Goal: Information Seeking & Learning: Learn about a topic

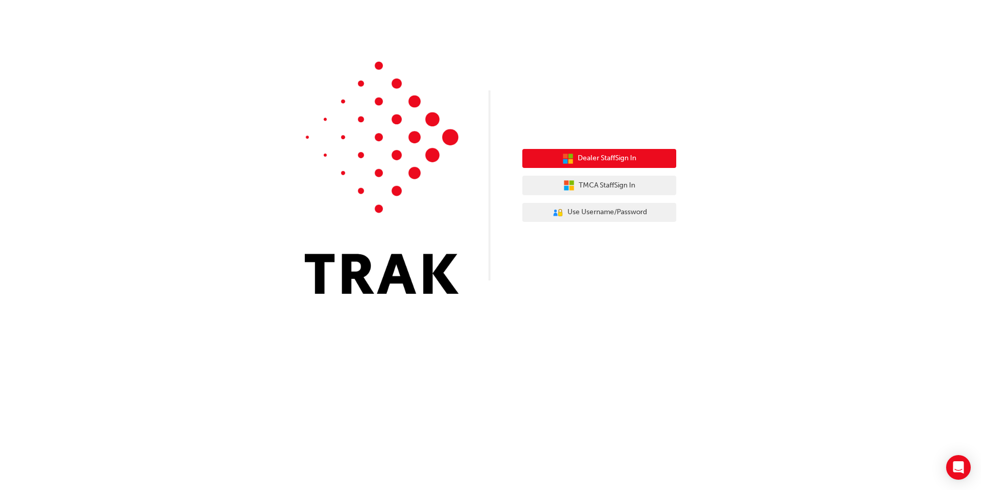
click at [614, 154] on span "Dealer Staff Sign In" at bounding box center [607, 158] width 59 height 12
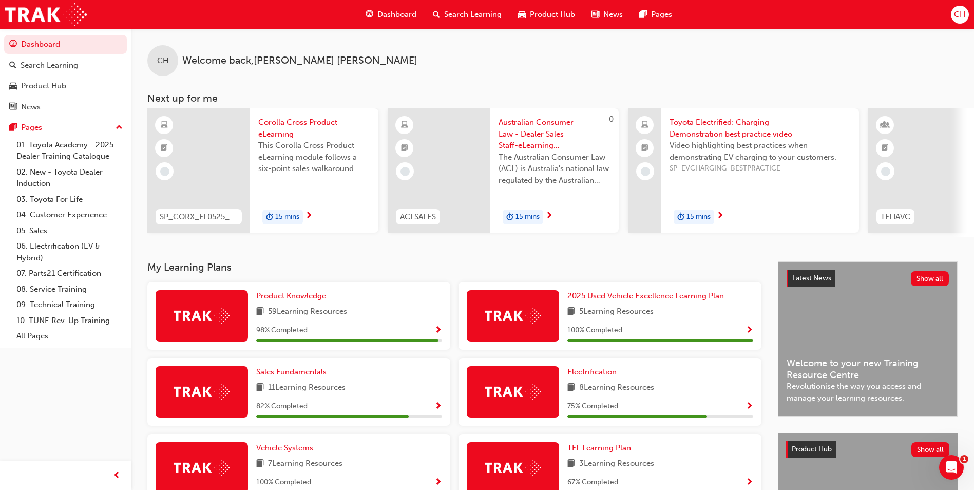
click at [458, 9] on span "Search Learning" at bounding box center [472, 15] width 57 height 12
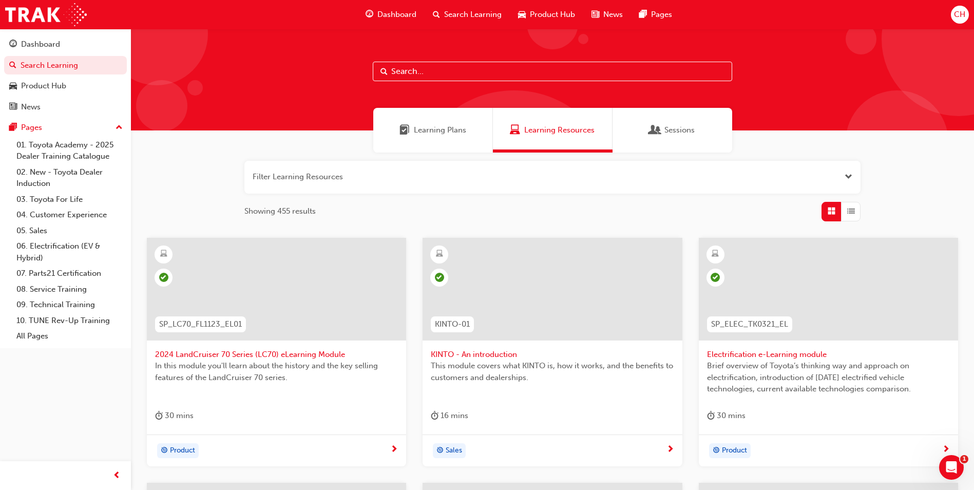
click at [487, 71] on input "text" at bounding box center [552, 72] width 359 height 20
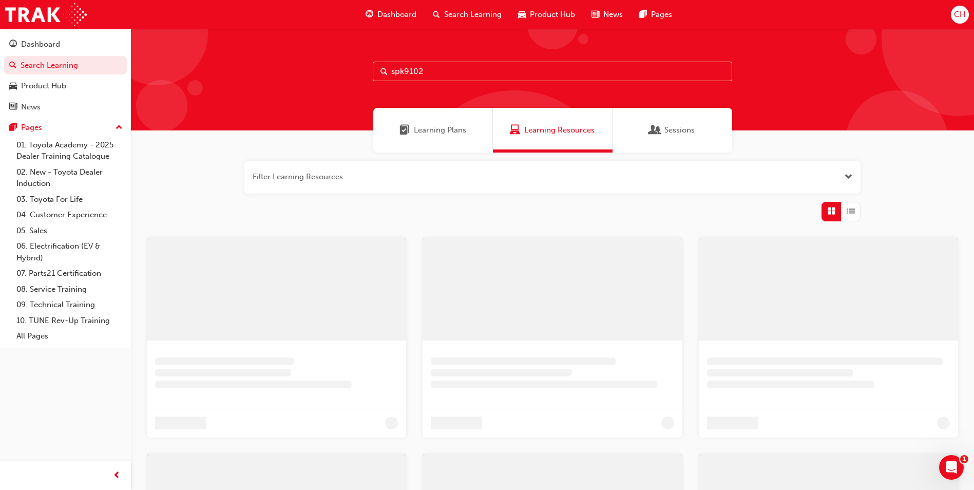
type input "spk9102"
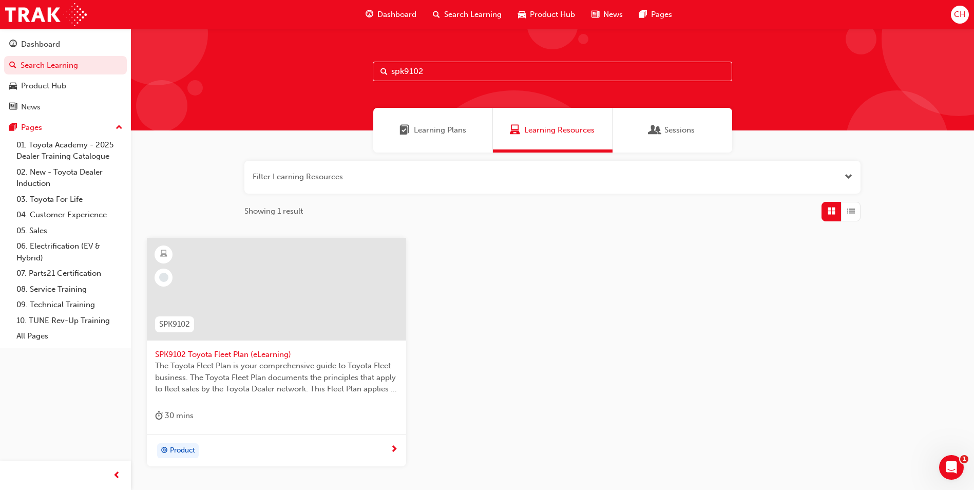
click at [203, 353] on span "SPK9102 Toyota Fleet Plan (eLearning)" at bounding box center [276, 354] width 243 height 12
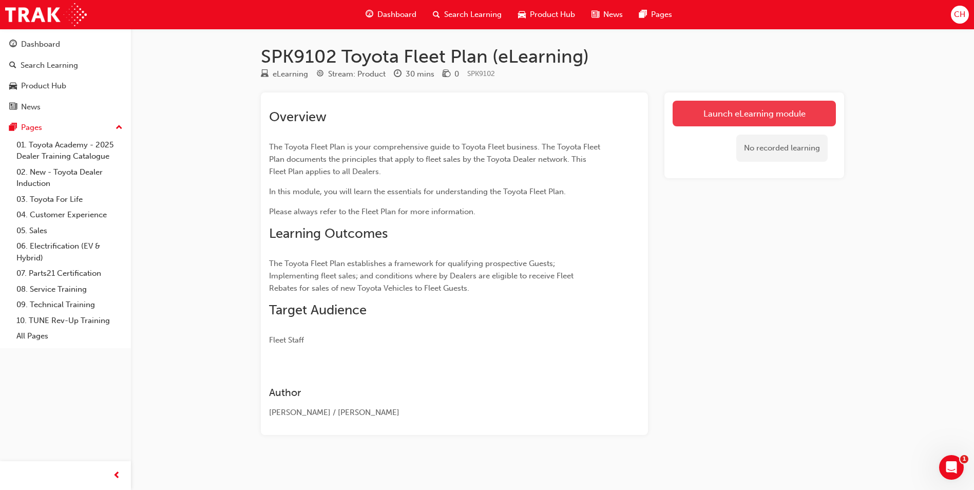
click at [723, 107] on link "Launch eLearning module" at bounding box center [753, 114] width 163 height 26
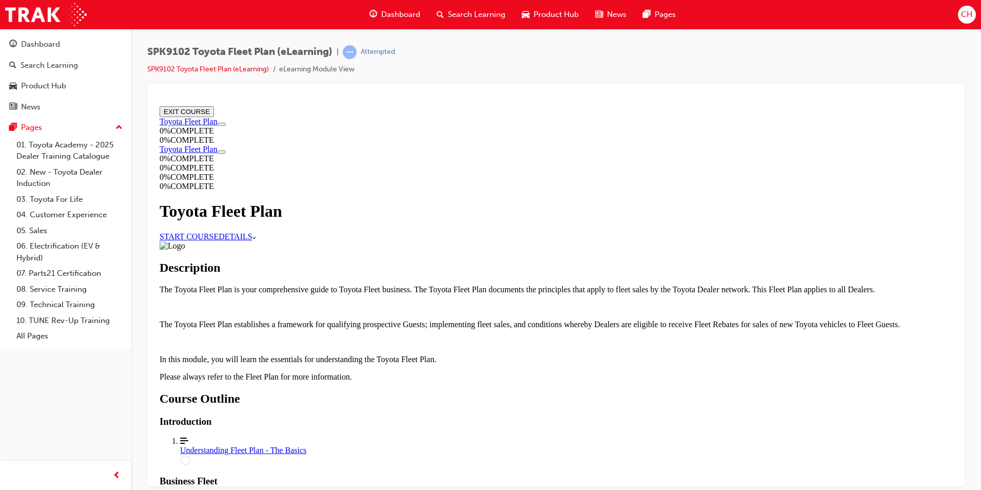
click at [219, 231] on link "START COURSE" at bounding box center [189, 235] width 59 height 9
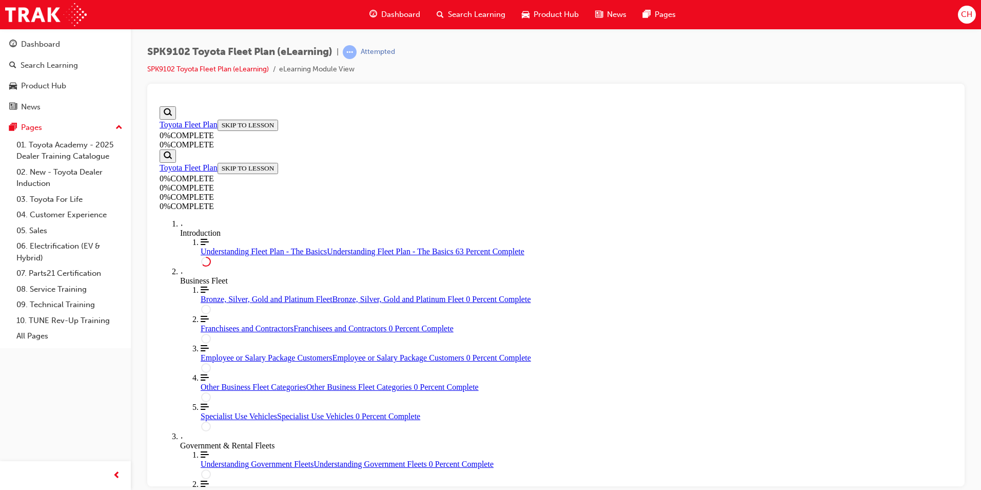
scroll to position [1832, 0]
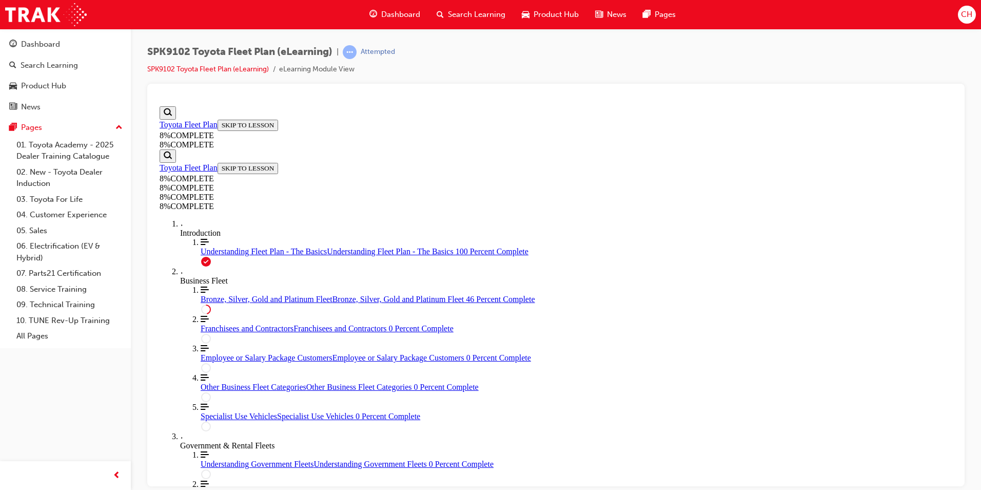
drag, startPoint x: 685, startPoint y: 175, endPoint x: 618, endPoint y: 247, distance: 97.7
drag, startPoint x: 598, startPoint y: 218, endPoint x: 609, endPoint y: 191, distance: 29.3
drag, startPoint x: 556, startPoint y: 303, endPoint x: 588, endPoint y: 365, distance: 69.3
drag, startPoint x: 540, startPoint y: 309, endPoint x: 572, endPoint y: 252, distance: 65.5
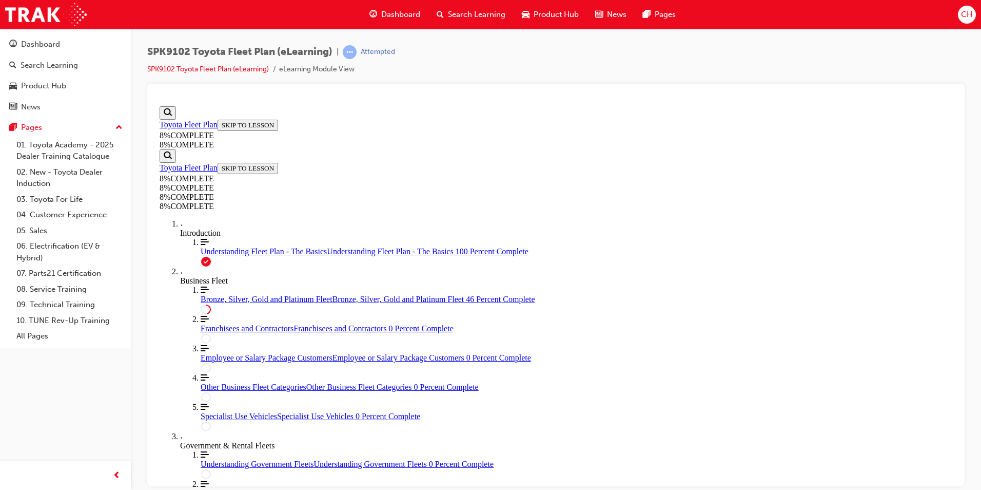
drag, startPoint x: 559, startPoint y: 307, endPoint x: 586, endPoint y: 309, distance: 26.2
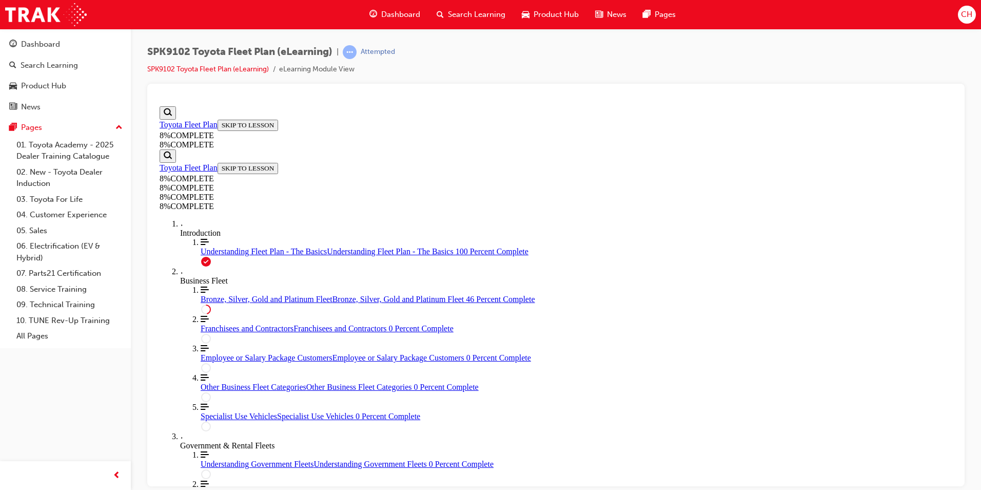
scroll to position [1411, 0]
drag, startPoint x: 542, startPoint y: 256, endPoint x: 576, endPoint y: 188, distance: 76.4
drag, startPoint x: 541, startPoint y: 319, endPoint x: 573, endPoint y: 379, distance: 68.2
drag, startPoint x: 560, startPoint y: 319, endPoint x: 589, endPoint y: 258, distance: 67.5
drag, startPoint x: 567, startPoint y: 320, endPoint x: 605, endPoint y: 316, distance: 38.2
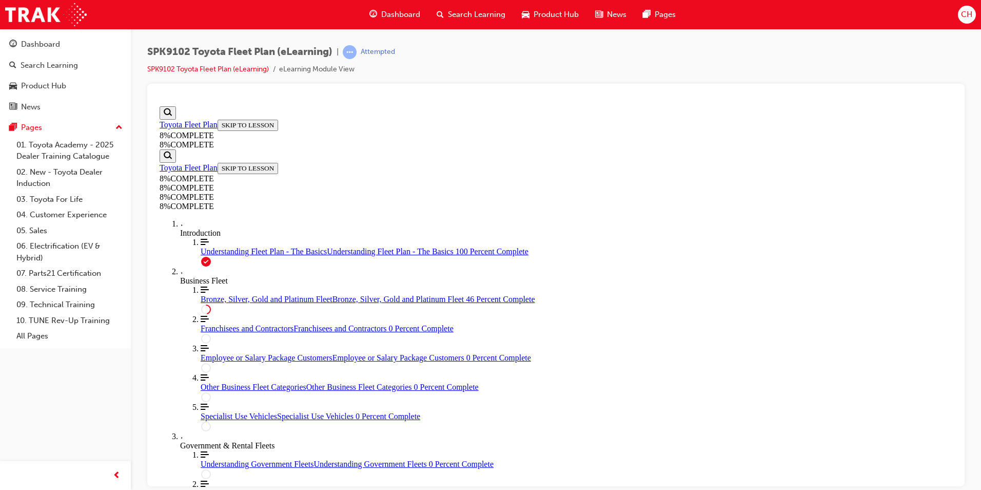
drag, startPoint x: 560, startPoint y: 275, endPoint x: 588, endPoint y: 229, distance: 53.0
drag, startPoint x: 532, startPoint y: 270, endPoint x: 565, endPoint y: 323, distance: 62.5
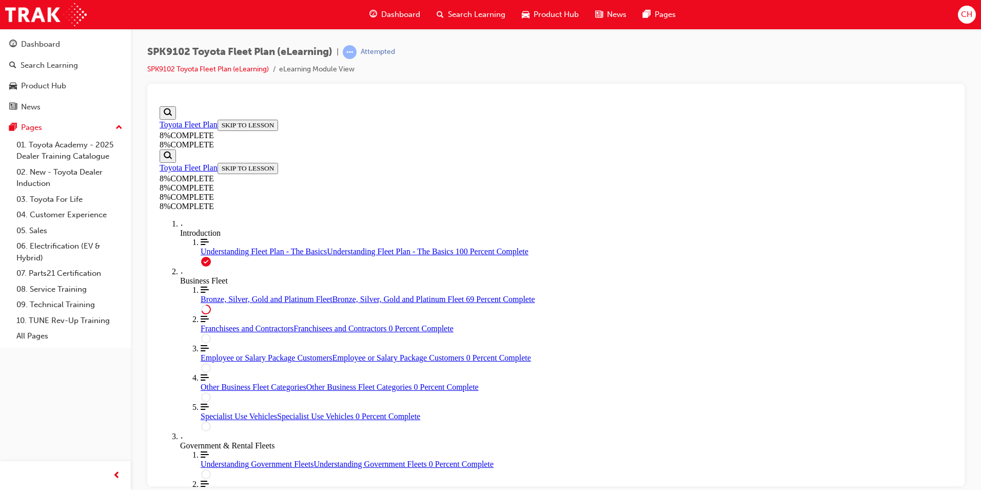
drag, startPoint x: 568, startPoint y: 274, endPoint x: 597, endPoint y: 180, distance: 98.4
drag, startPoint x: 576, startPoint y: 273, endPoint x: 595, endPoint y: 271, distance: 19.1
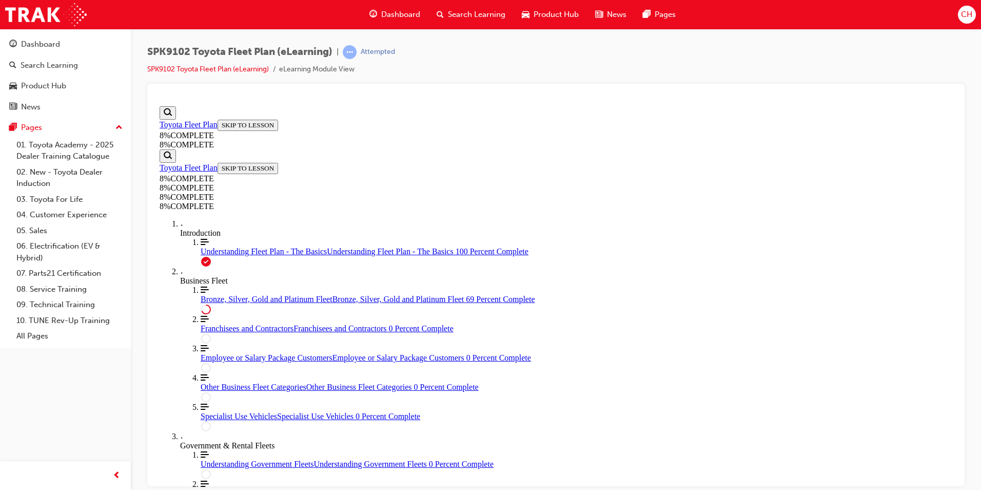
drag, startPoint x: 555, startPoint y: 299, endPoint x: 590, endPoint y: 347, distance: 60.3
drag, startPoint x: 565, startPoint y: 197, endPoint x: 592, endPoint y: 247, distance: 56.5
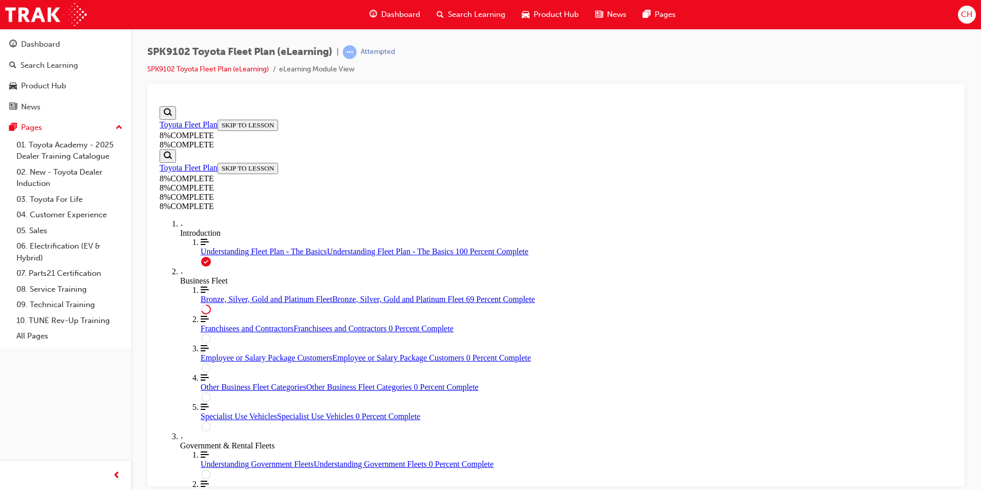
drag, startPoint x: 606, startPoint y: 243, endPoint x: 616, endPoint y: 243, distance: 10.3
drag, startPoint x: 570, startPoint y: 142, endPoint x: 601, endPoint y: 140, distance: 30.9
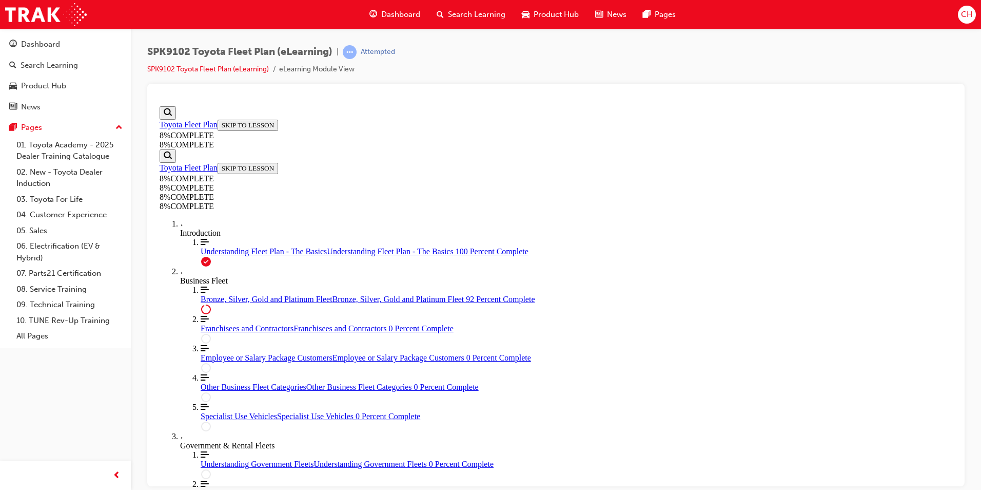
scroll to position [3542, 0]
drag, startPoint x: 539, startPoint y: 199, endPoint x: 570, endPoint y: 302, distance: 108.0
drag, startPoint x: 547, startPoint y: 260, endPoint x: 579, endPoint y: 212, distance: 57.6
drag, startPoint x: 576, startPoint y: 258, endPoint x: 607, endPoint y: 258, distance: 30.3
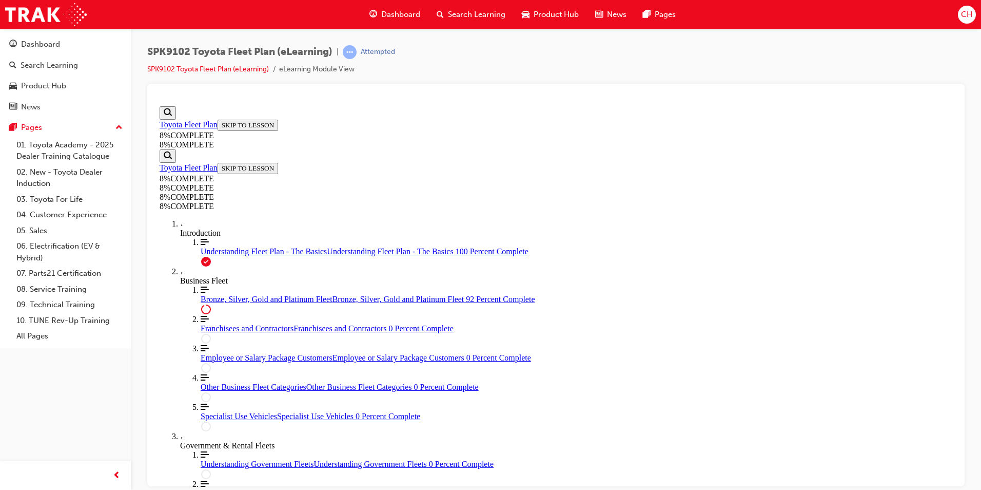
drag, startPoint x: 540, startPoint y: 171, endPoint x: 567, endPoint y: 271, distance: 103.2
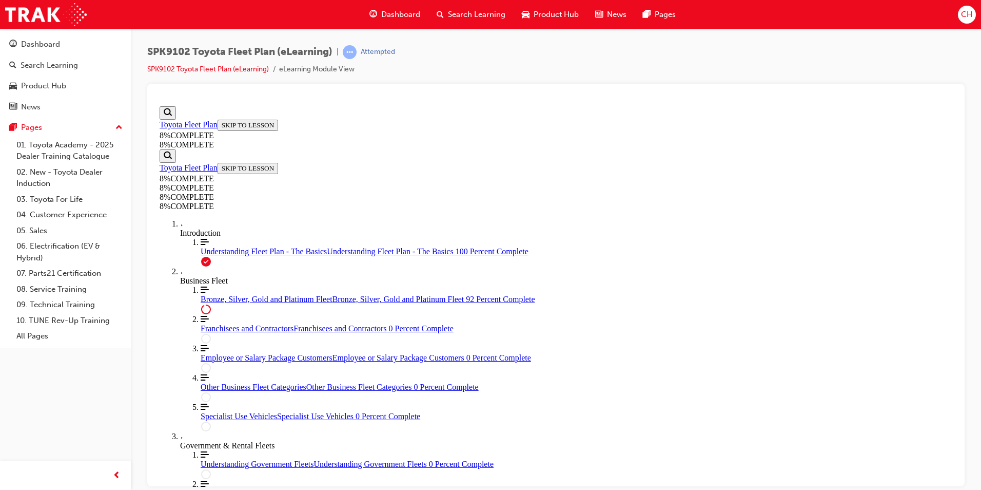
drag, startPoint x: 565, startPoint y: 221, endPoint x: 589, endPoint y: 178, distance: 48.7
drag, startPoint x: 559, startPoint y: 227, endPoint x: 588, endPoint y: 222, distance: 29.3
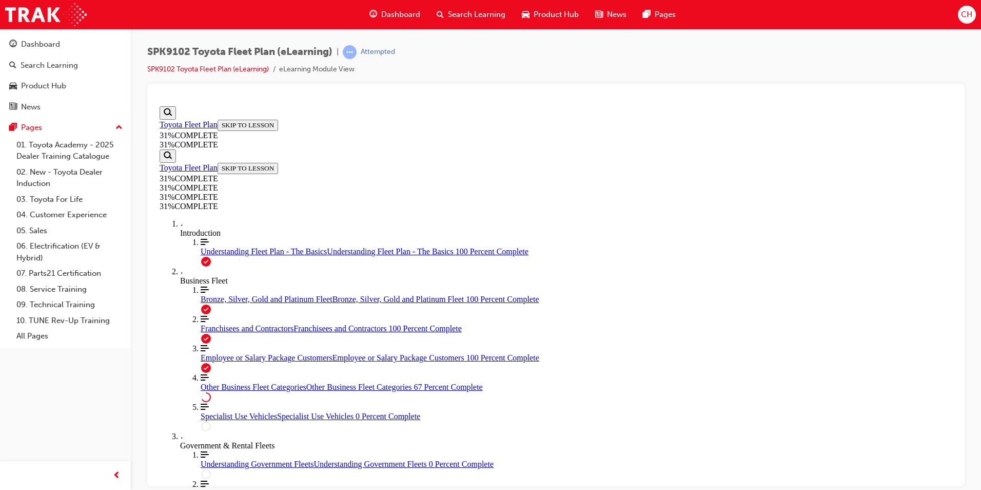
scroll to position [462, 0]
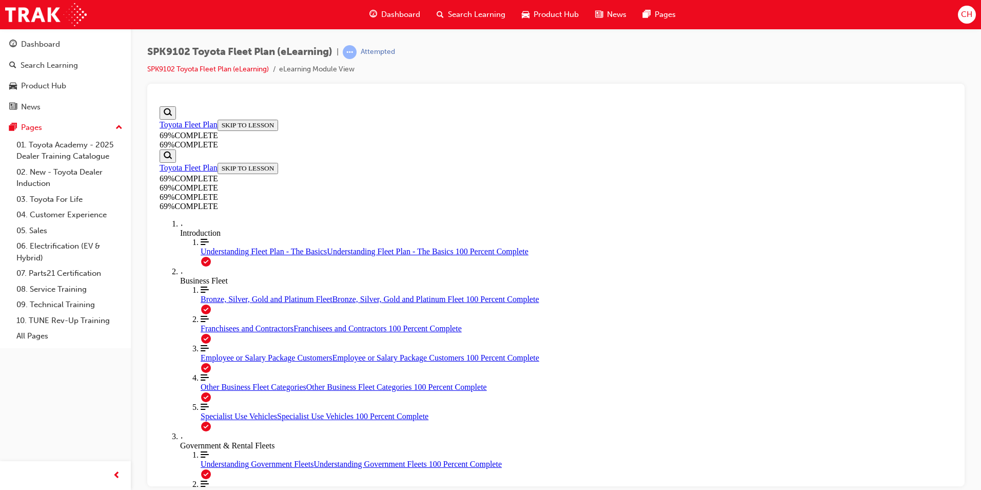
scroll to position [2130, 0]
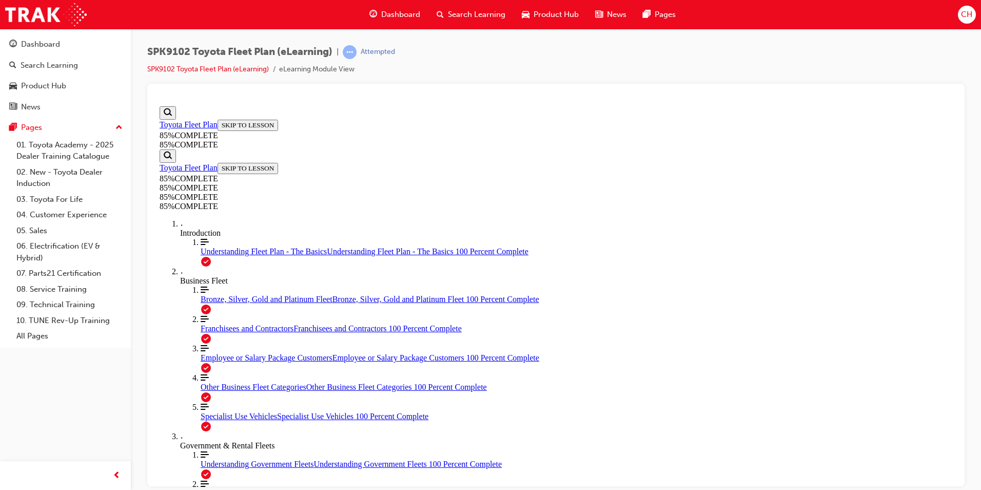
scroll to position [3508, 0]
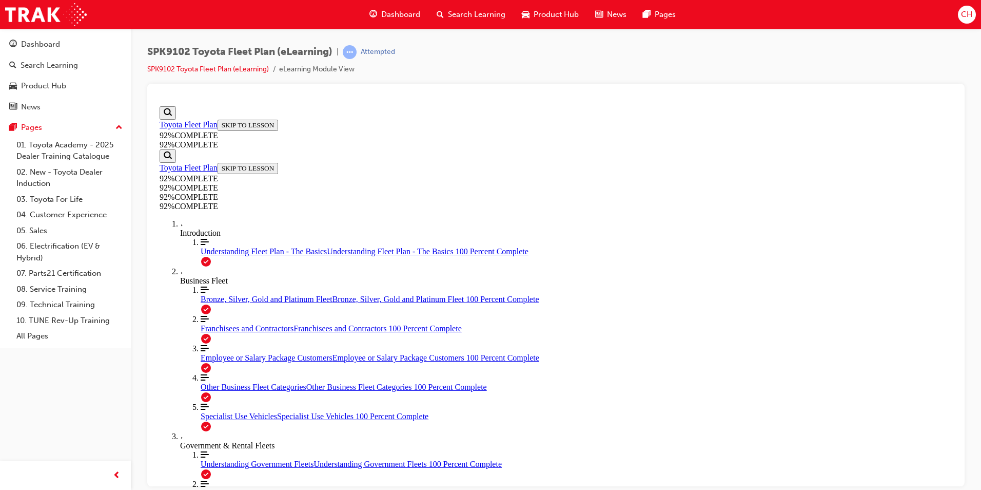
scroll to position [133, 0]
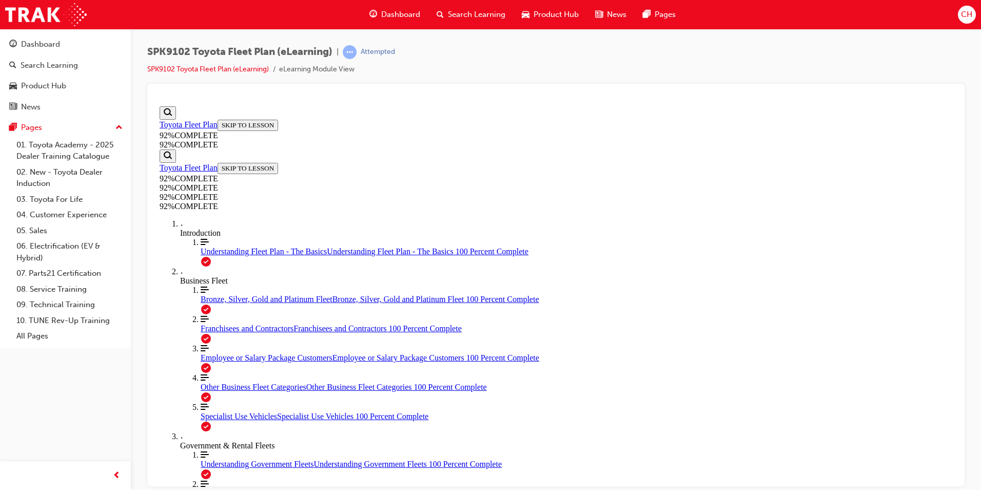
drag, startPoint x: 553, startPoint y: 431, endPoint x: 583, endPoint y: 342, distance: 93.8
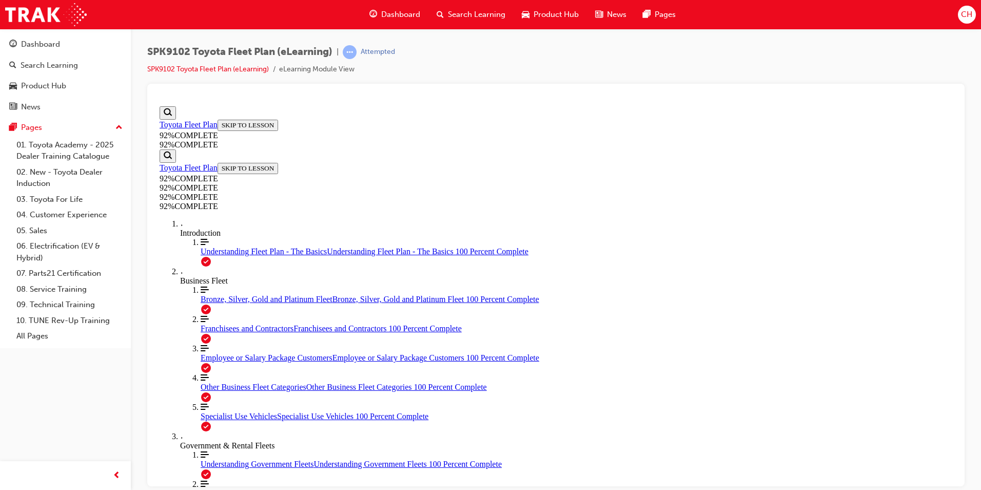
drag, startPoint x: 535, startPoint y: 432, endPoint x: 576, endPoint y: 387, distance: 60.3
drag, startPoint x: 570, startPoint y: 429, endPoint x: 576, endPoint y: 428, distance: 6.8
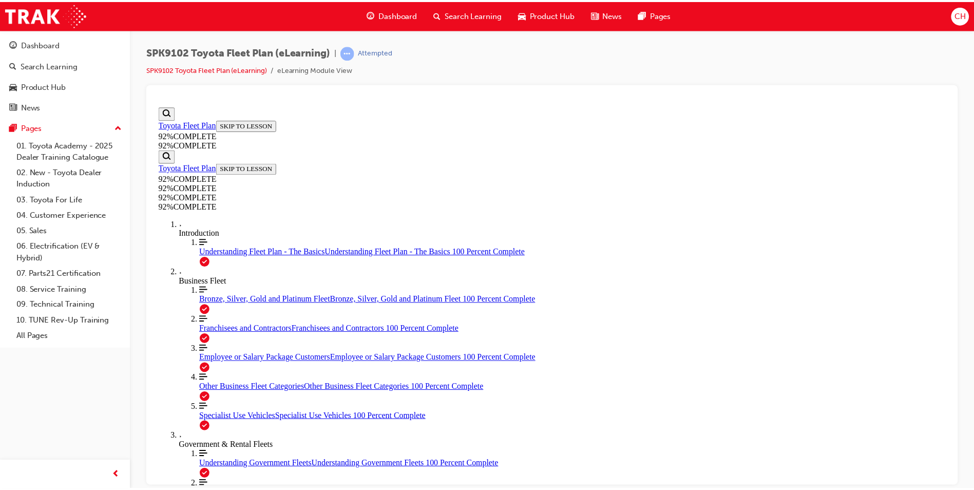
scroll to position [112, 0]
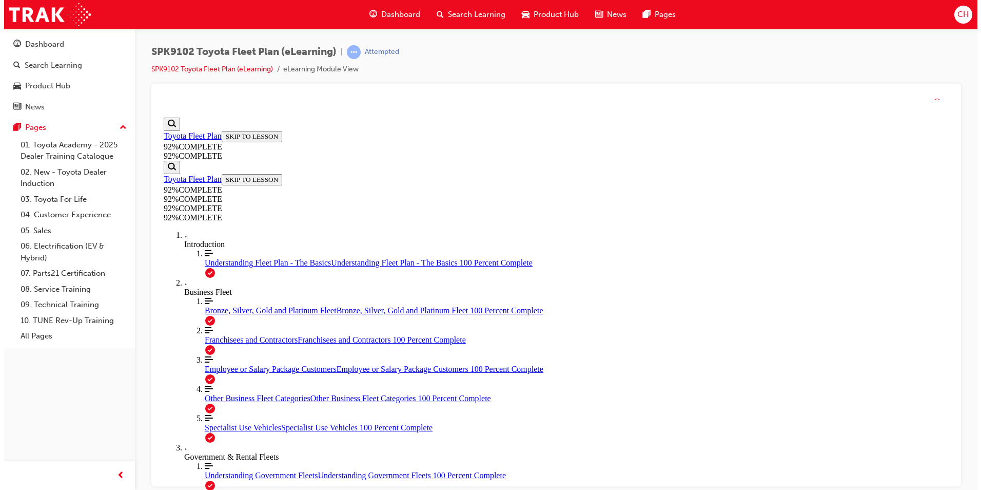
scroll to position [228, 0]
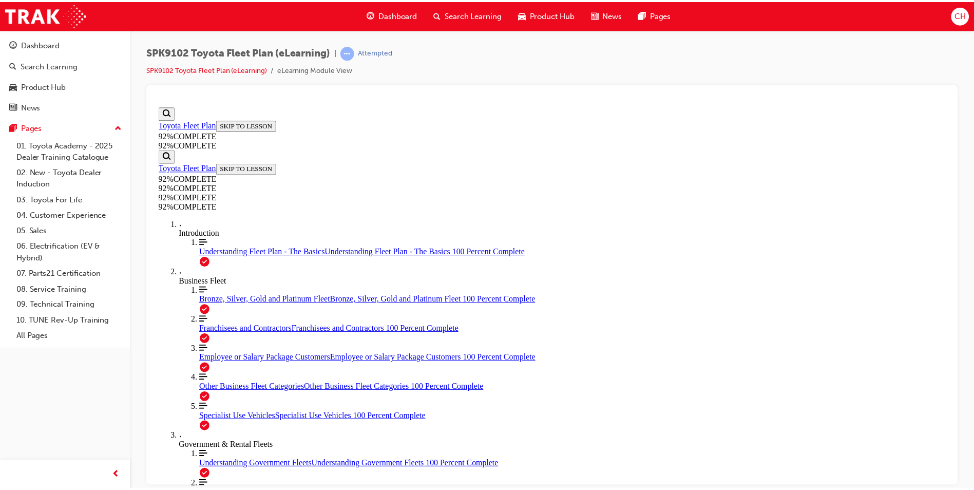
scroll to position [37, 0]
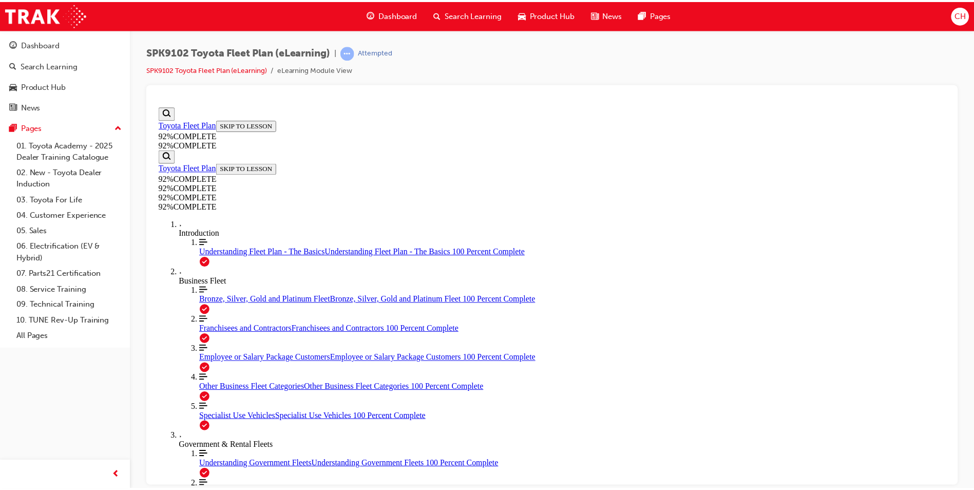
scroll to position [112, 0]
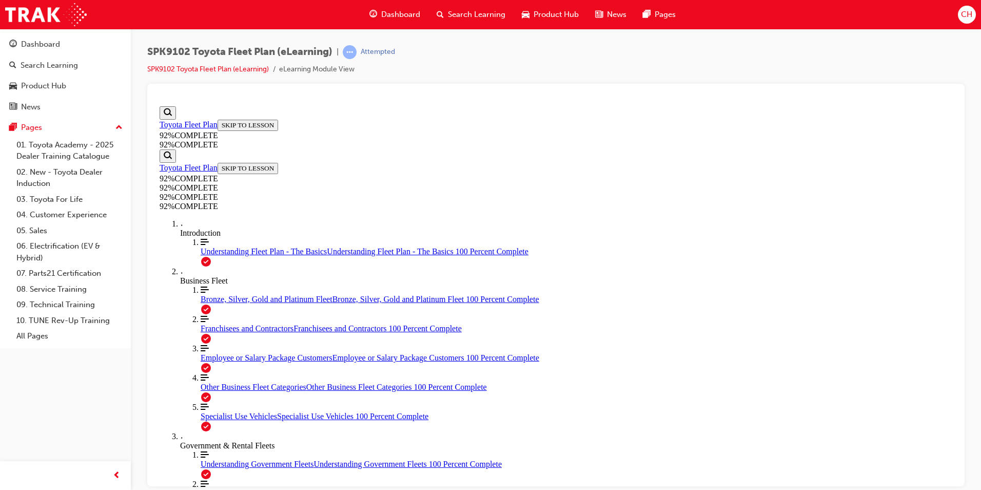
scroll to position [112, 0]
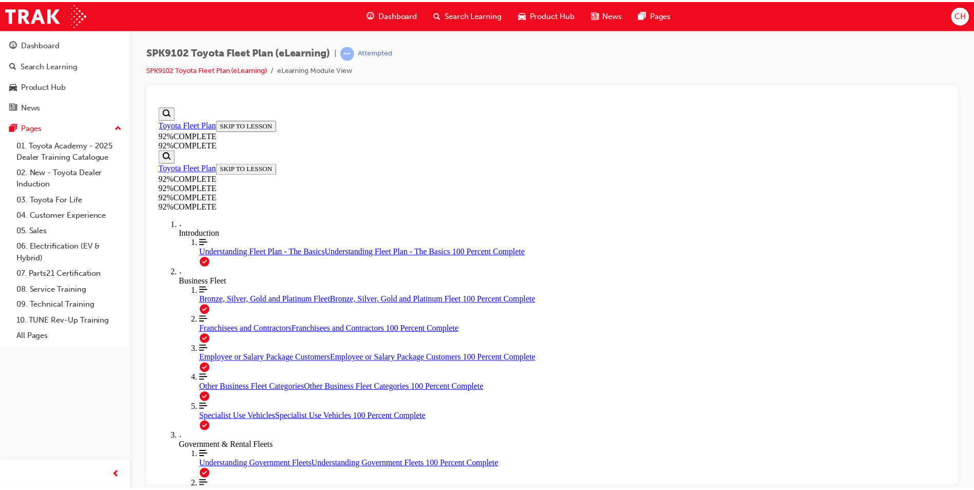
scroll to position [37, 0]
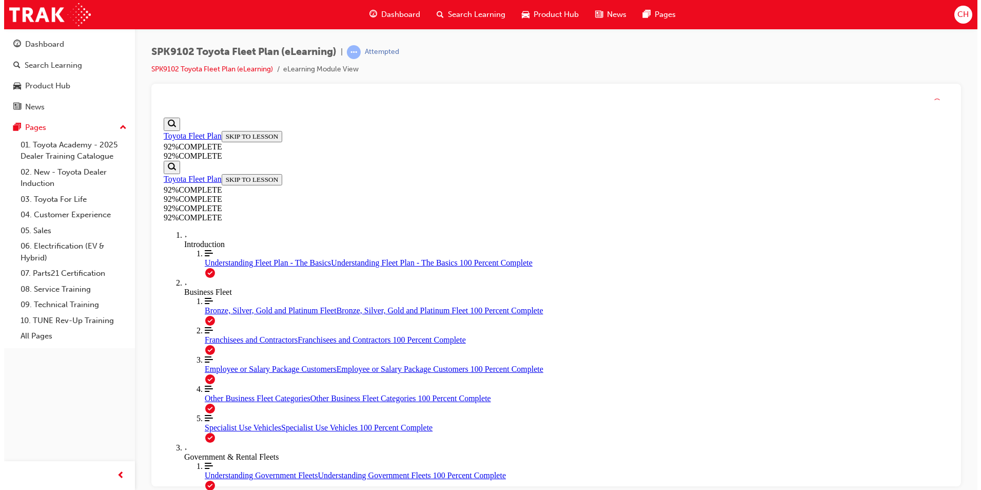
scroll to position [133, 0]
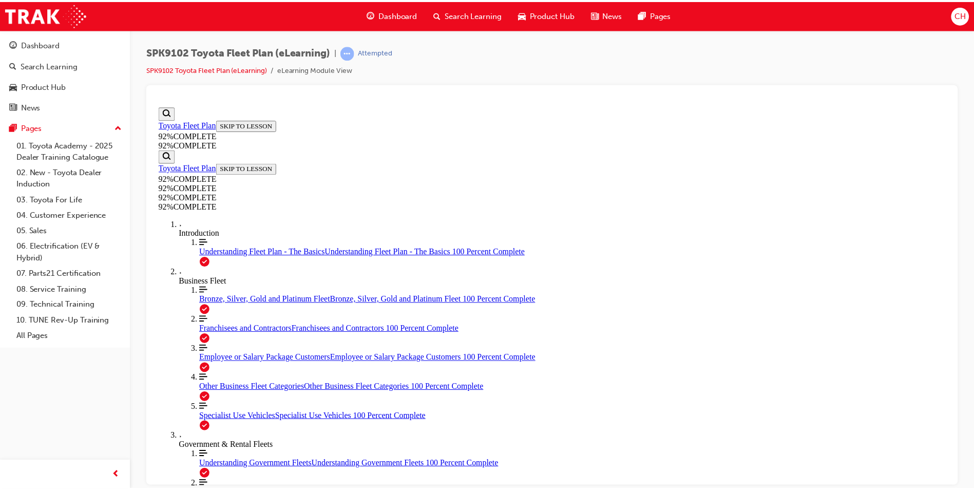
scroll to position [94, 0]
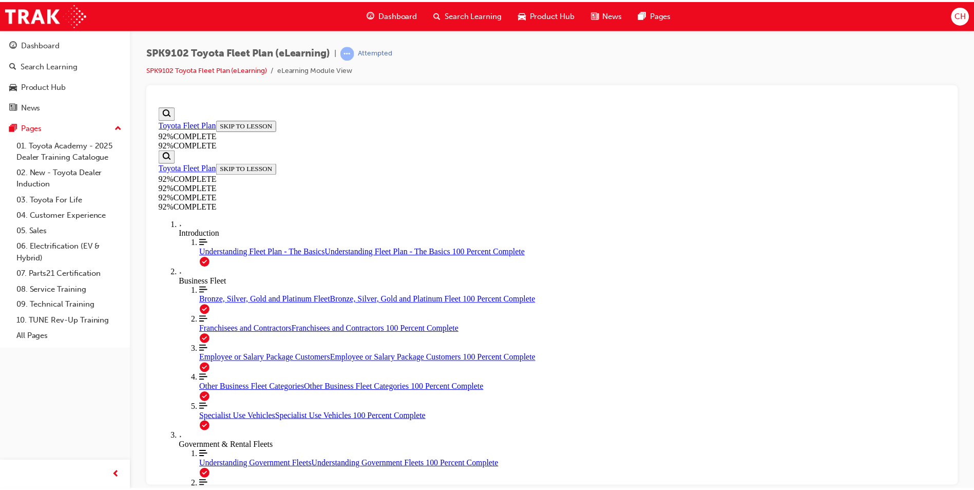
scroll to position [122, 0]
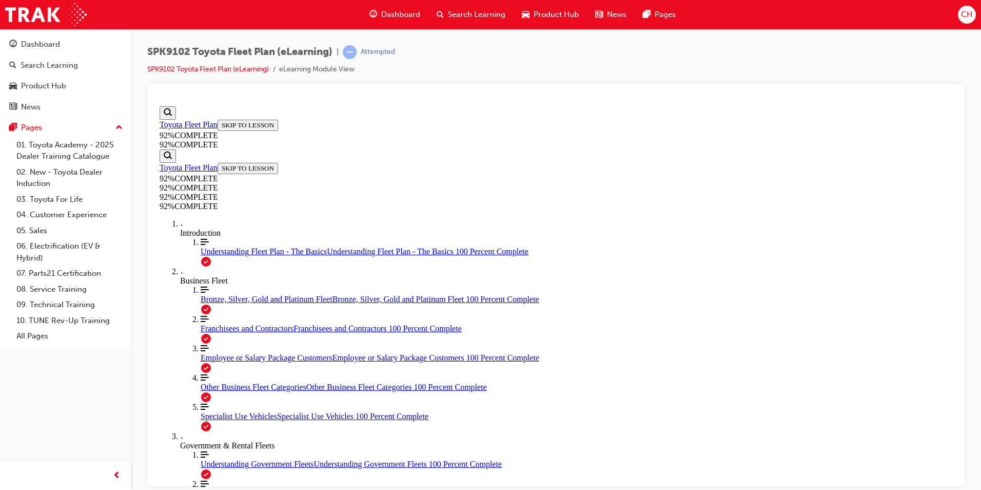
scroll to position [133, 0]
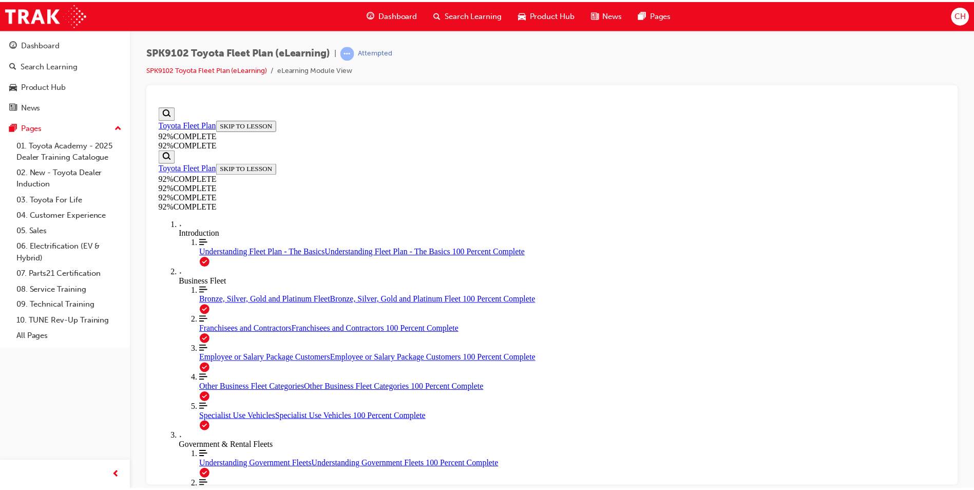
scroll to position [37, 0]
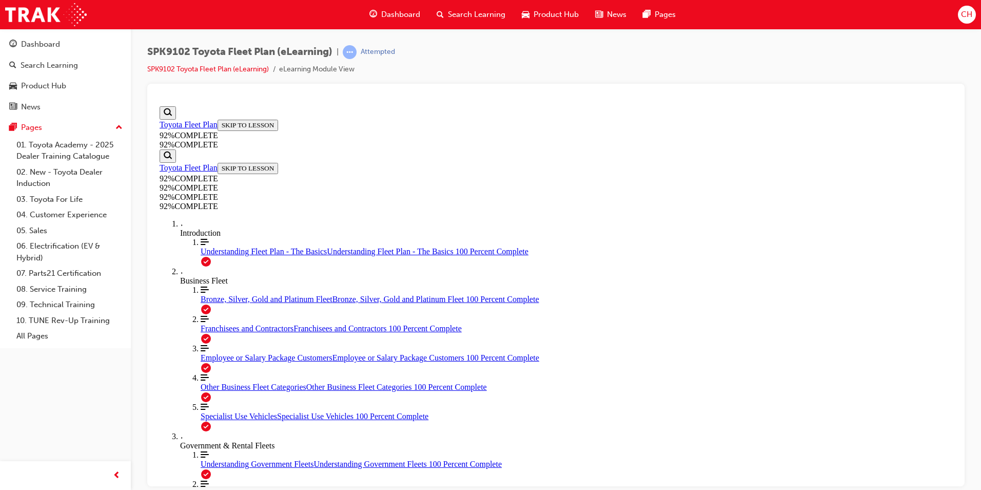
drag, startPoint x: 575, startPoint y: 386, endPoint x: 604, endPoint y: 336, distance: 57.7
drag, startPoint x: 566, startPoint y: 422, endPoint x: 606, endPoint y: 380, distance: 57.7
drag, startPoint x: 561, startPoint y: 424, endPoint x: 602, endPoint y: 425, distance: 41.1
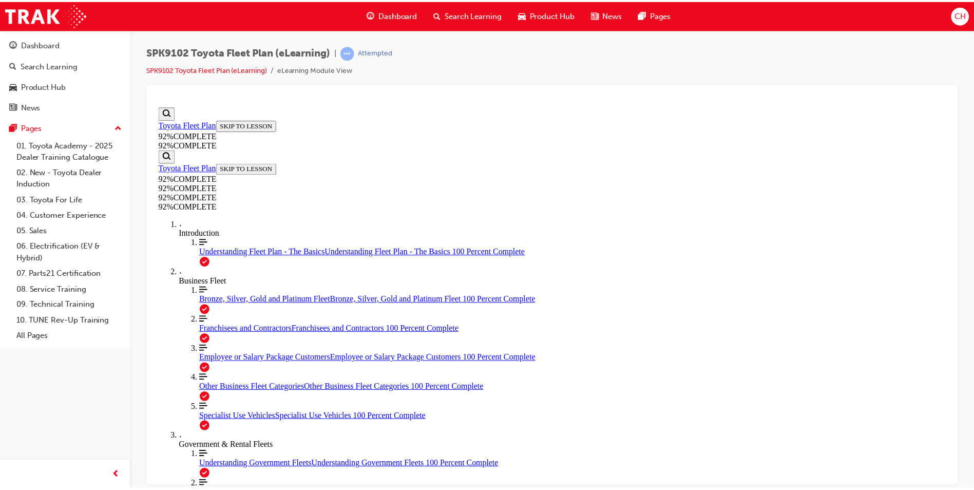
scroll to position [91, 0]
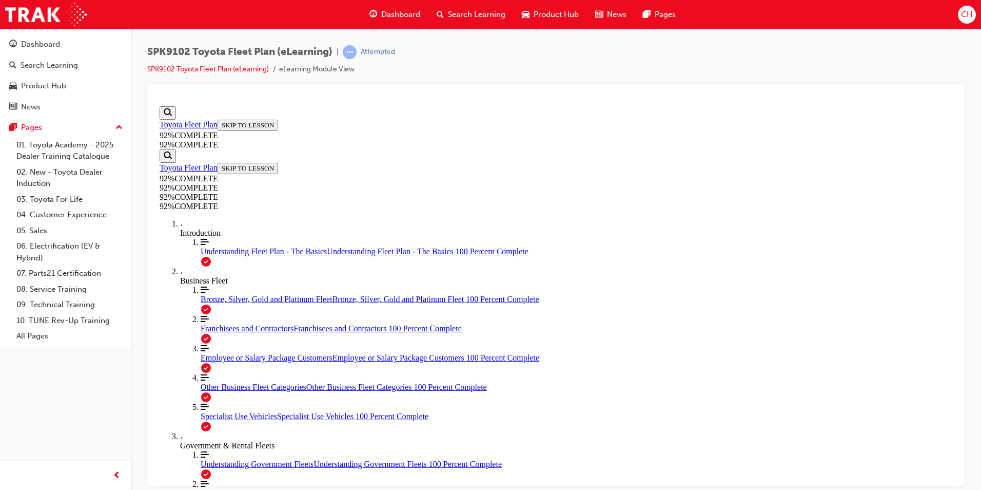
scroll to position [112, 0]
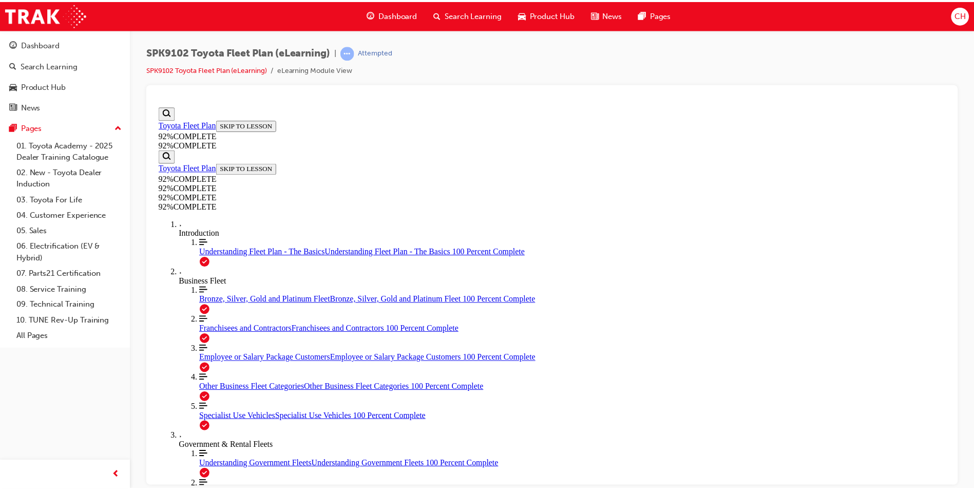
scroll to position [75, 0]
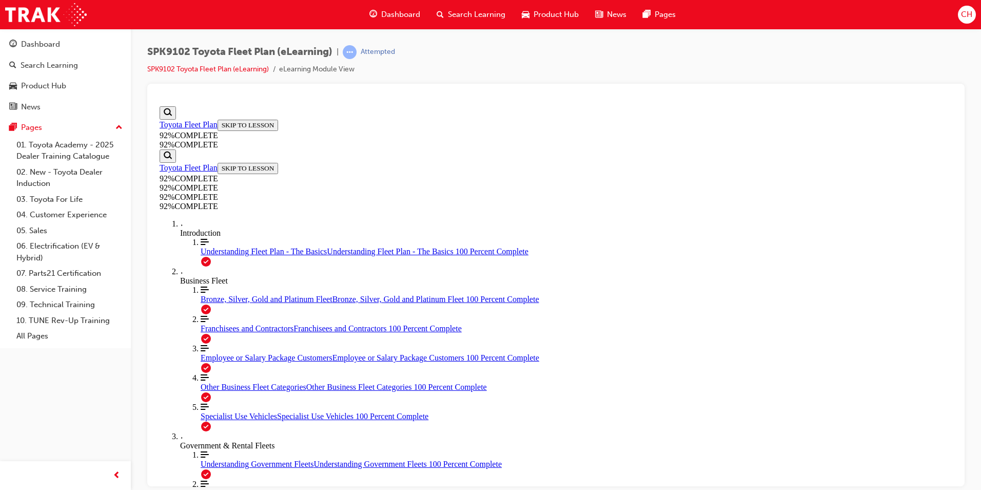
scroll to position [37, 0]
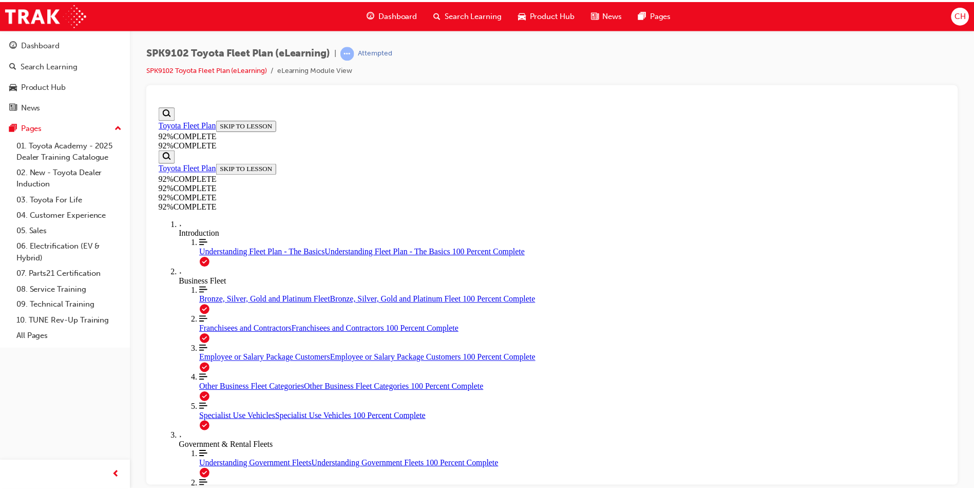
scroll to position [37, 0]
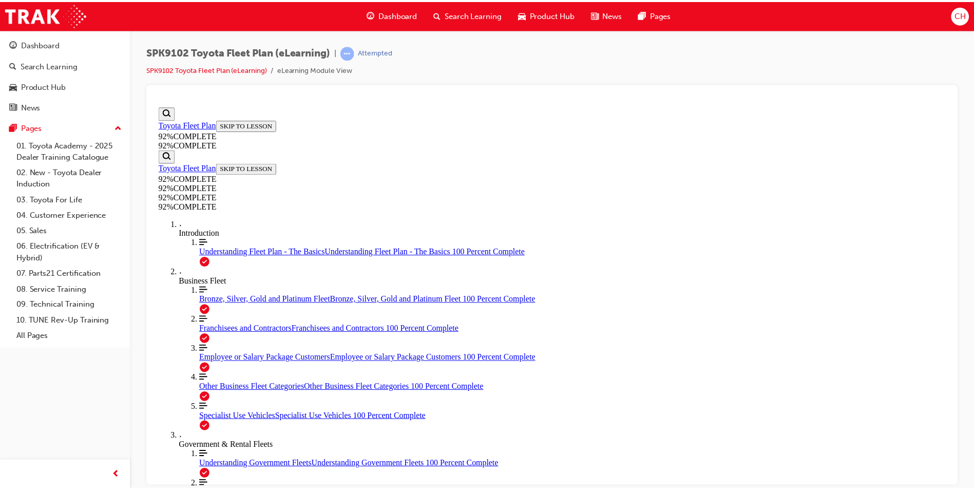
scroll to position [129, 0]
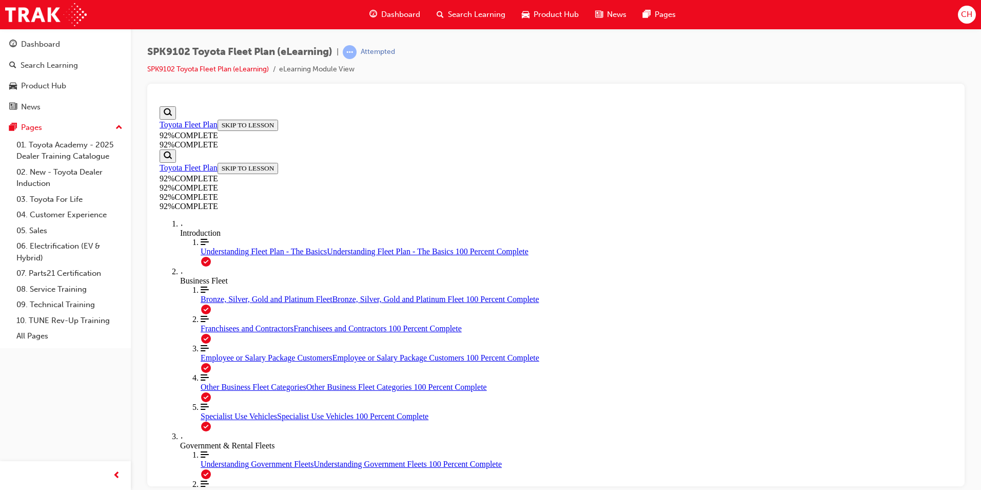
scroll to position [89, 0]
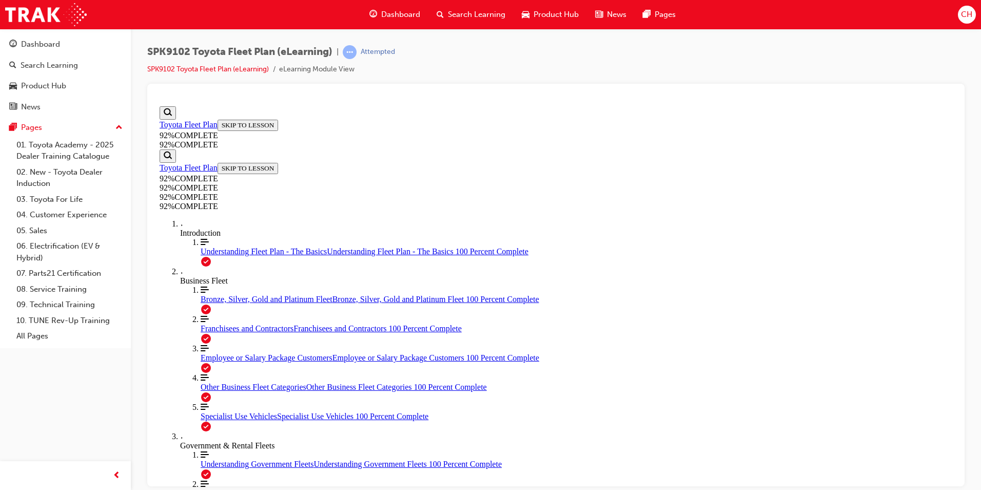
scroll to position [37, 0]
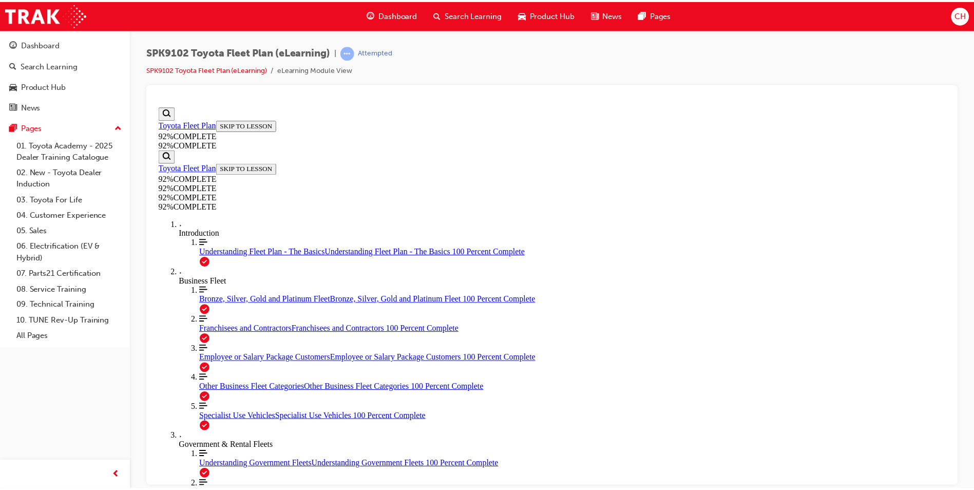
scroll to position [112, 0]
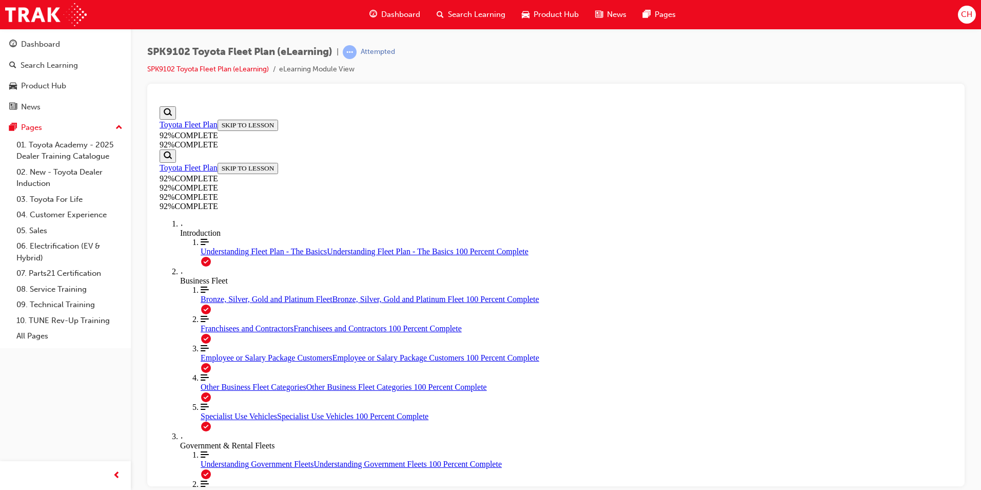
drag, startPoint x: 588, startPoint y: 433, endPoint x: 619, endPoint y: 343, distance: 94.9
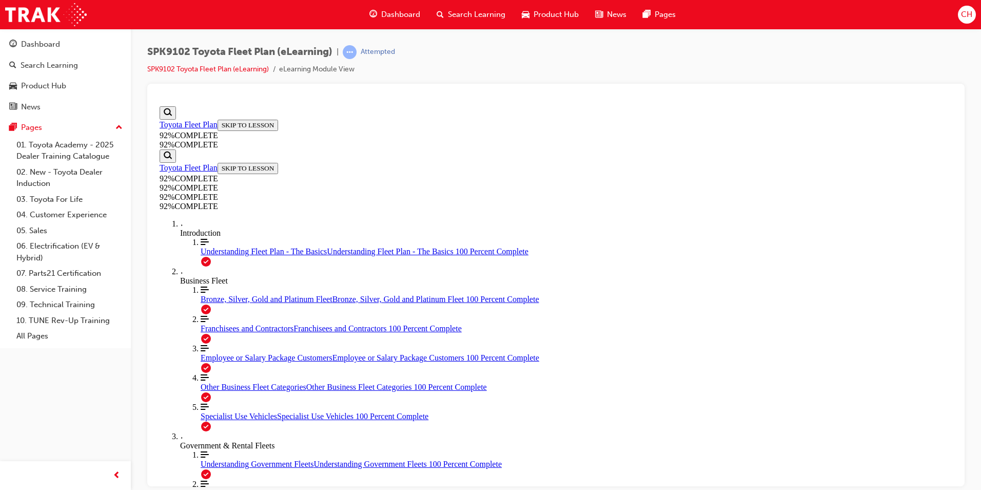
drag, startPoint x: 541, startPoint y: 383, endPoint x: 574, endPoint y: 384, distance: 32.3
drag, startPoint x: 565, startPoint y: 423, endPoint x: 594, endPoint y: 426, distance: 29.4
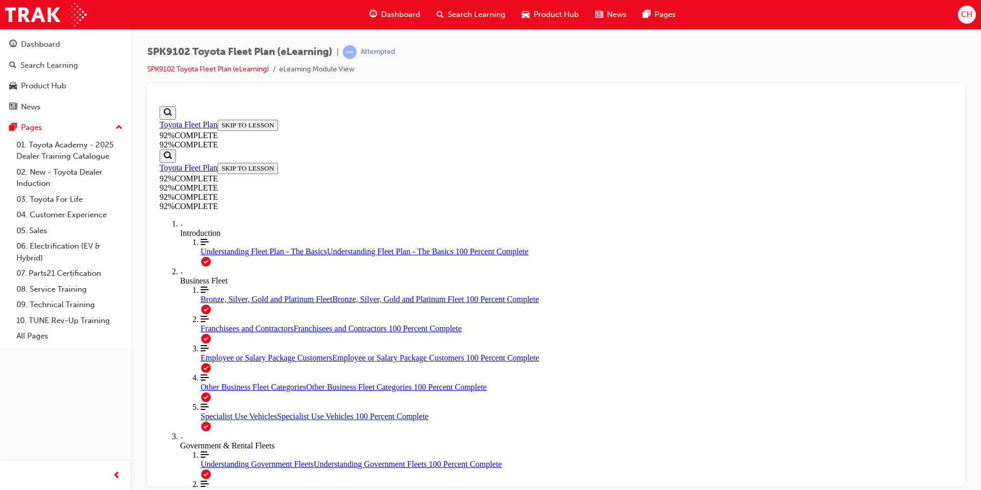
scroll to position [195, 0]
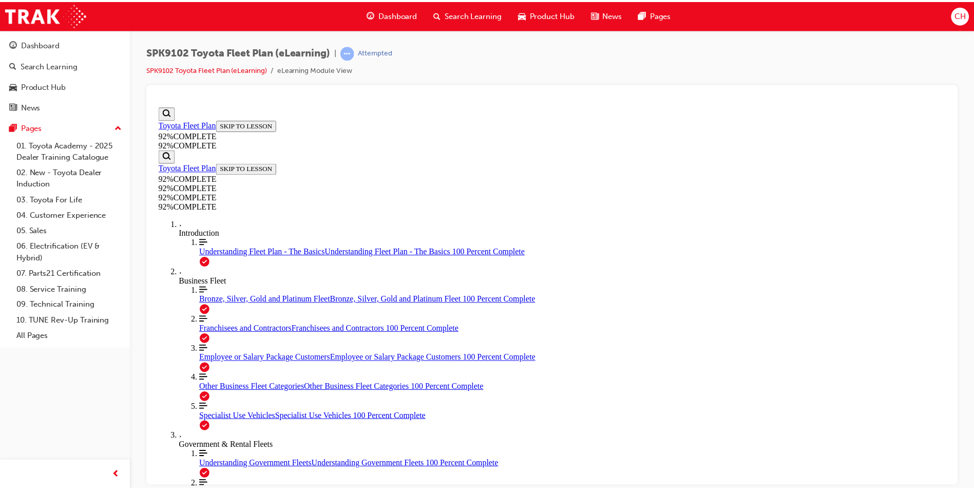
scroll to position [112, 0]
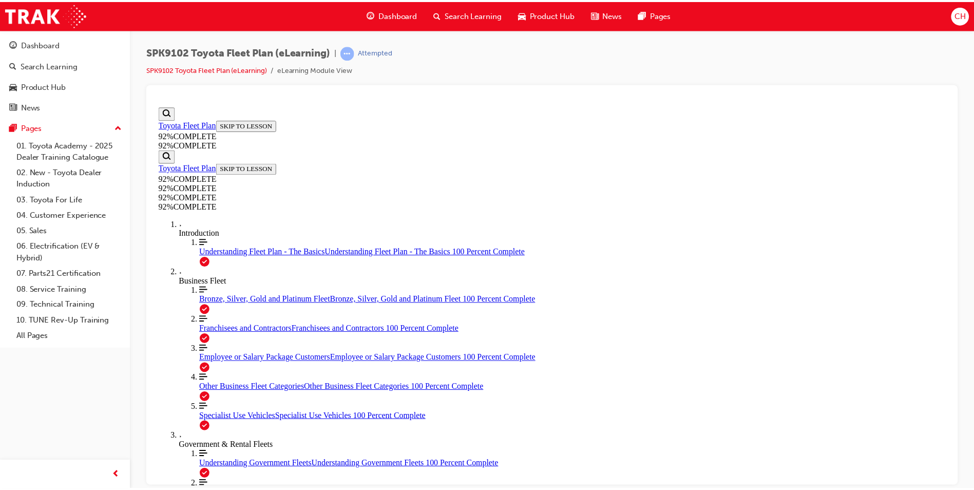
scroll to position [37, 0]
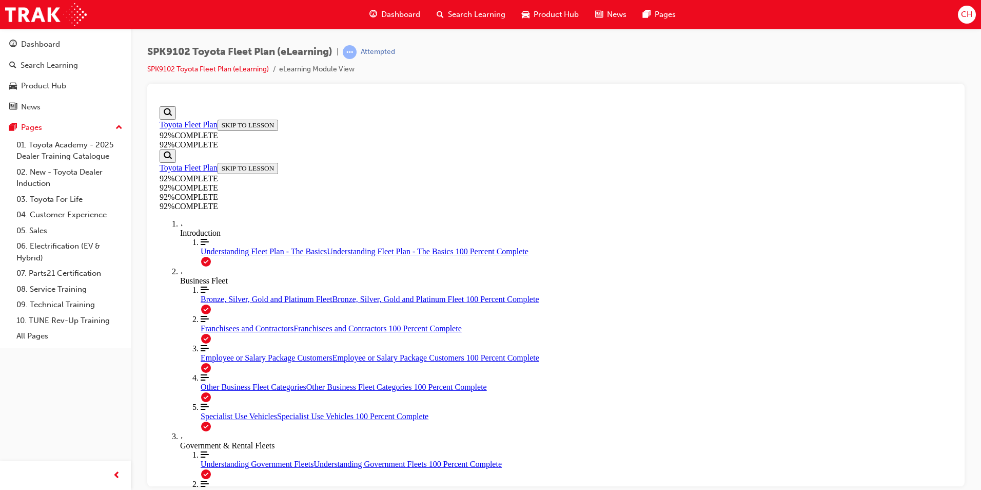
scroll to position [112, 0]
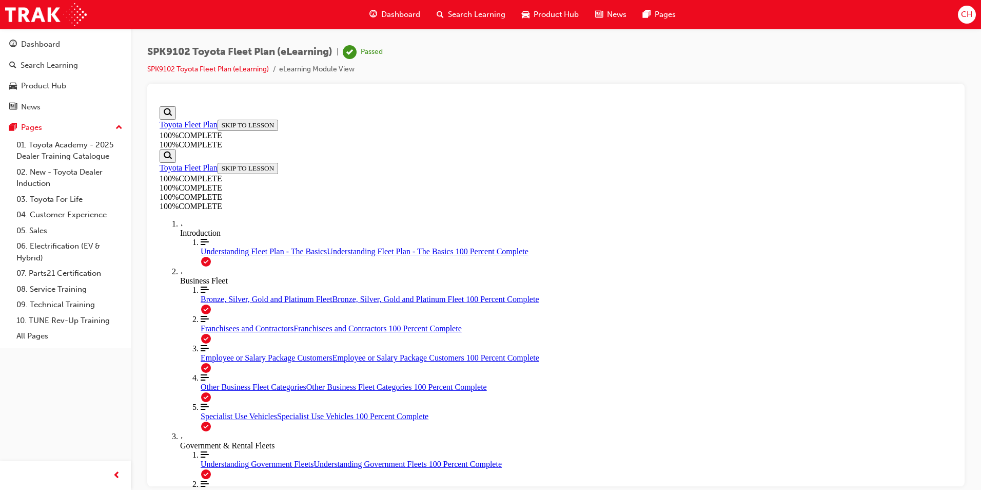
scroll to position [145, 0]
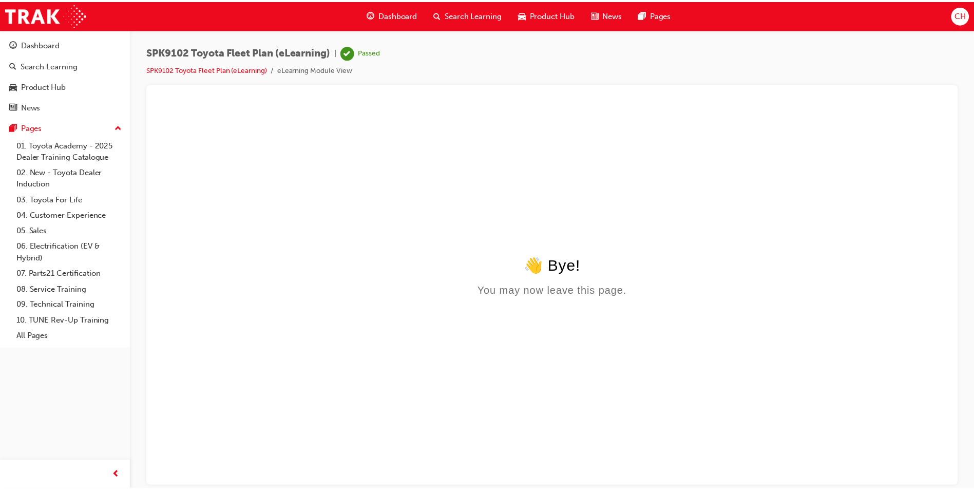
scroll to position [0, 0]
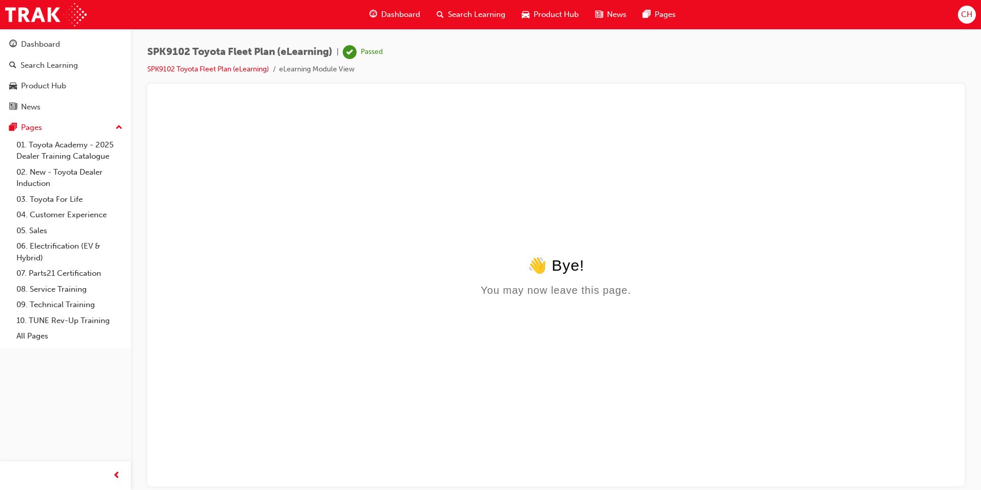
click at [401, 10] on span "Dashboard" at bounding box center [400, 15] width 39 height 12
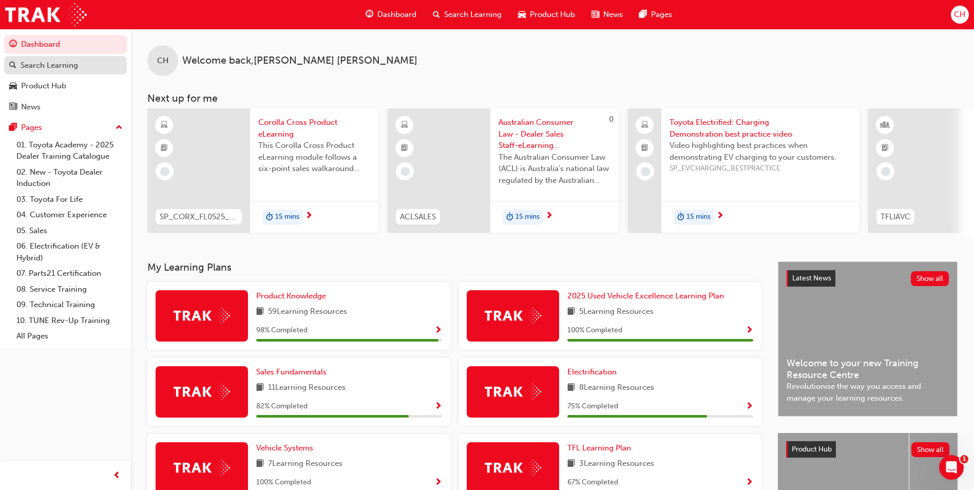
click at [59, 64] on div "Search Learning" at bounding box center [49, 66] width 57 height 12
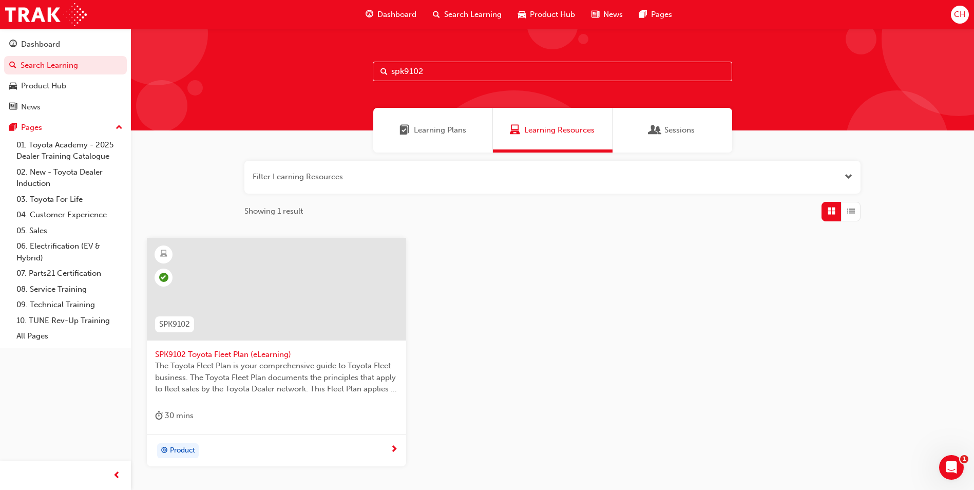
click at [428, 125] on span "Learning Plans" at bounding box center [440, 130] width 52 height 12
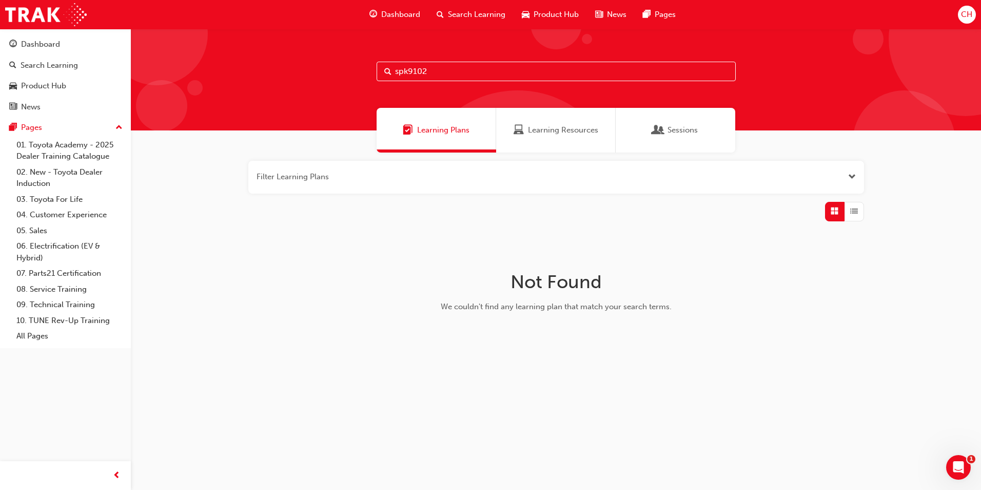
click at [674, 125] on span "Sessions" at bounding box center [683, 130] width 30 height 12
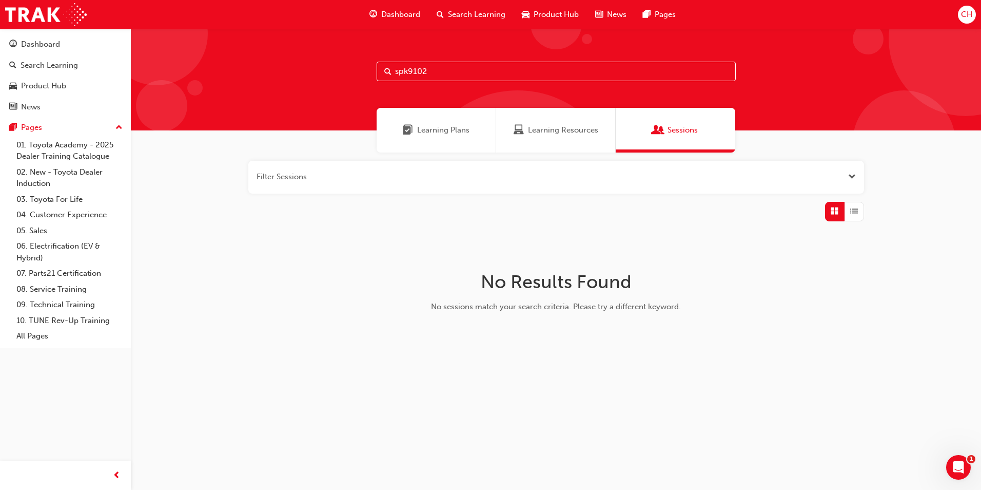
click at [403, 11] on span "Dashboard" at bounding box center [400, 15] width 39 height 12
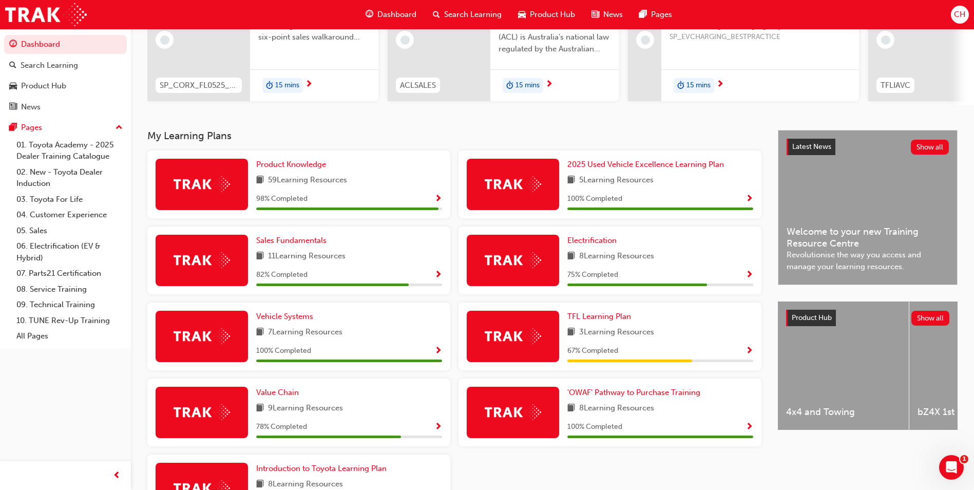
scroll to position [115, 0]
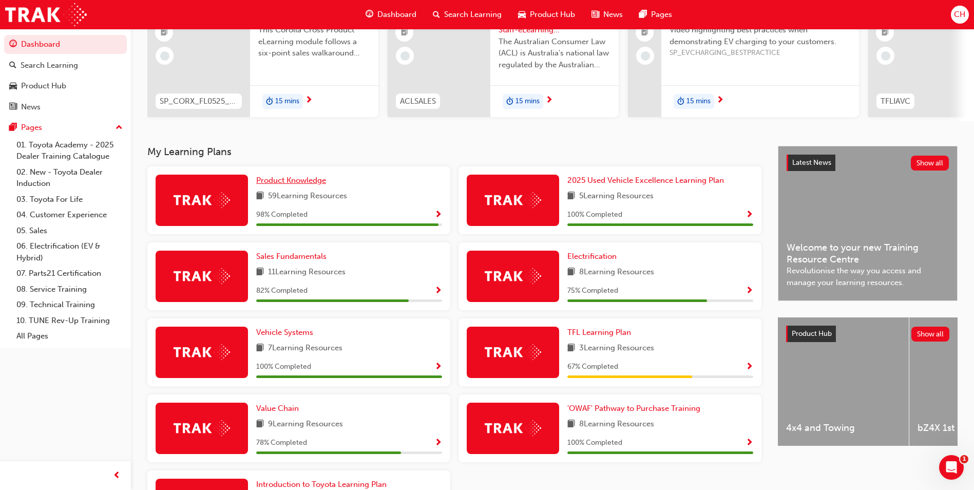
click at [291, 181] on span "Product Knowledge" at bounding box center [291, 180] width 70 height 9
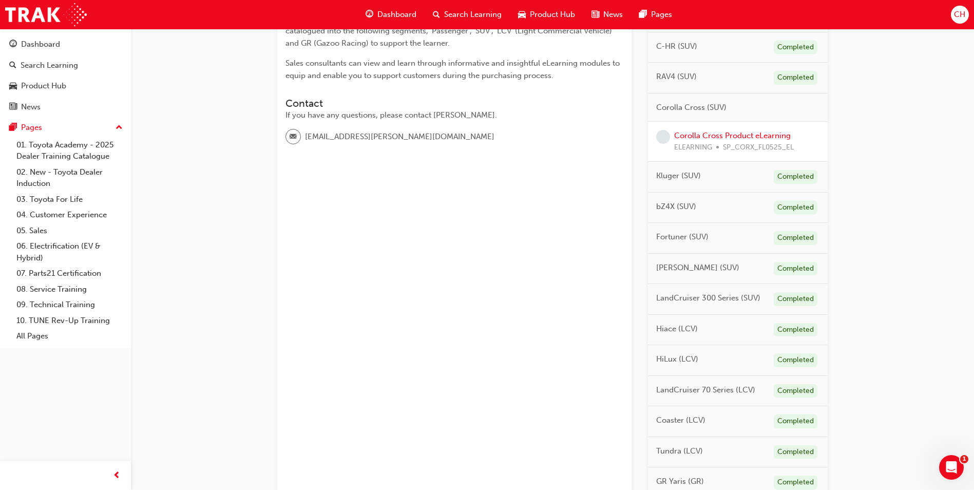
scroll to position [52, 0]
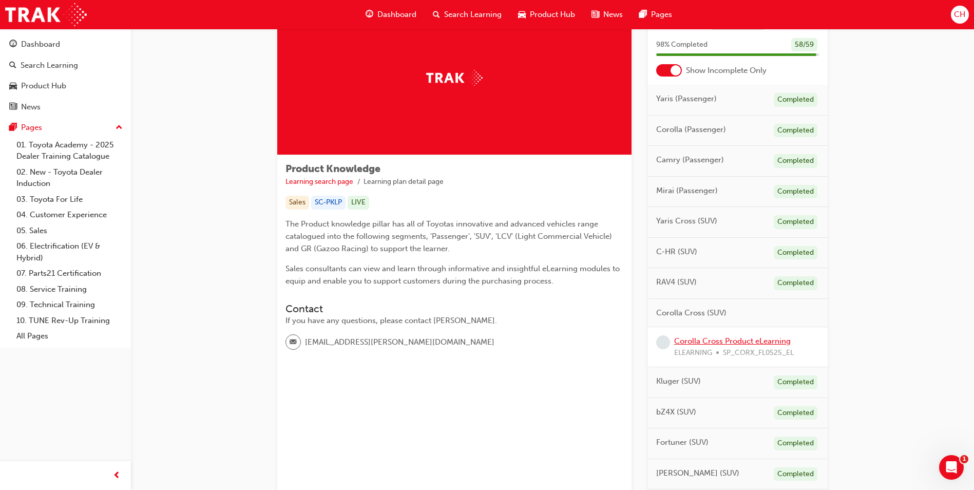
click at [699, 342] on link "Corolla Cross Product eLearning" at bounding box center [732, 340] width 116 height 9
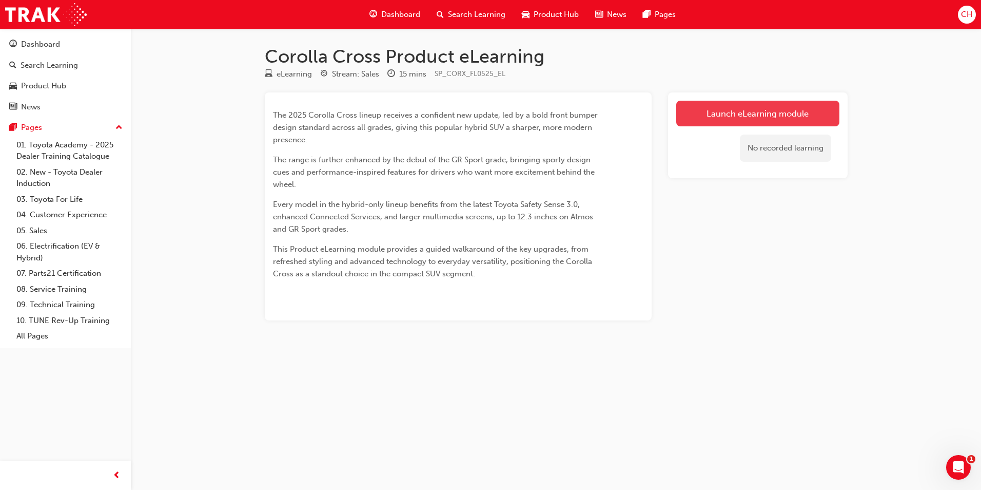
click at [726, 112] on link "Launch eLearning module" at bounding box center [757, 114] width 163 height 26
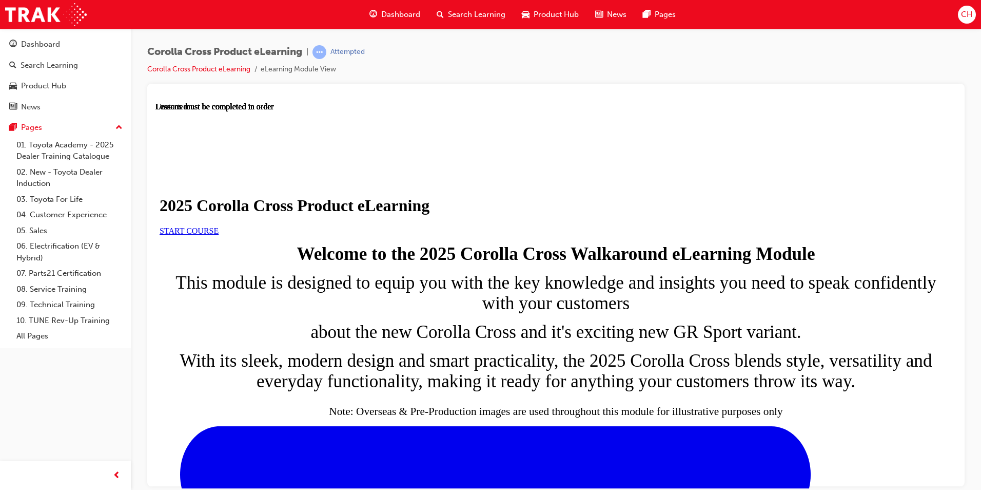
scroll to position [103, 0]
click at [219, 226] on link "START COURSE" at bounding box center [189, 230] width 59 height 9
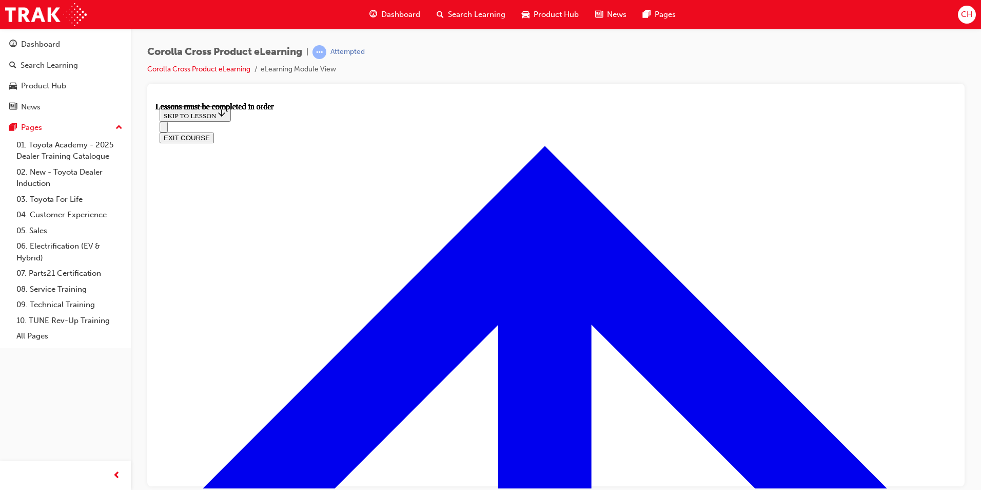
scroll to position [567, 0]
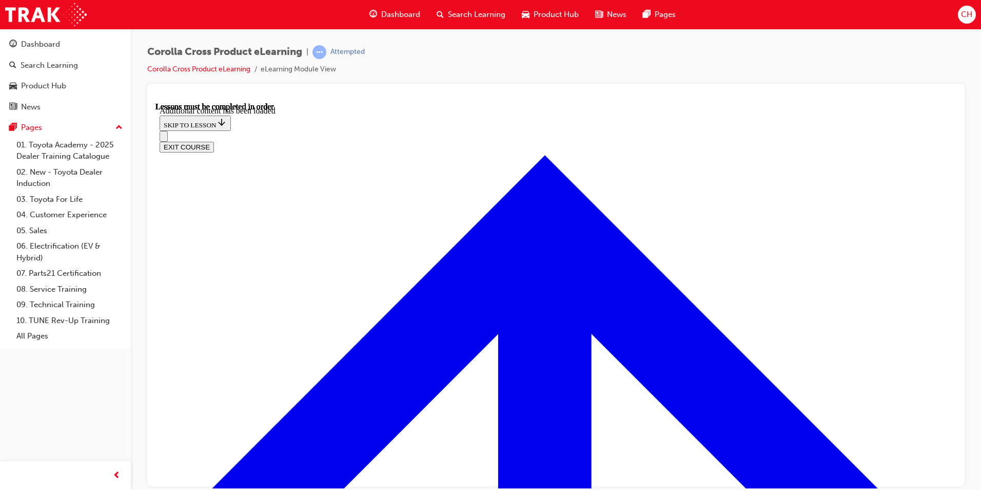
scroll to position [1705, 0]
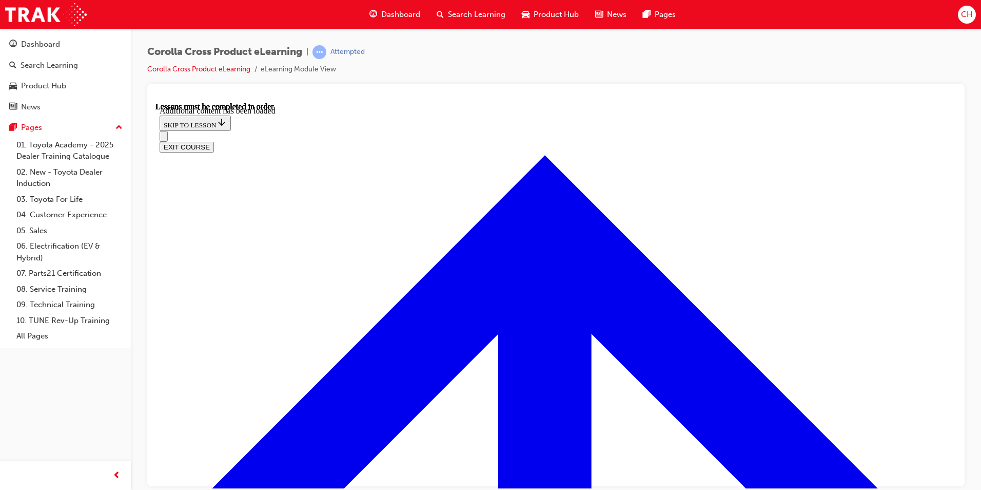
radio input "true"
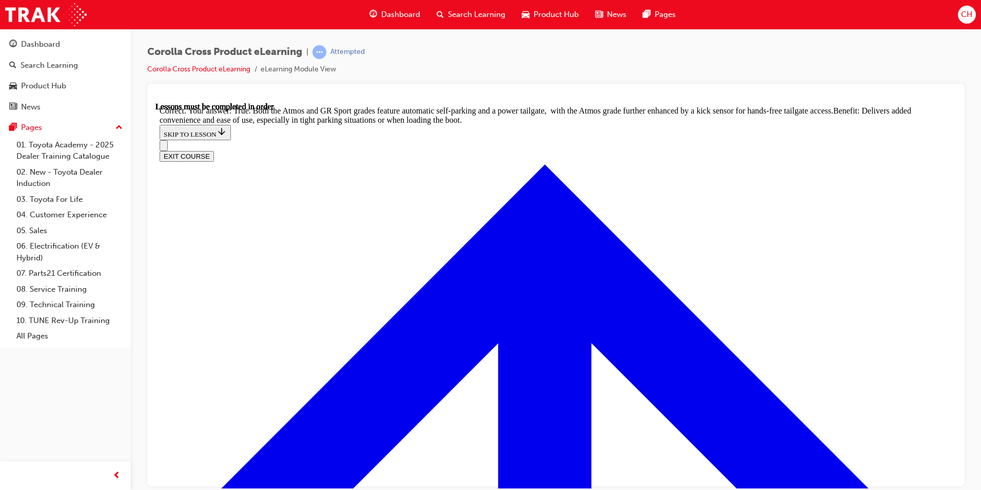
scroll to position [2228, 0]
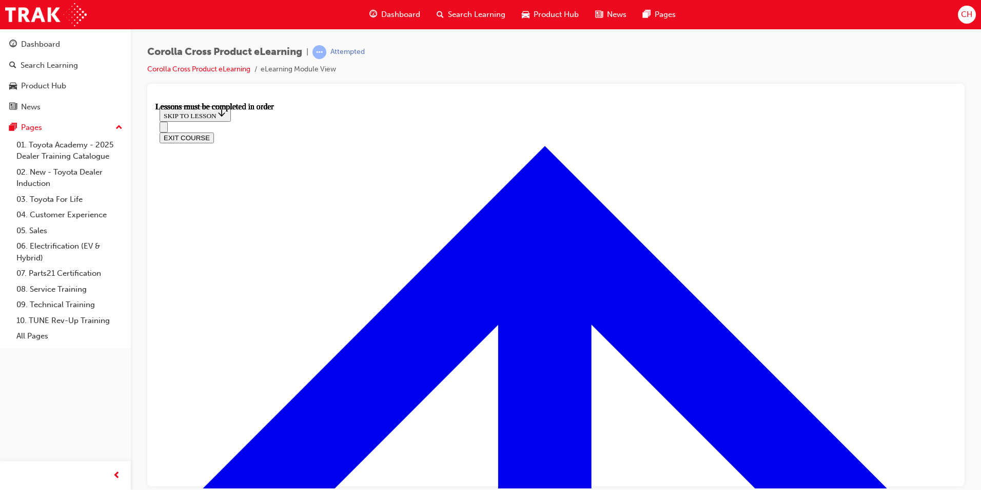
scroll to position [908, 0]
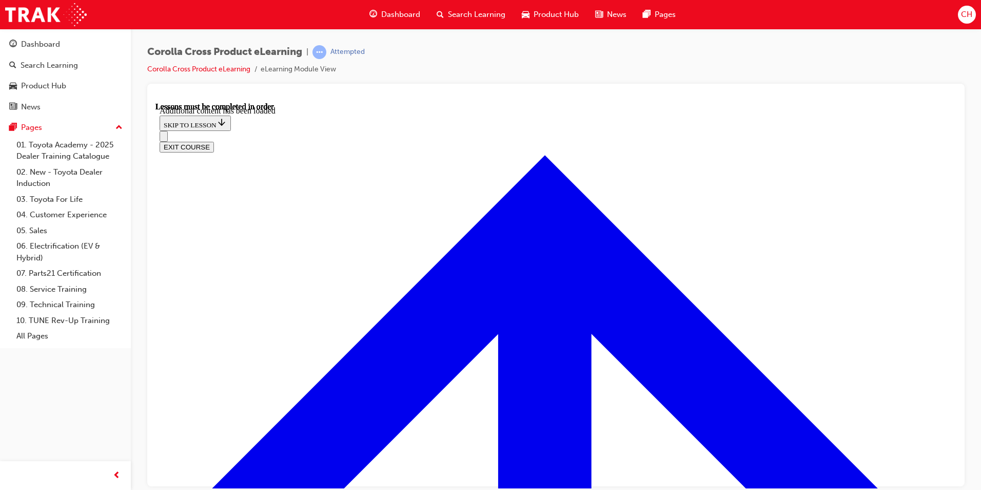
scroll to position [1471, 0]
radio input "true"
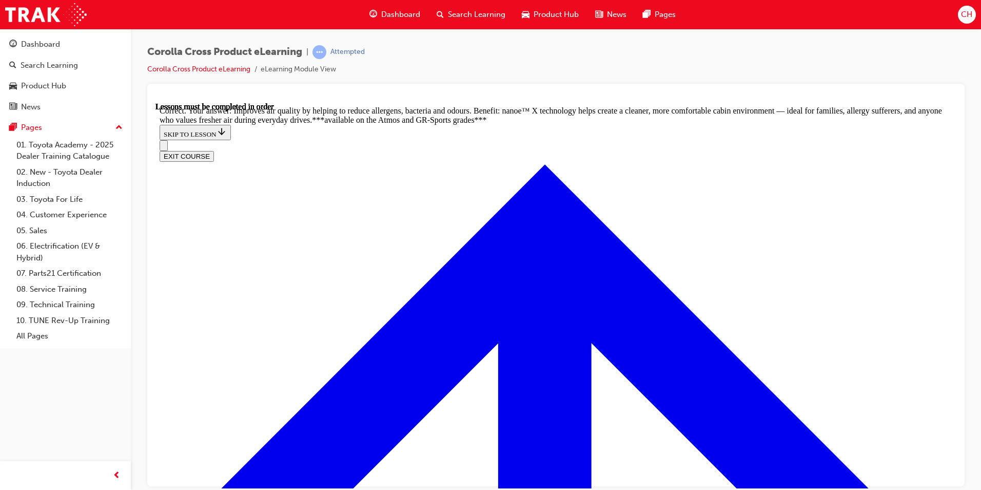
scroll to position [2036, 0]
radio input "true"
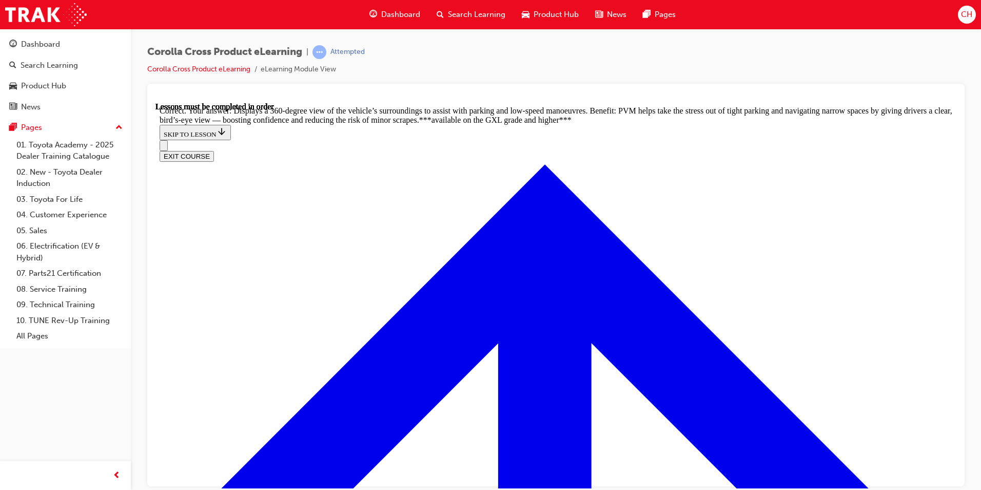
scroll to position [2283, 0]
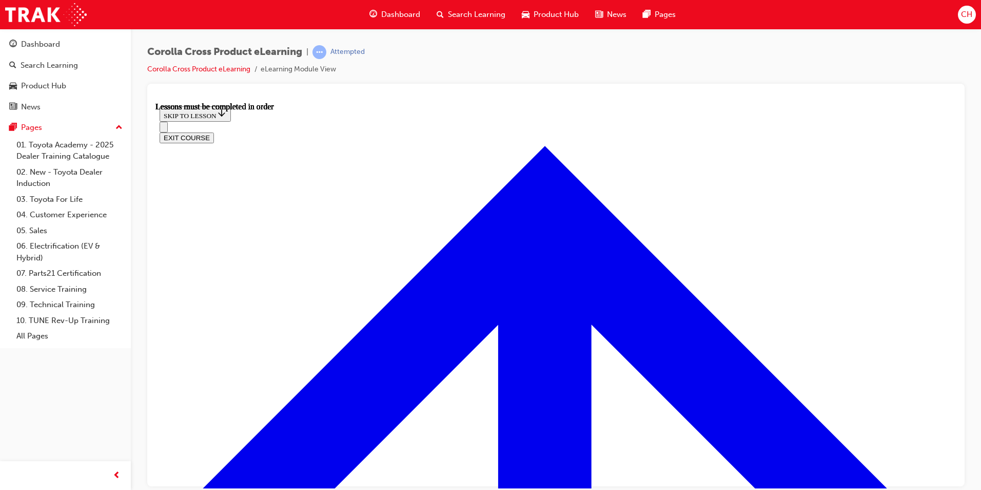
scroll to position [908, 0]
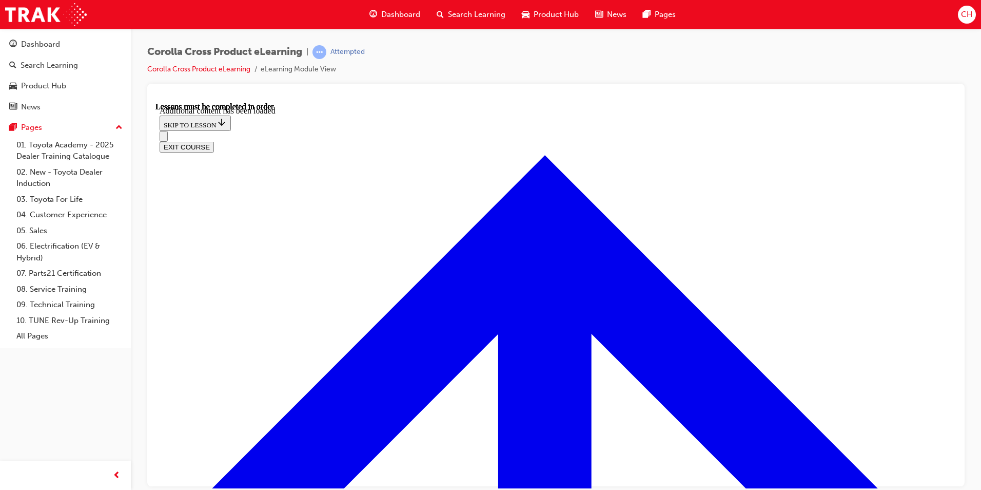
scroll to position [1597, 0]
radio input "true"
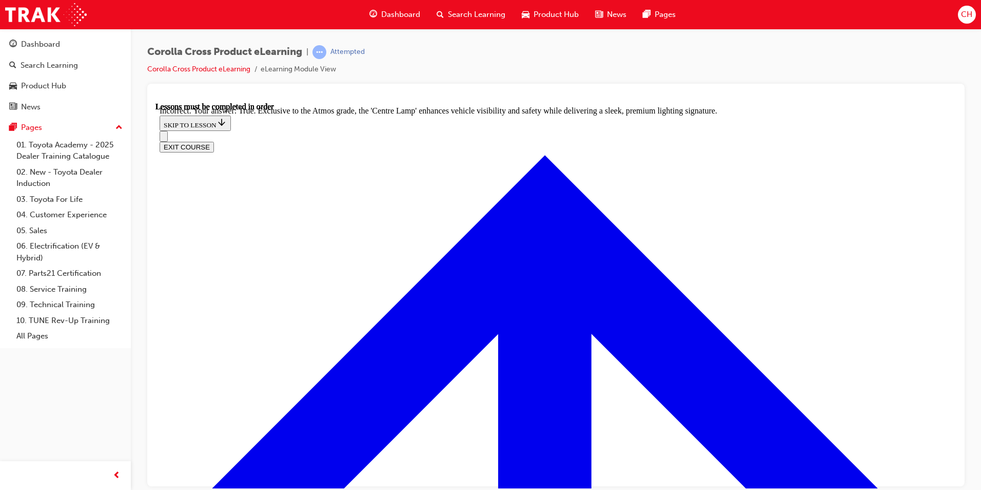
scroll to position [1762, 0]
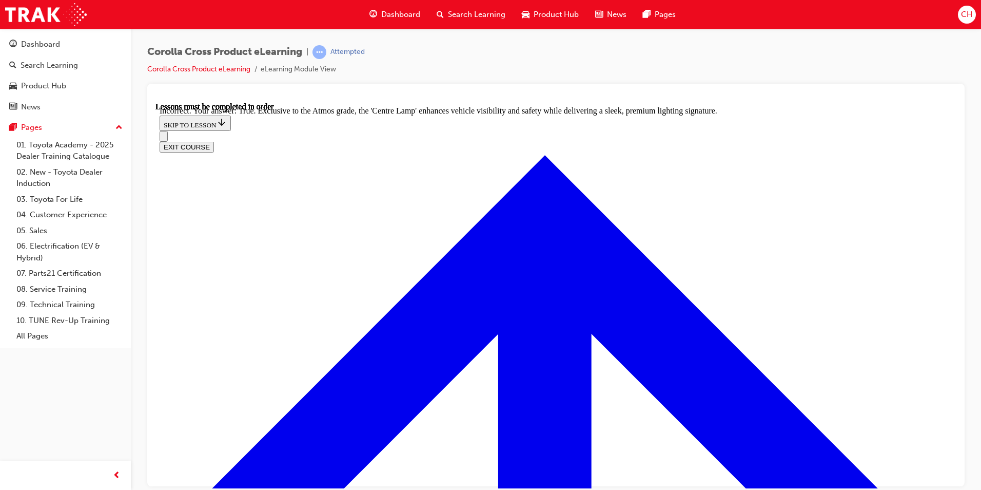
radio input "true"
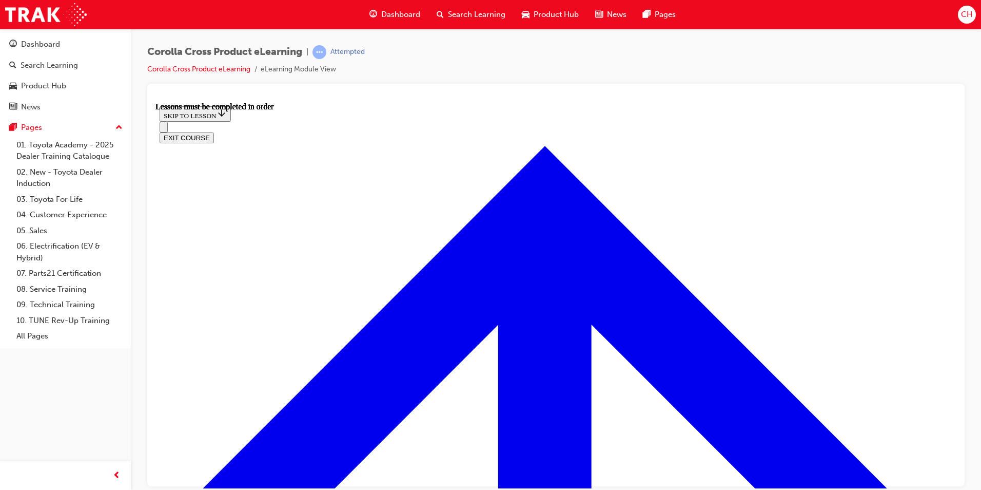
scroll to position [857, 0]
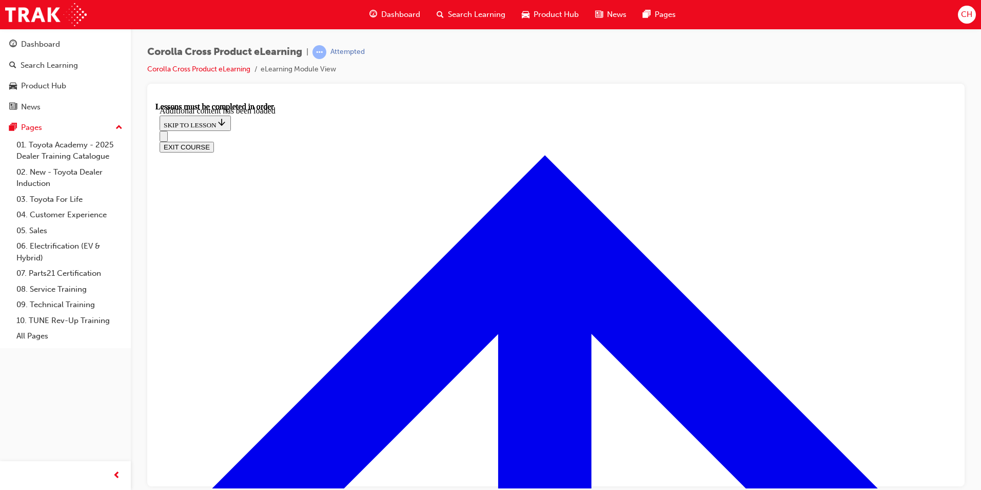
scroll to position [1252, 0]
radio input "true"
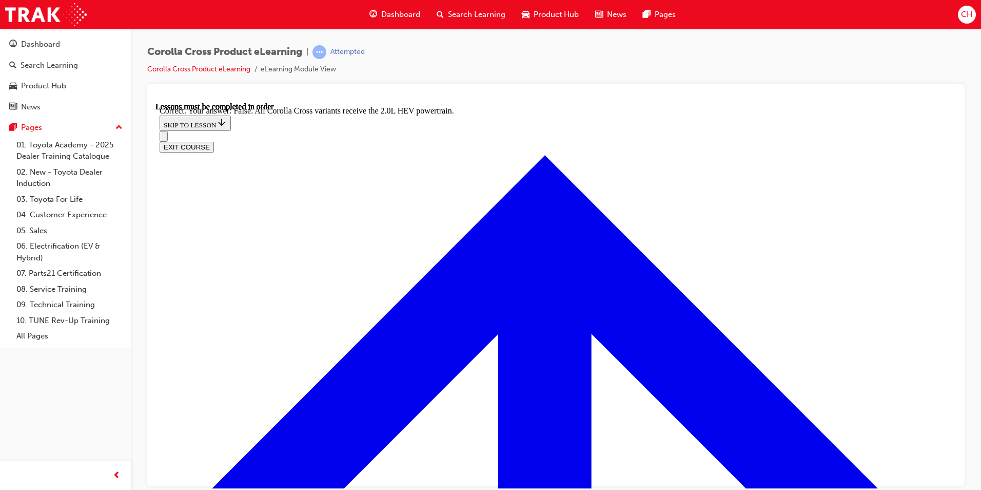
scroll to position [1417, 0]
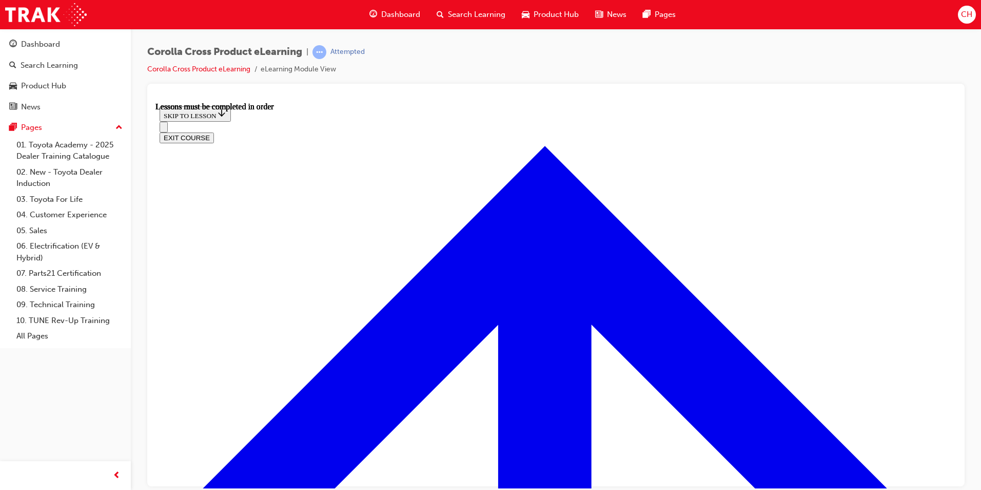
scroll to position [806, 0]
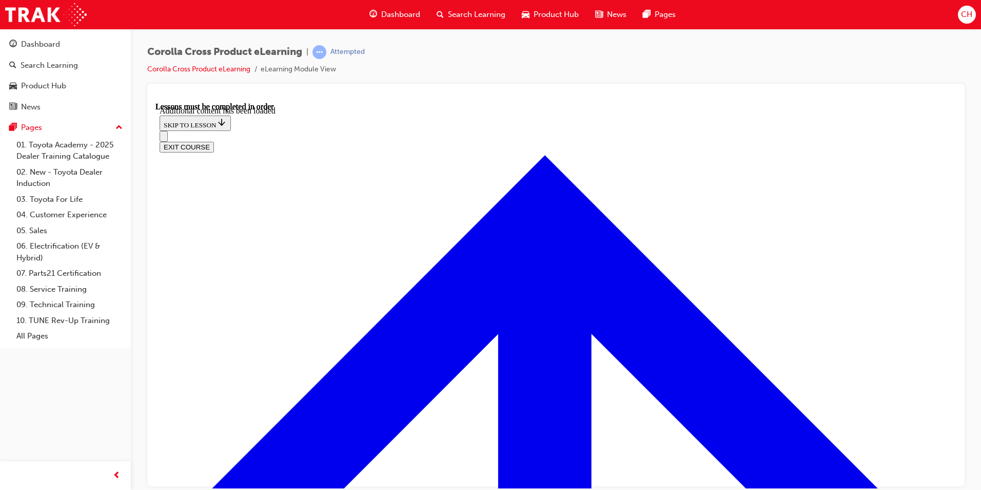
scroll to position [1276, 0]
radio input "true"
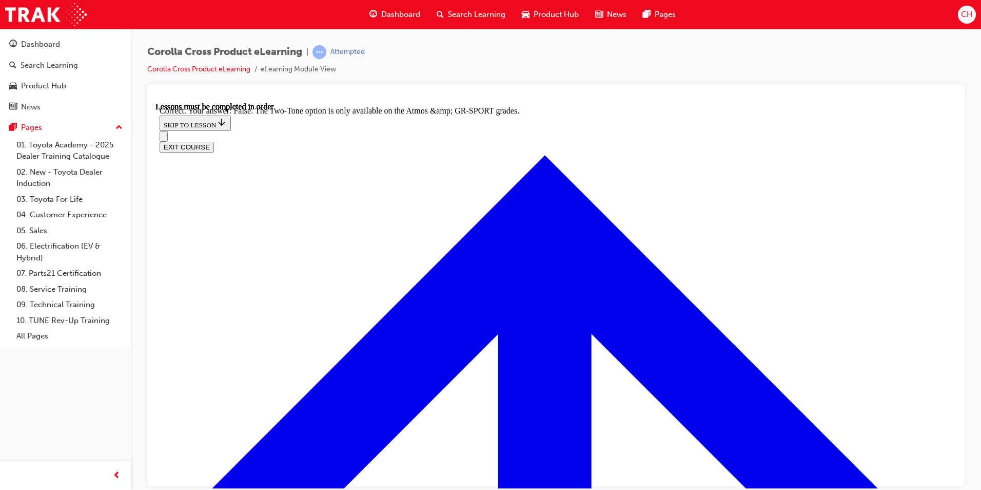
scroll to position [1442, 0]
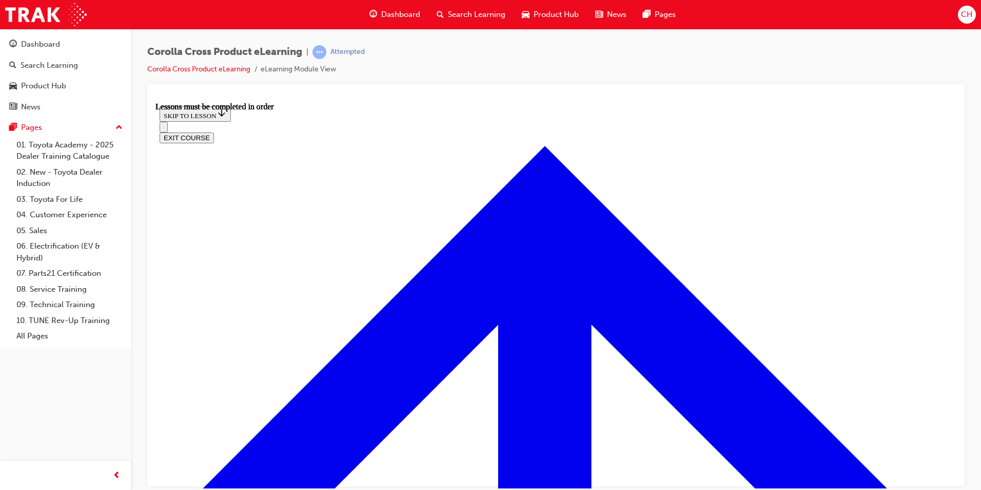
scroll to position [908, 0]
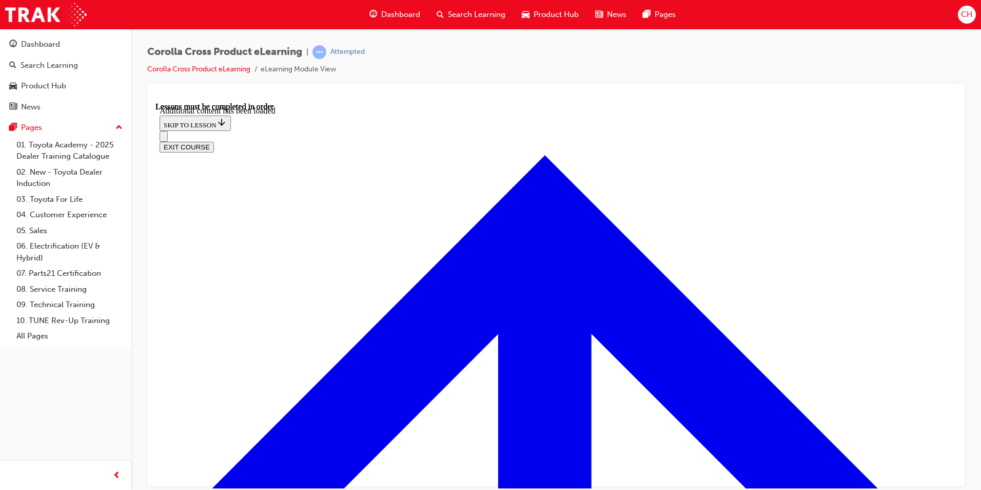
scroll to position [1533, 0]
radio input "true"
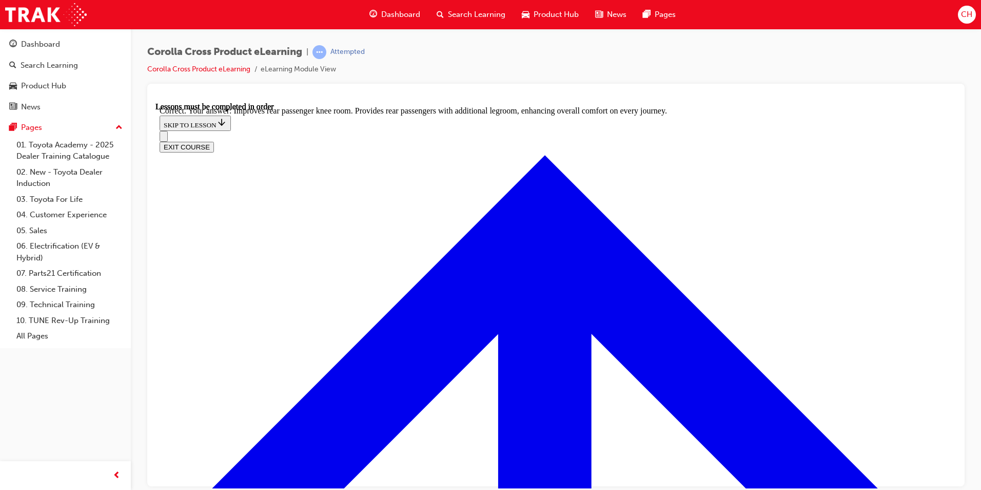
scroll to position [1892, 0]
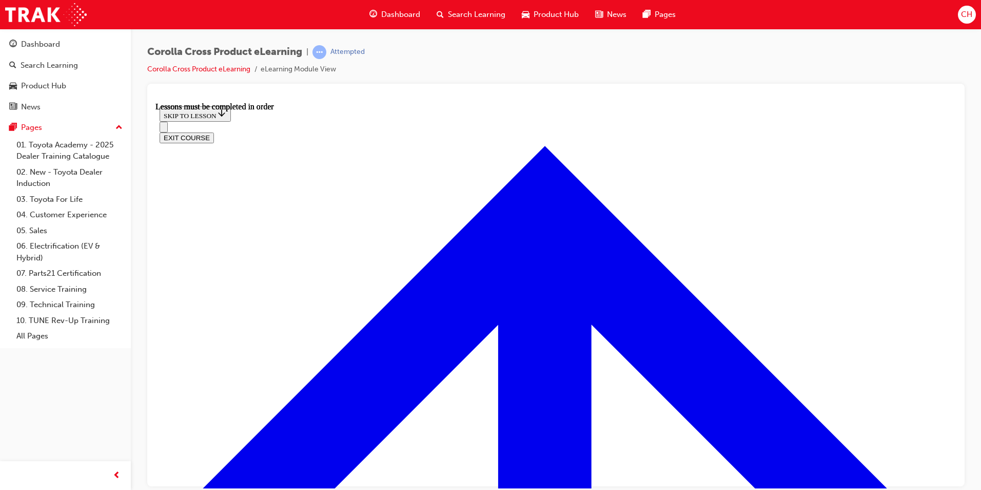
scroll to position [857, 0]
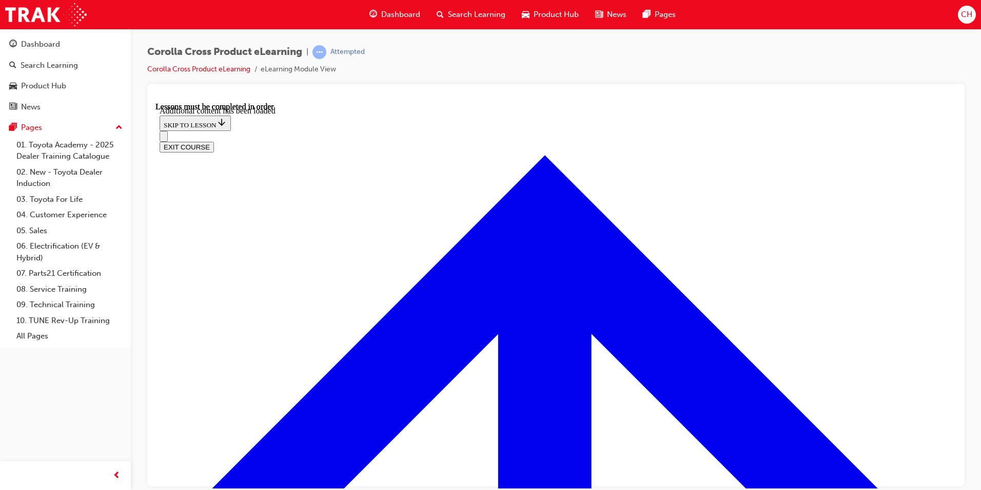
scroll to position [1475, 0]
radio input "true"
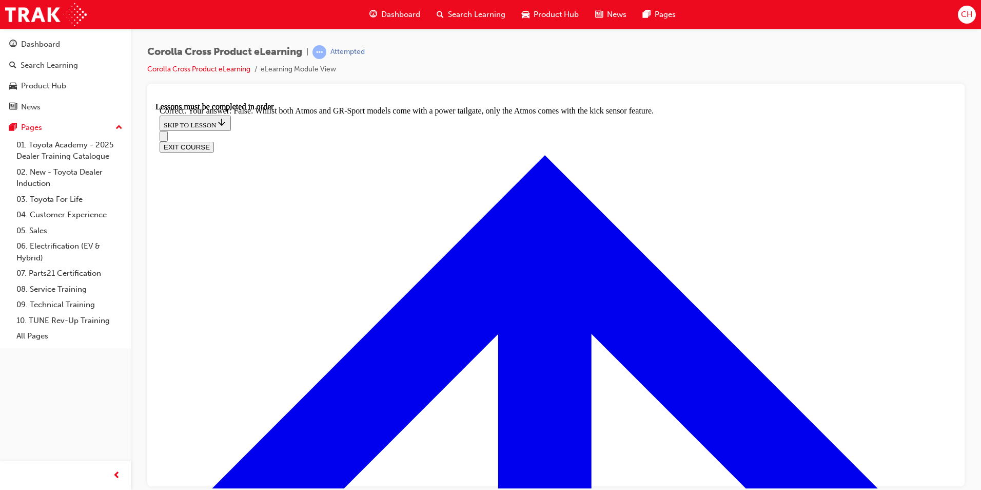
scroll to position [1687, 0]
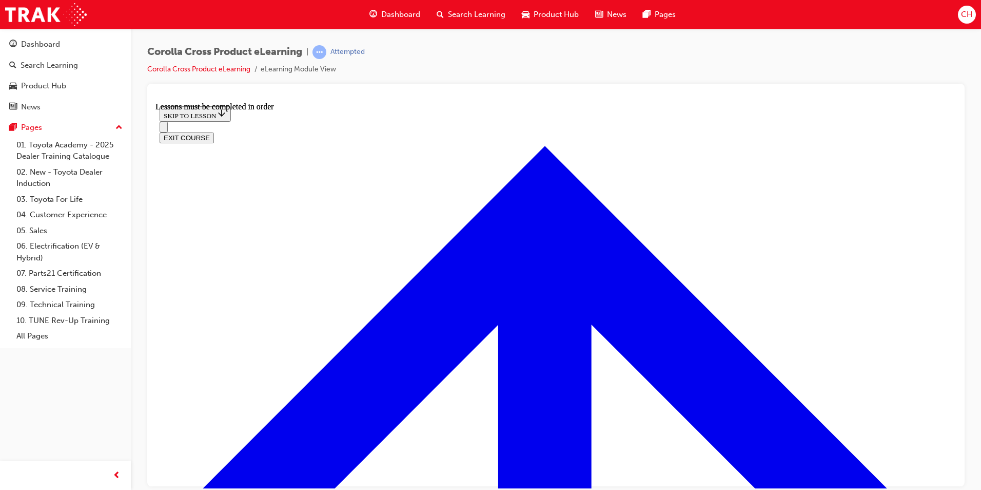
scroll to position [1114, 0]
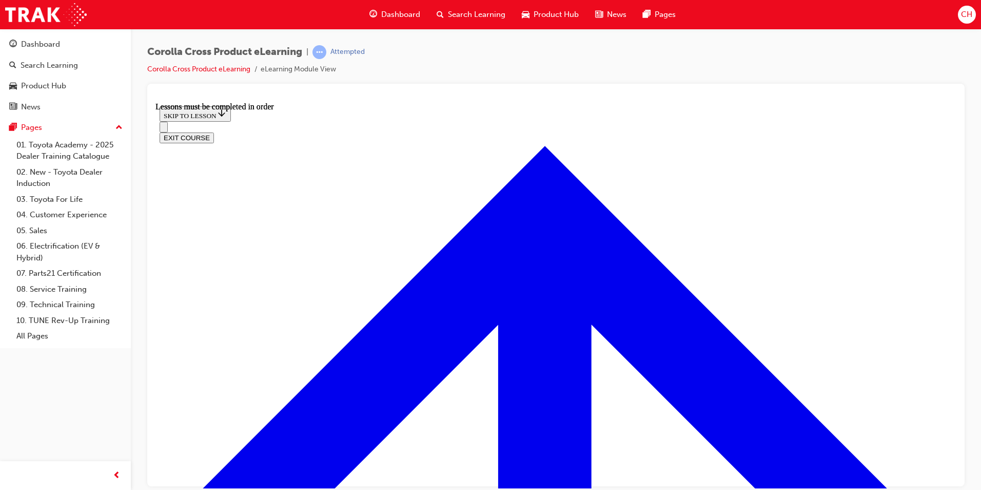
scroll to position [1725, 0]
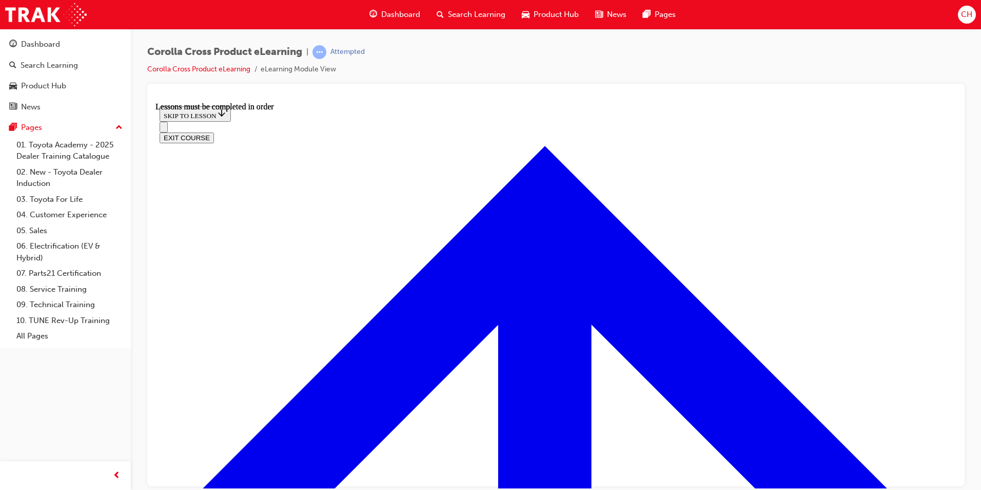
scroll to position [1263, 0]
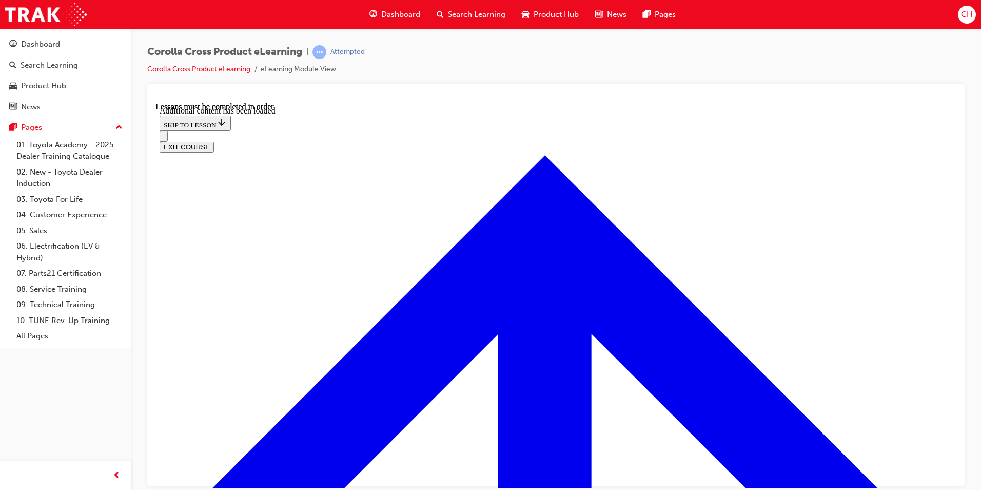
scroll to position [2462, 0]
checkbox input "true"
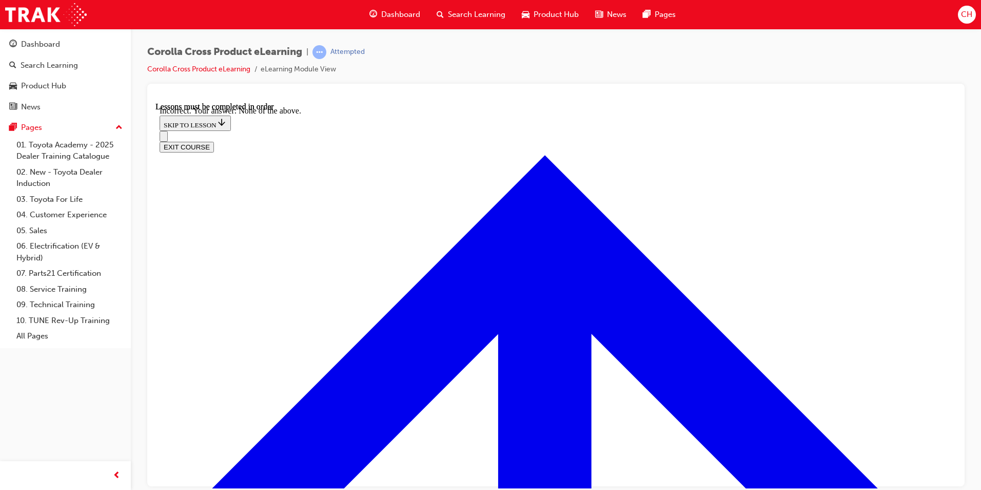
scroll to position [2674, 0]
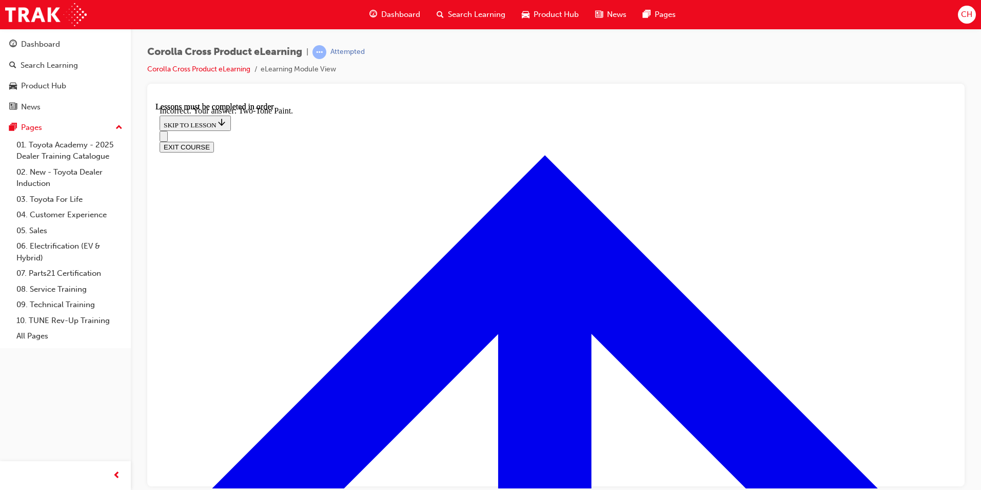
checkbox input "false"
checkbox input "true"
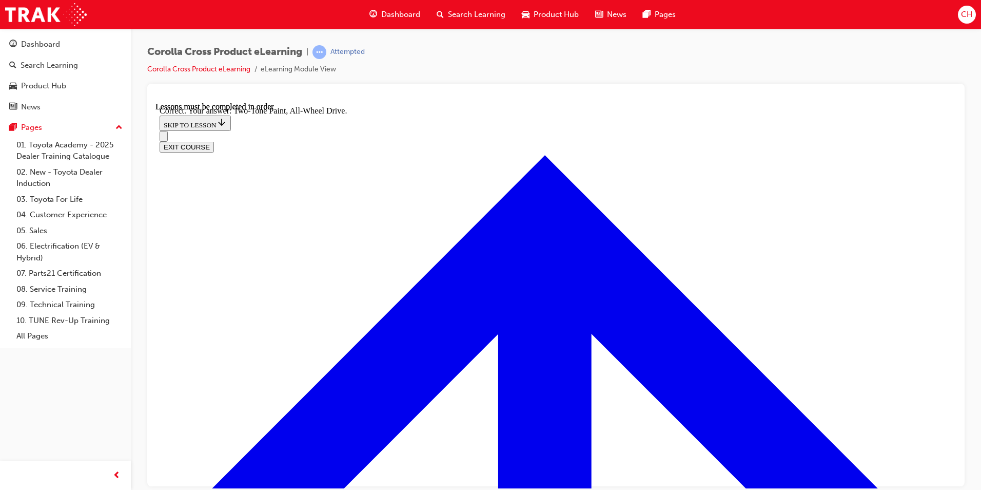
scroll to position [2953, 0]
radio input "true"
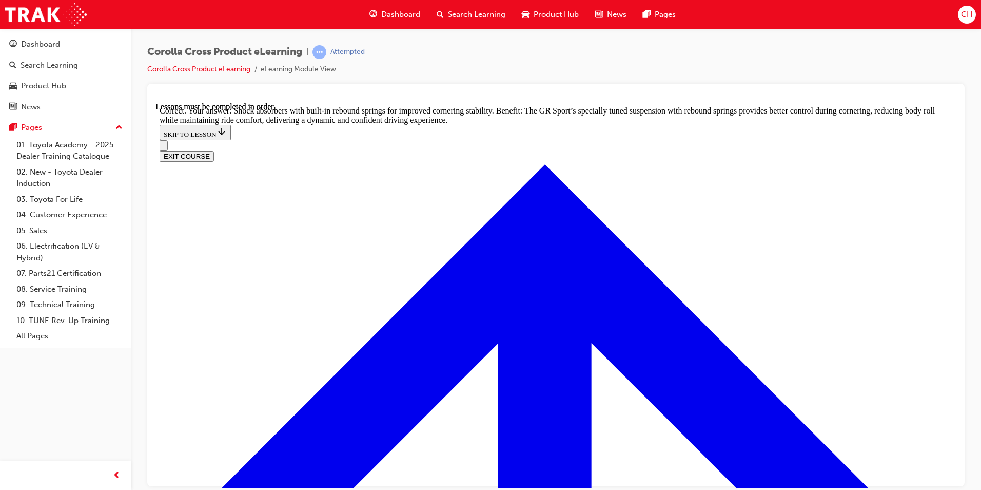
scroll to position [3251, 0]
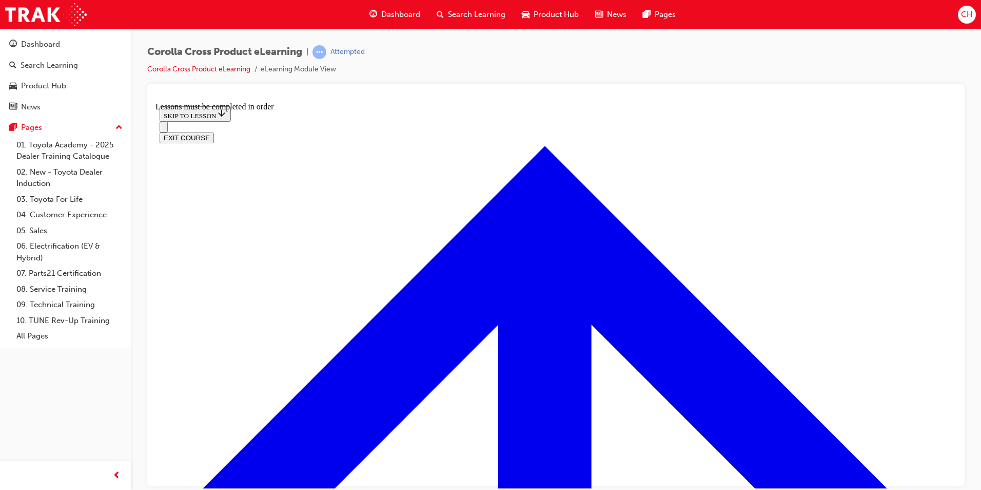
scroll to position [1124, 0]
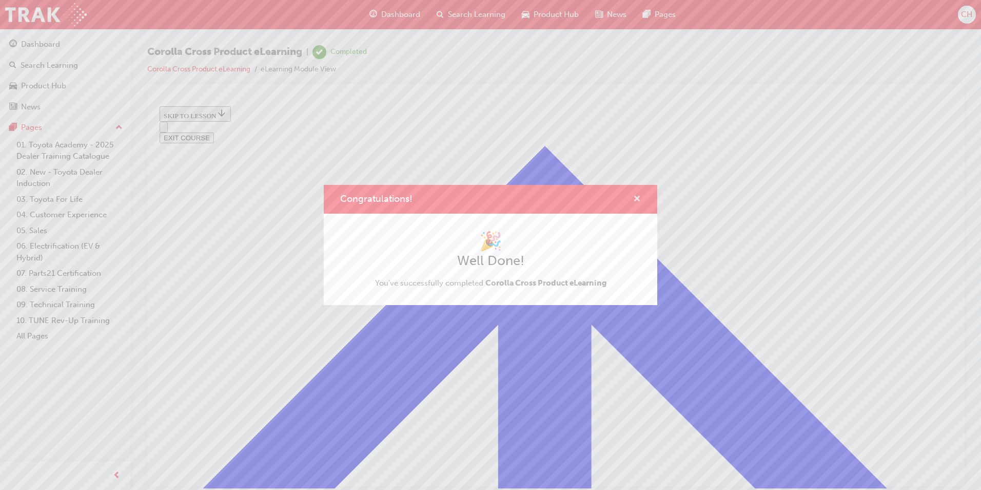
click at [637, 195] on span "cross-icon" at bounding box center [637, 199] width 8 height 9
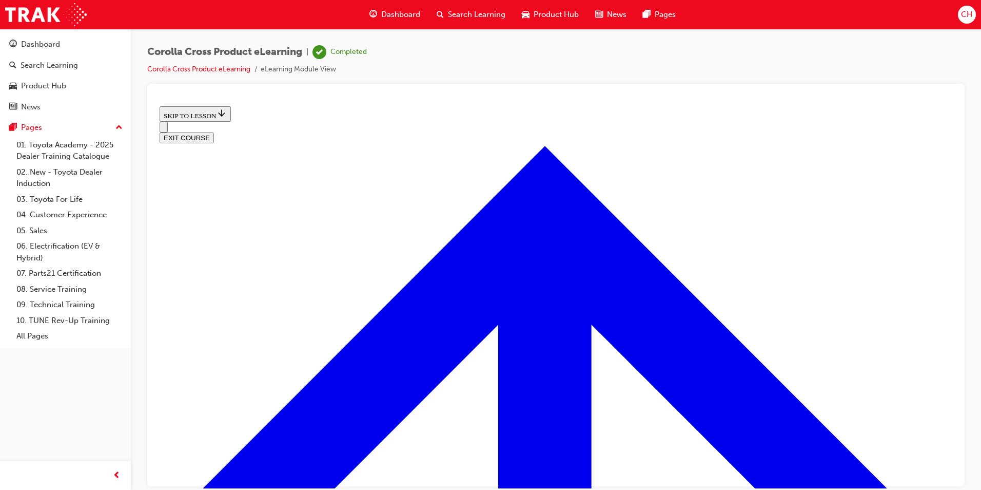
click at [214, 132] on button "EXIT COURSE" at bounding box center [187, 137] width 54 height 11
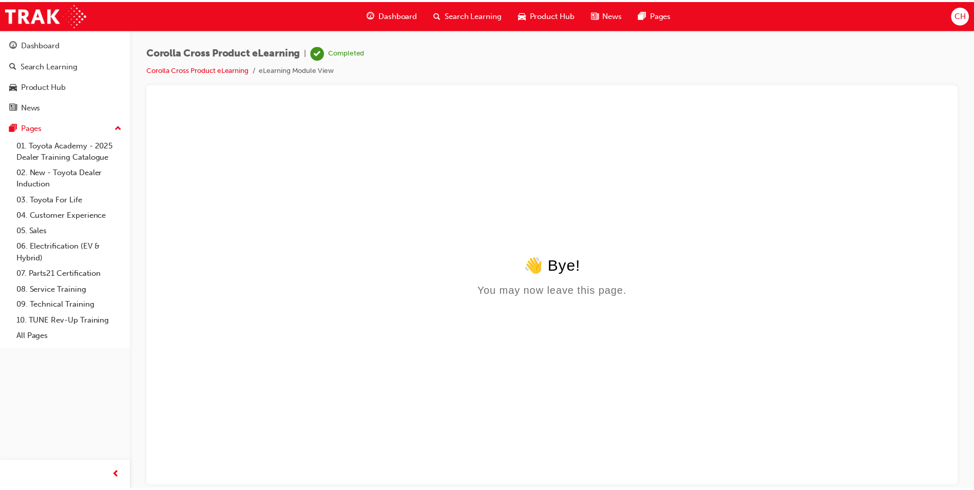
scroll to position [0, 0]
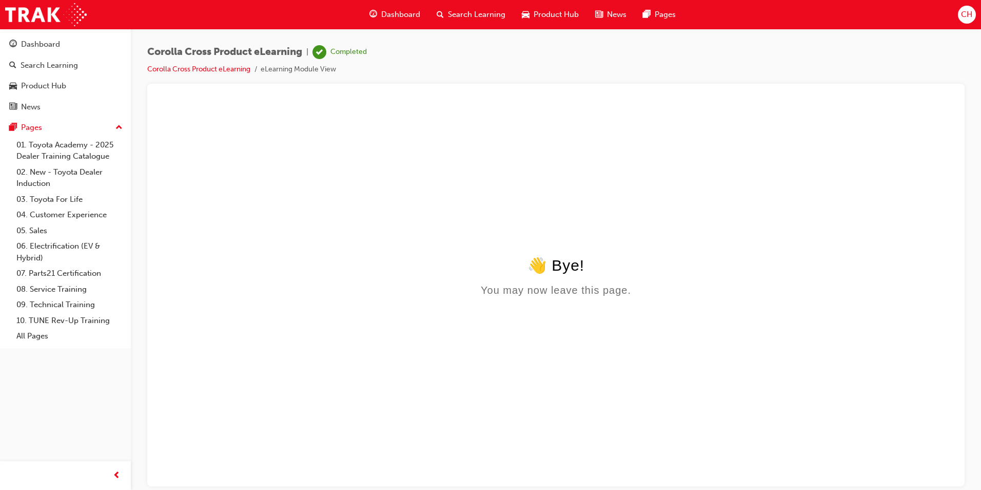
click at [410, 9] on span "Dashboard" at bounding box center [400, 15] width 39 height 12
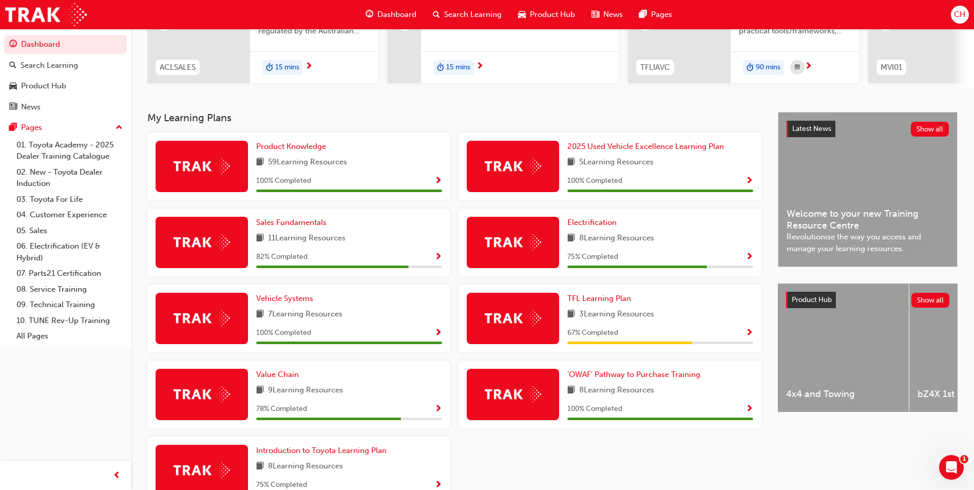
scroll to position [154, 0]
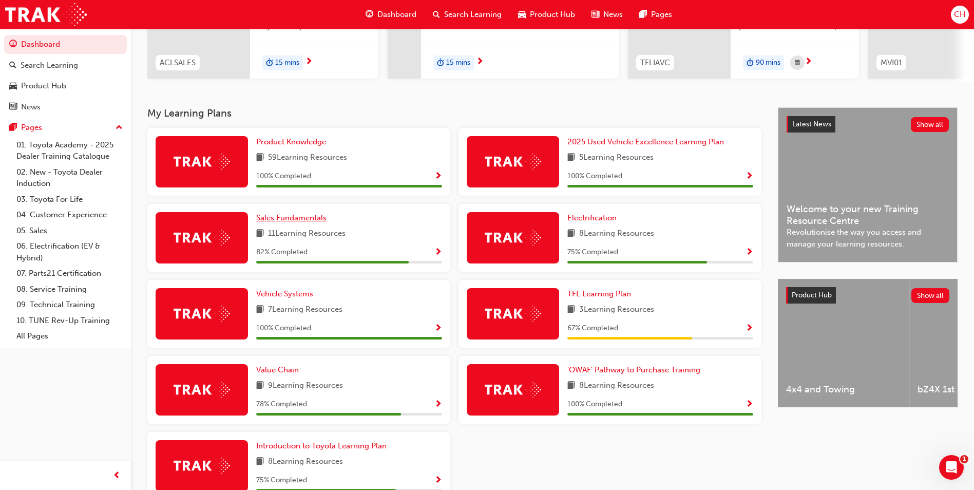
click at [306, 219] on span "Sales Fundamentals" at bounding box center [291, 217] width 70 height 9
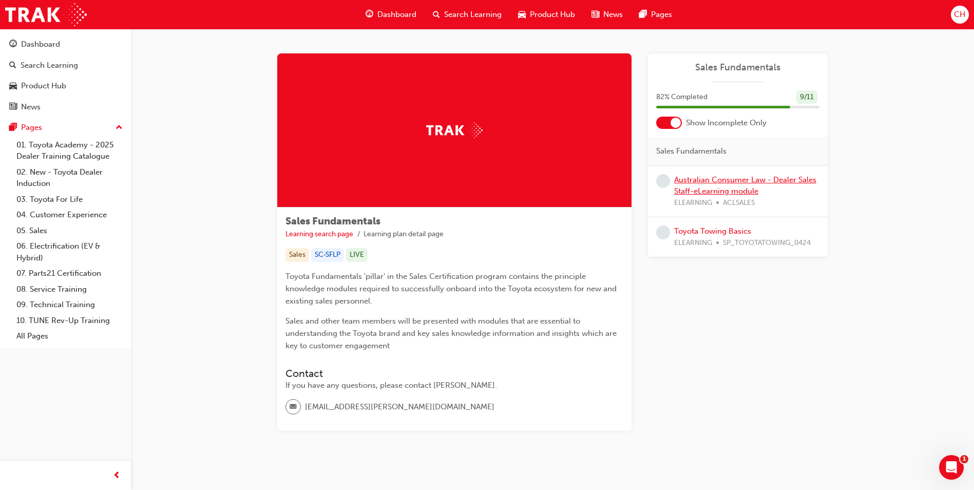
click at [696, 183] on link "Australian Consumer Law - Dealer Sales Staff-eLearning module" at bounding box center [745, 185] width 142 height 21
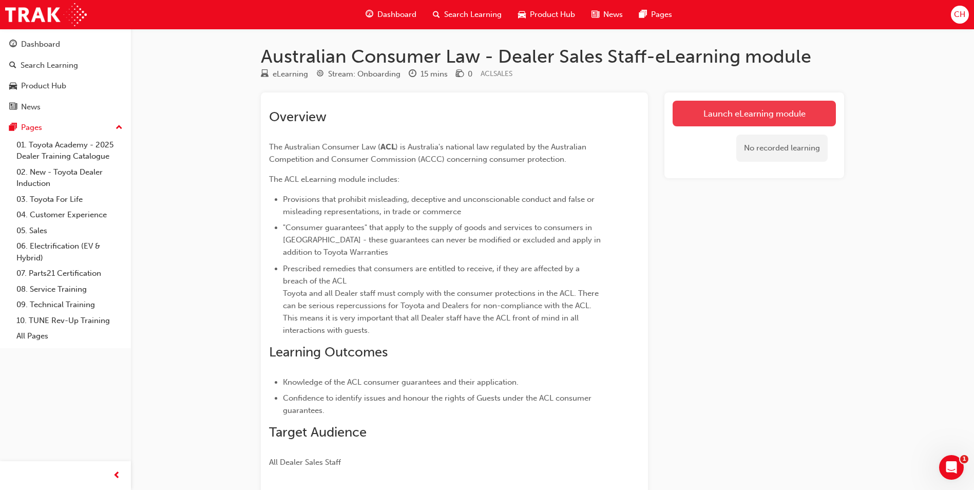
click at [705, 109] on link "Launch eLearning module" at bounding box center [753, 114] width 163 height 26
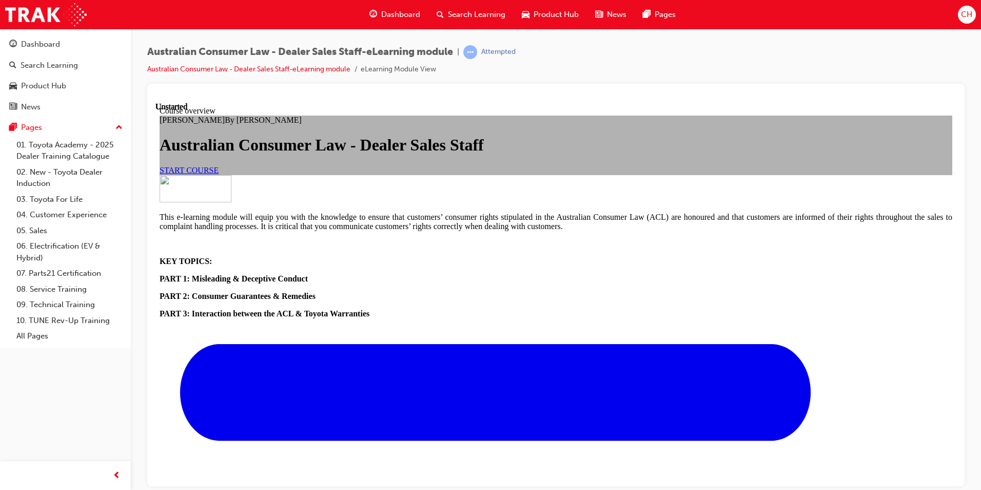
click at [219, 174] on span "START COURSE" at bounding box center [189, 169] width 59 height 9
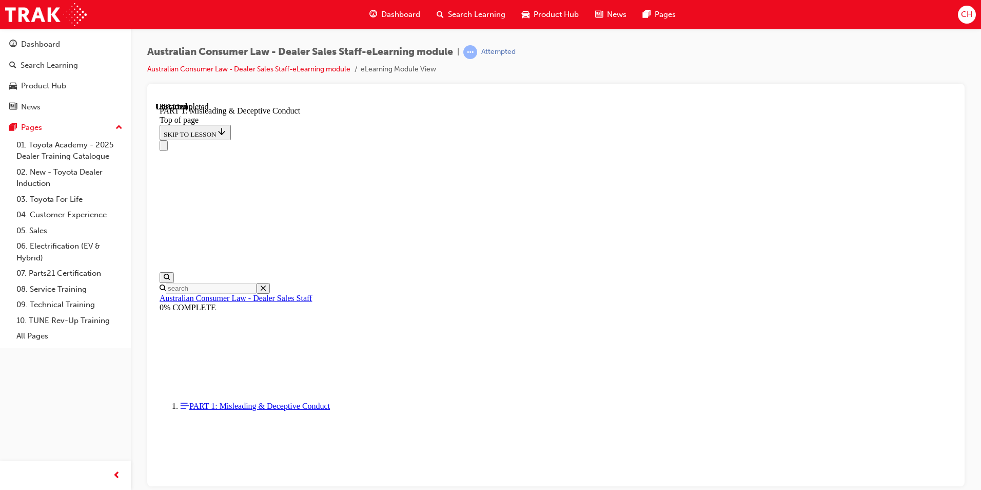
scroll to position [699, 0]
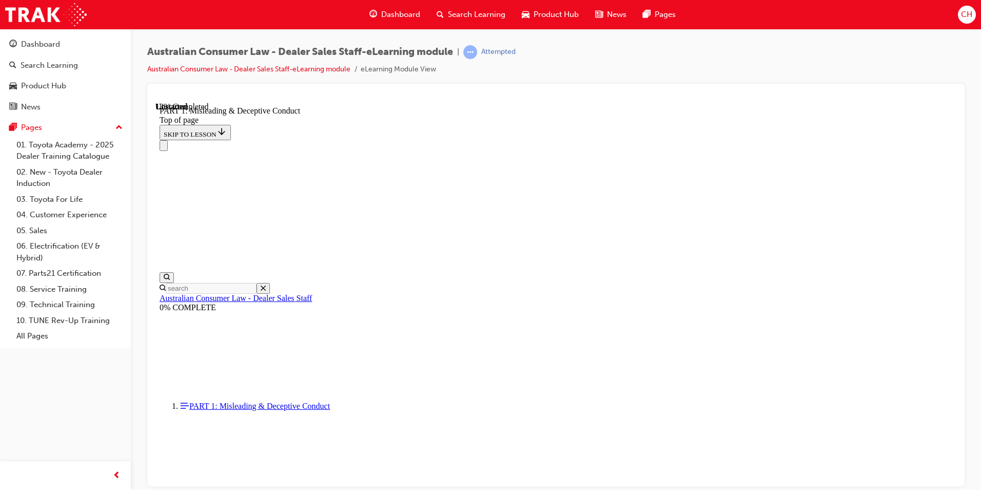
scroll to position [643, 0]
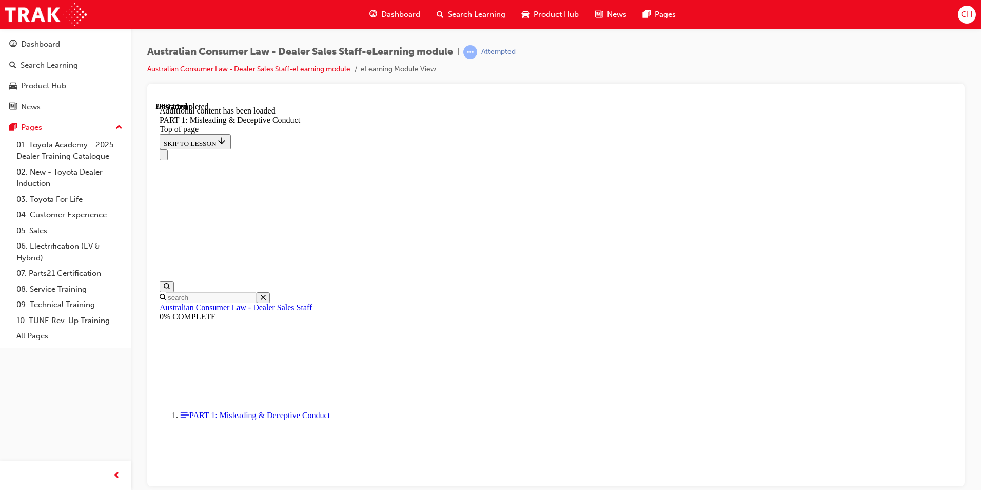
scroll to position [1174, 0]
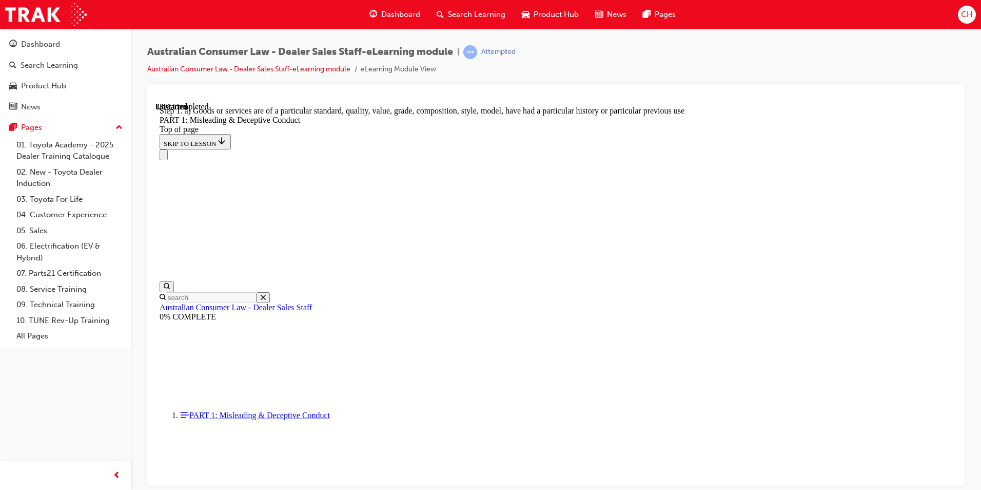
scroll to position [1180, 0]
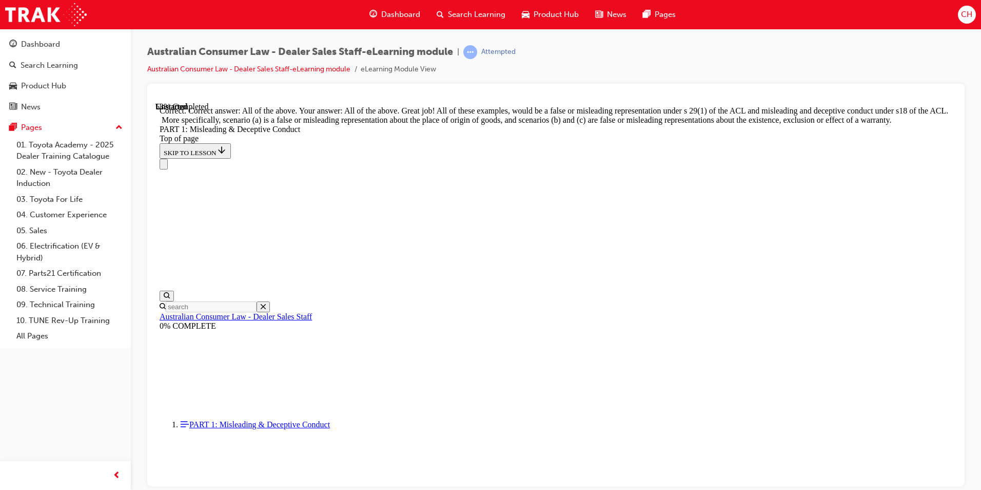
scroll to position [1748, 0]
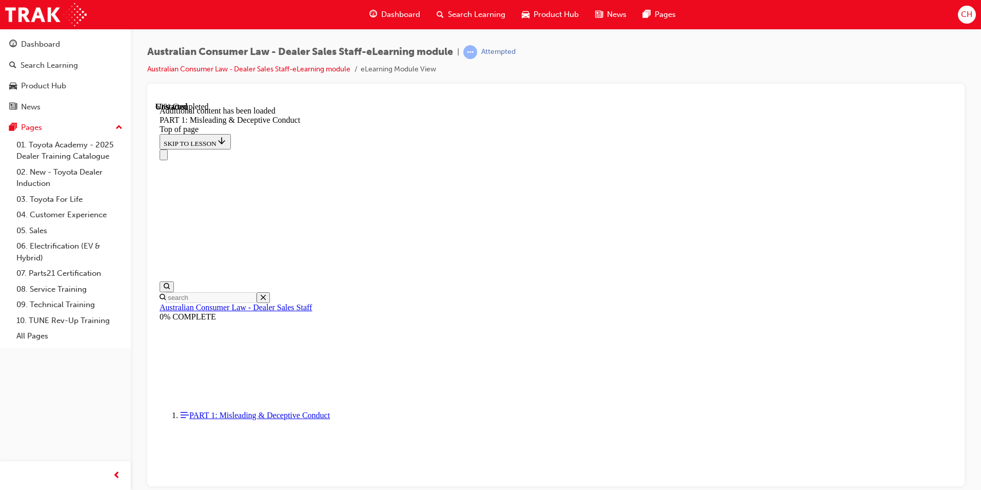
scroll to position [2025, 0]
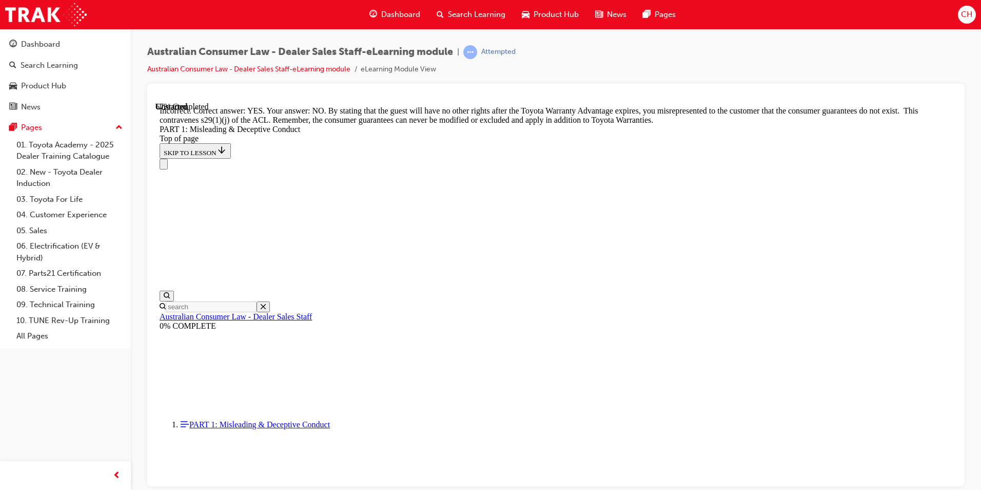
scroll to position [2179, 0]
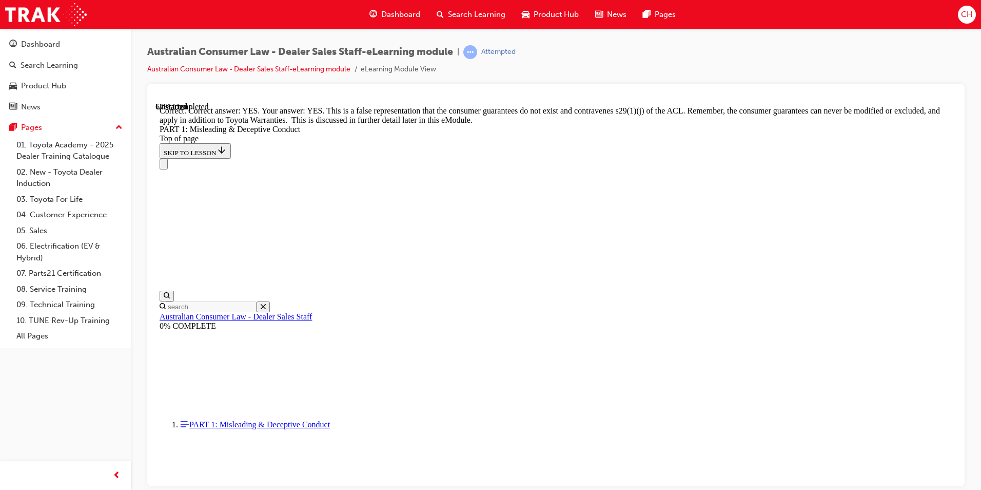
scroll to position [2230, 0]
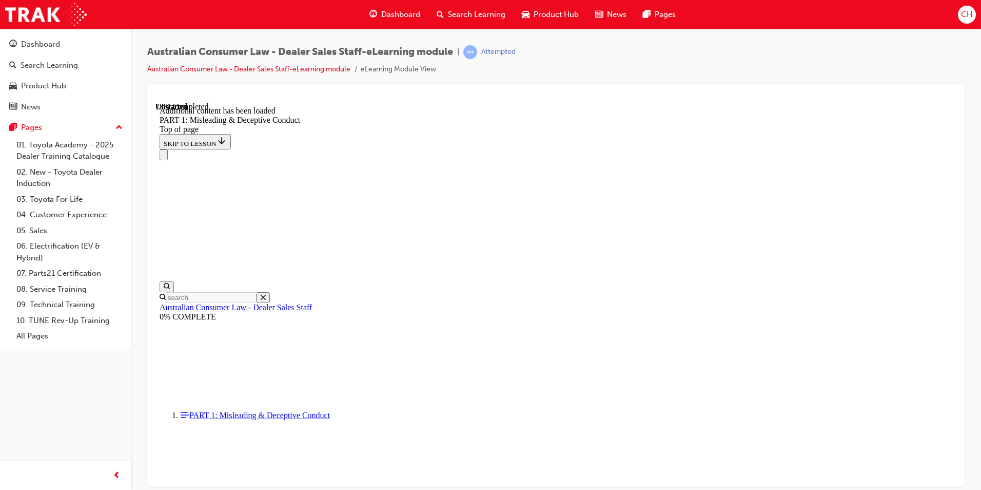
scroll to position [2507, 0]
click button "START"
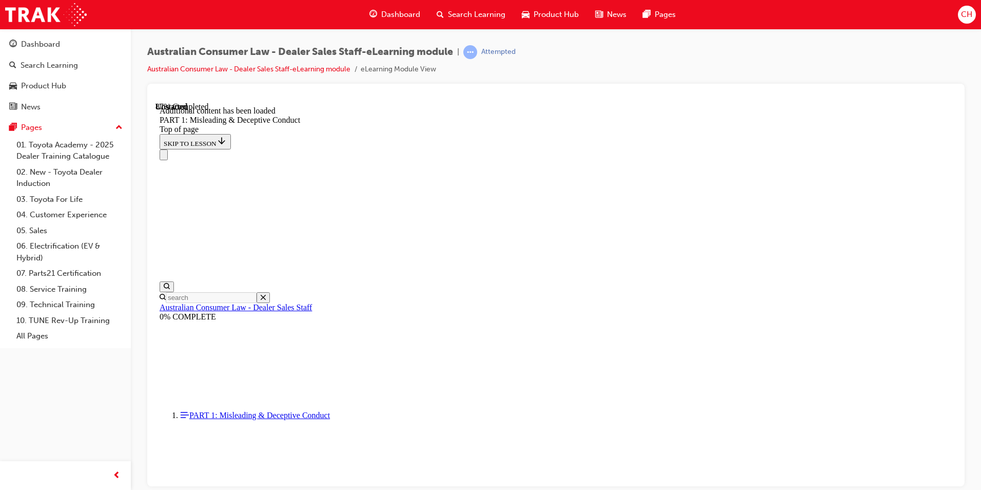
scroll to position [2785, 0]
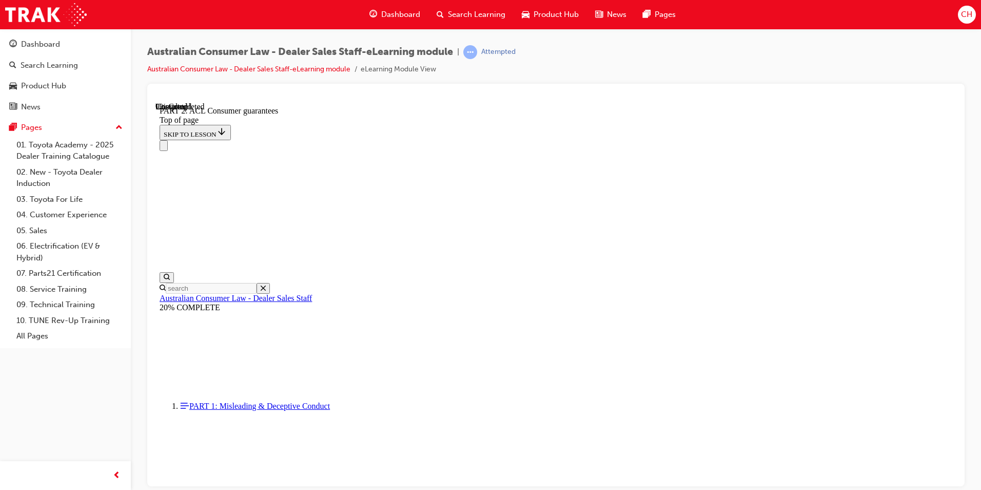
scroll to position [1671, 0]
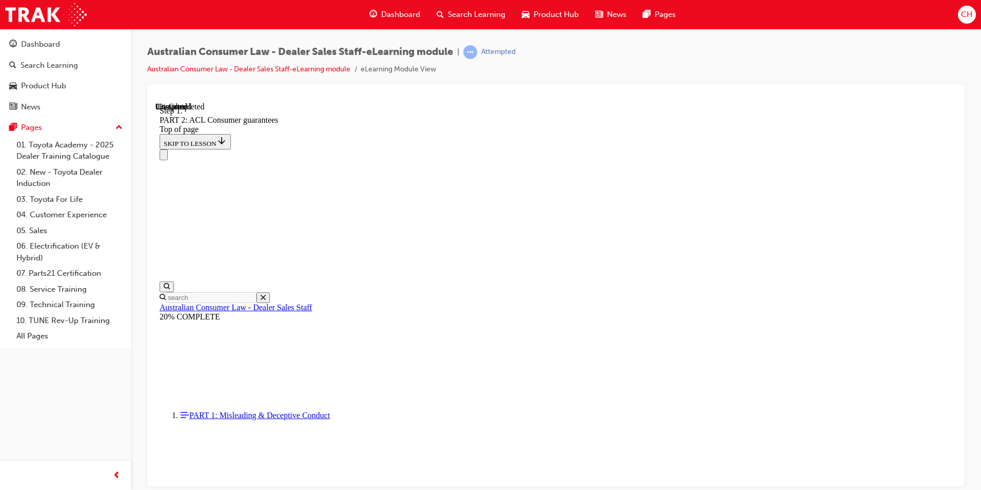
scroll to position [1664, 0]
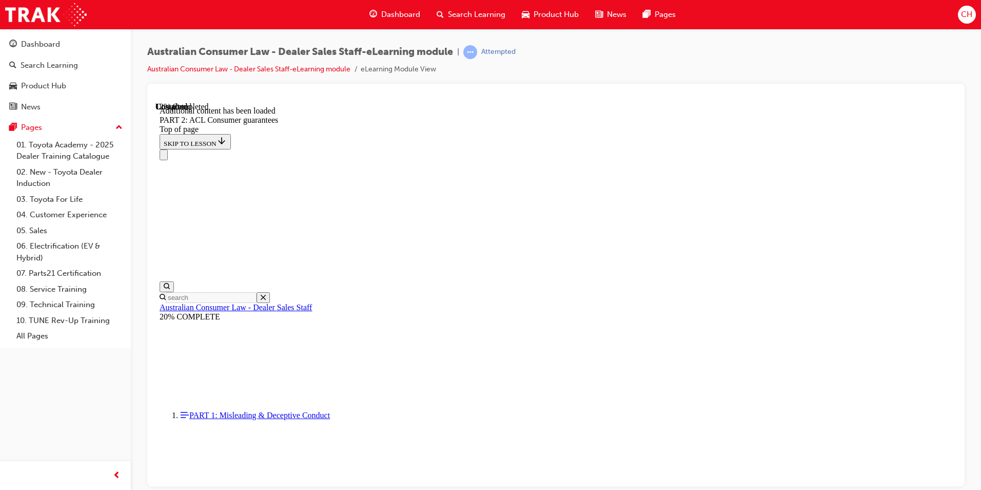
scroll to position [1941, 0]
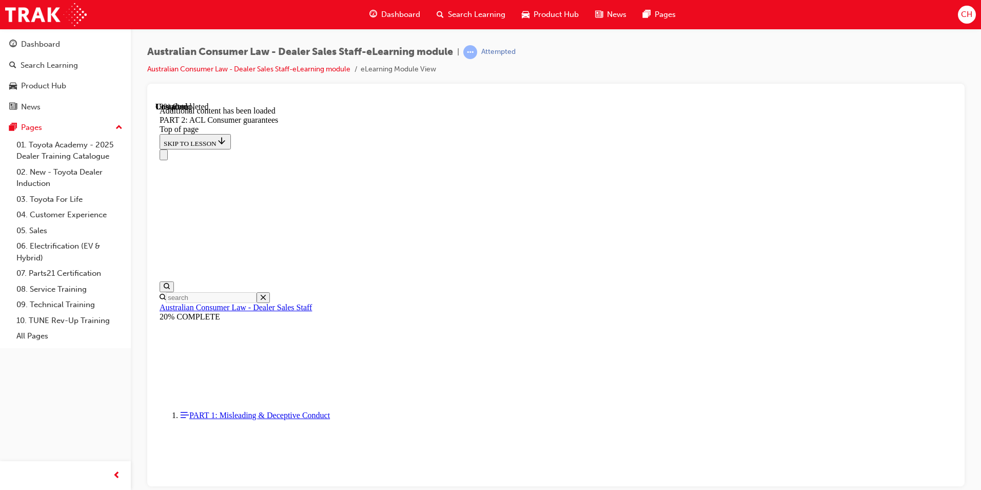
scroll to position [2526, 0]
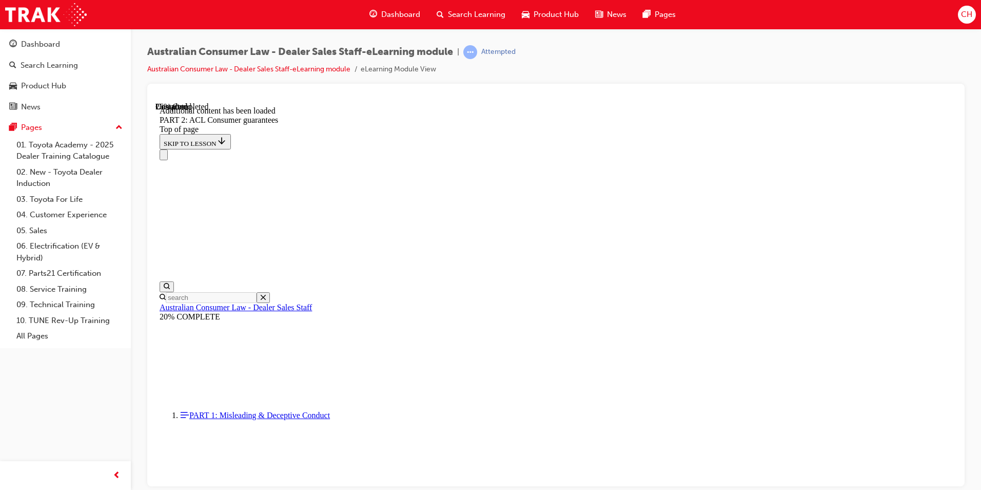
scroll to position [3123, 0]
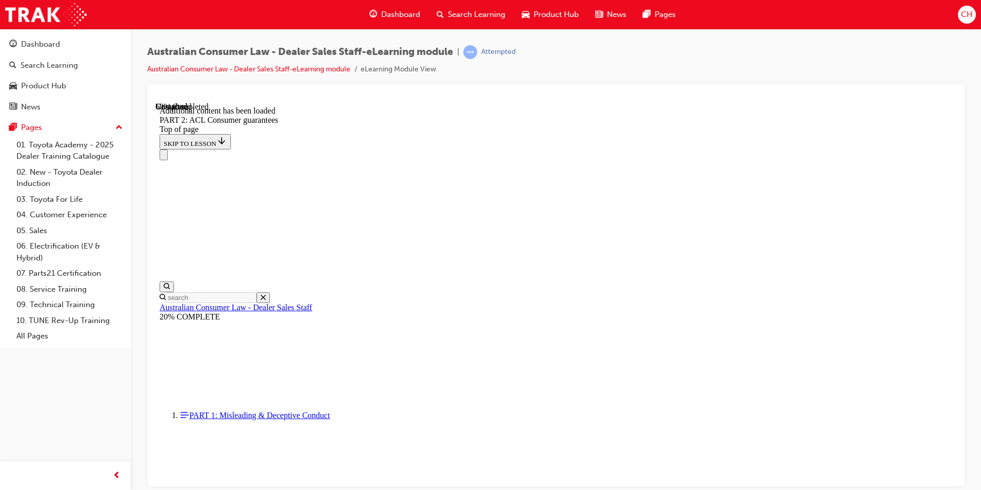
scroll to position [6278, 0]
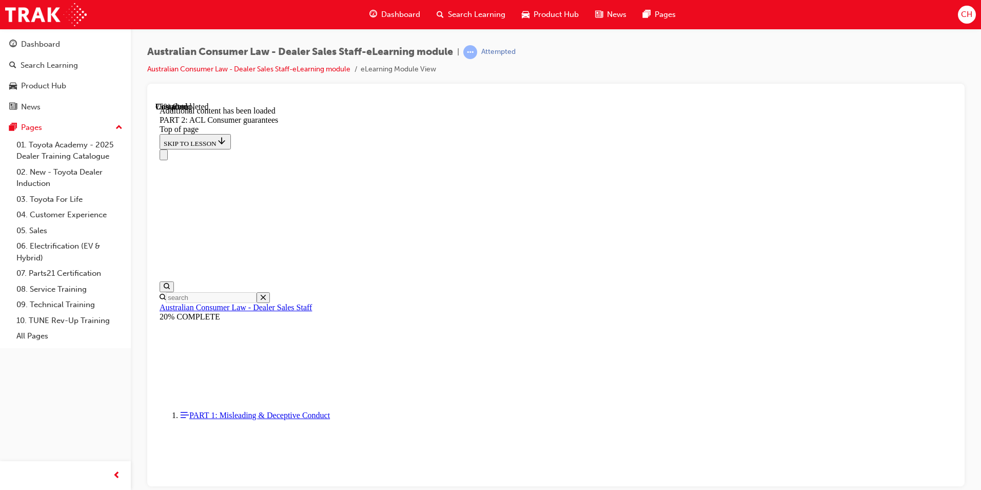
scroll to position [8605, 0]
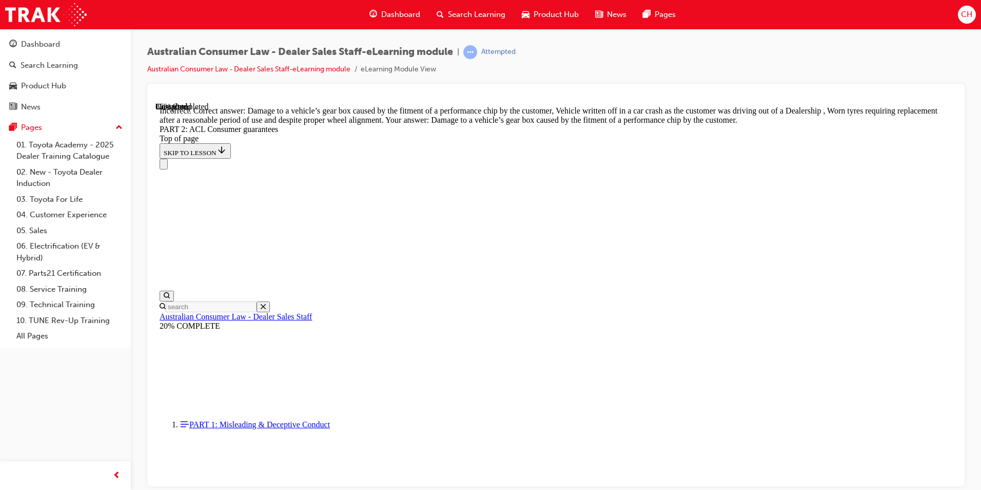
scroll to position [10211, 0]
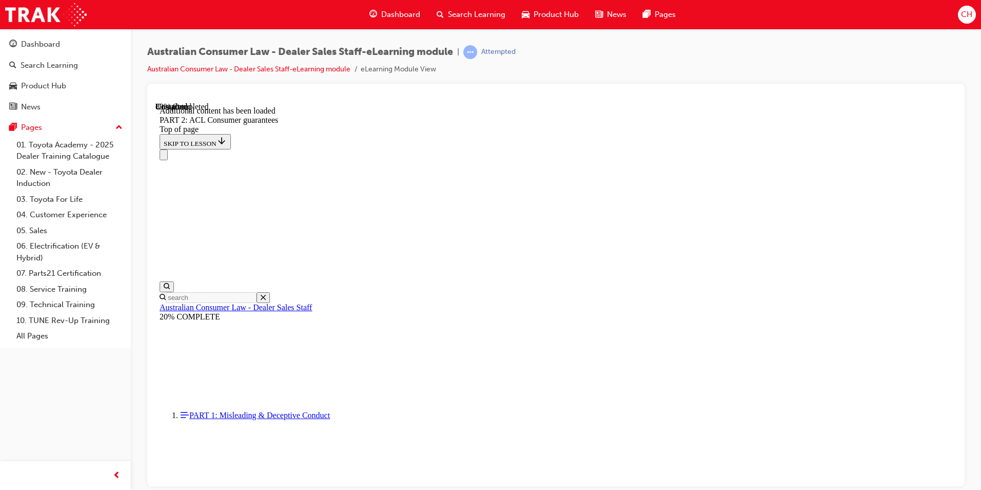
scroll to position [11098, 0]
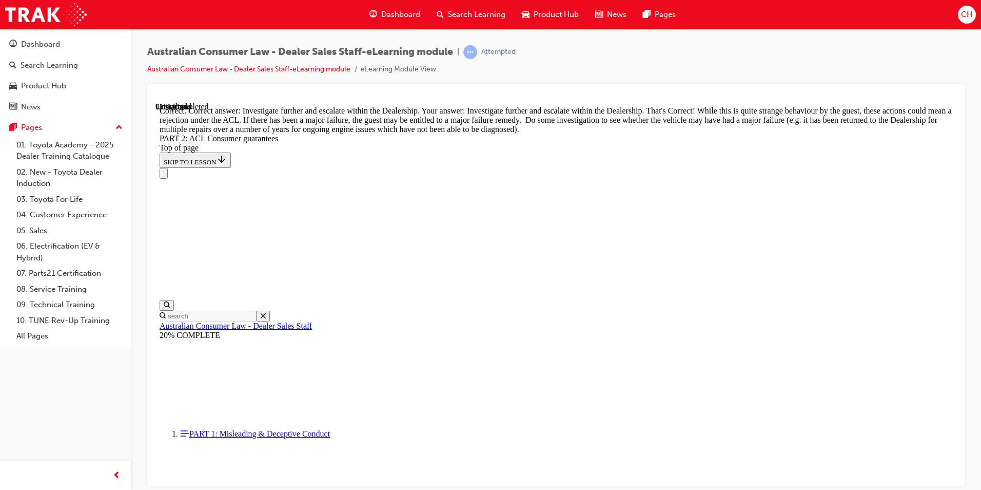
scroll to position [11427, 0]
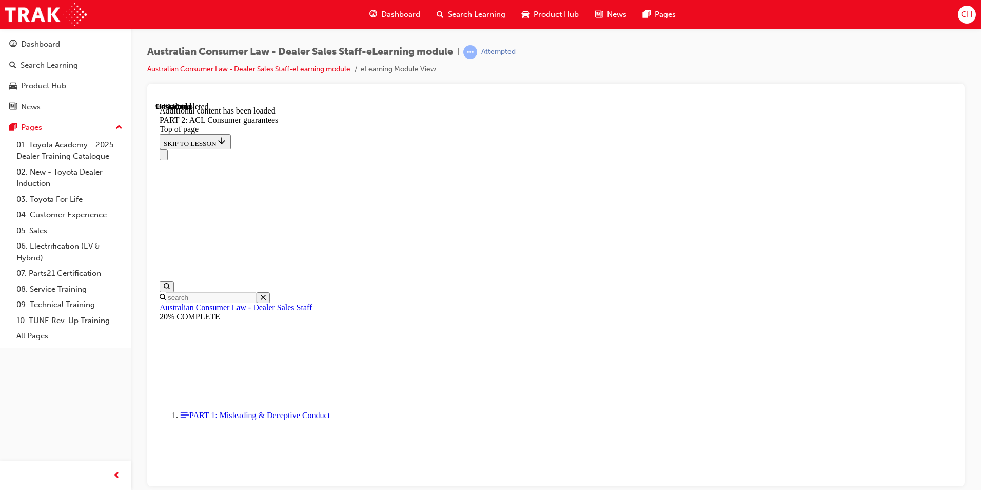
scroll to position [12269, 0]
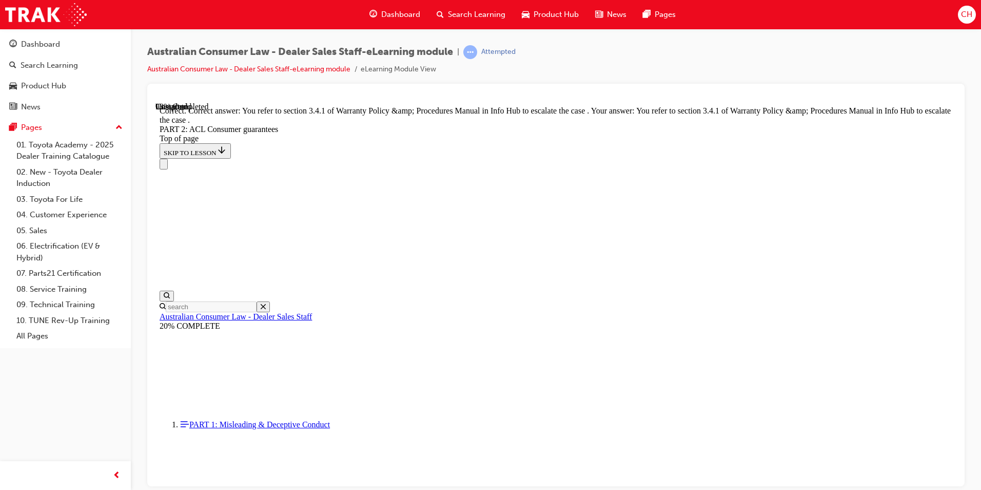
scroll to position [12874, 0]
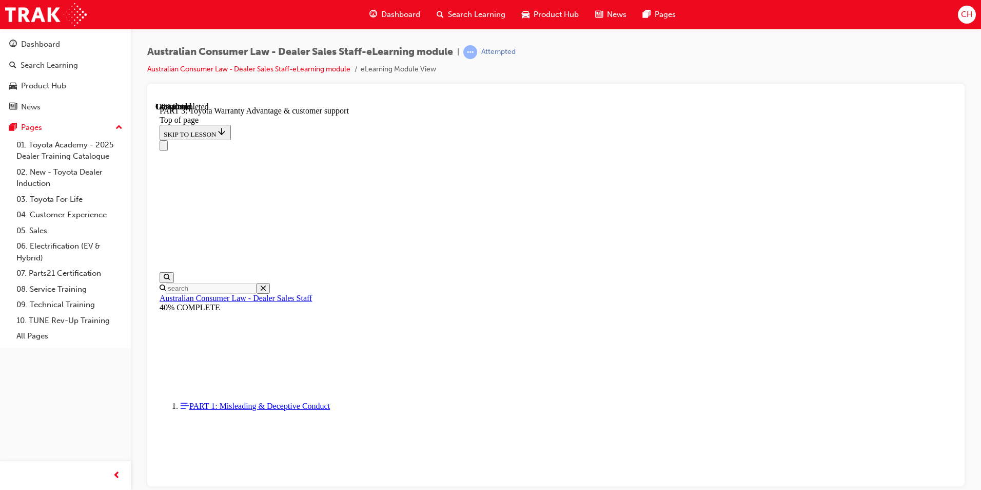
scroll to position [648, 0]
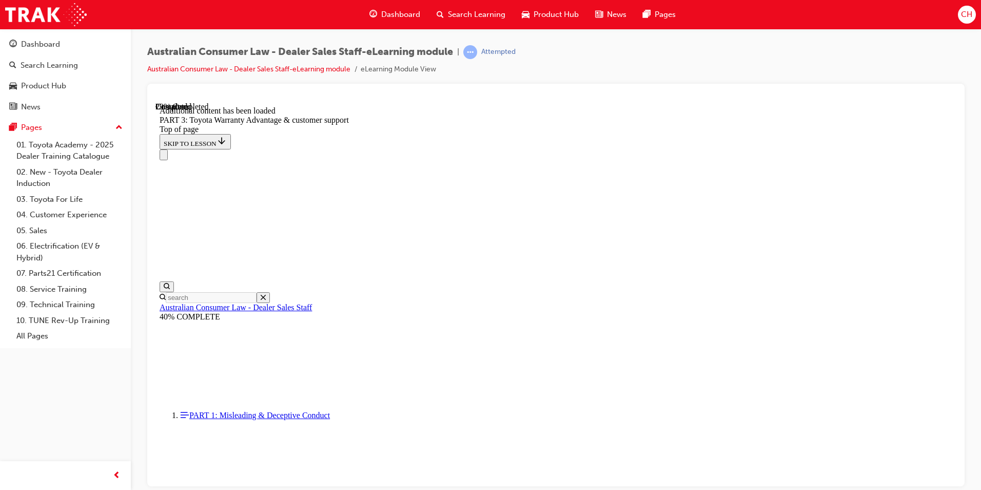
scroll to position [1198, 0]
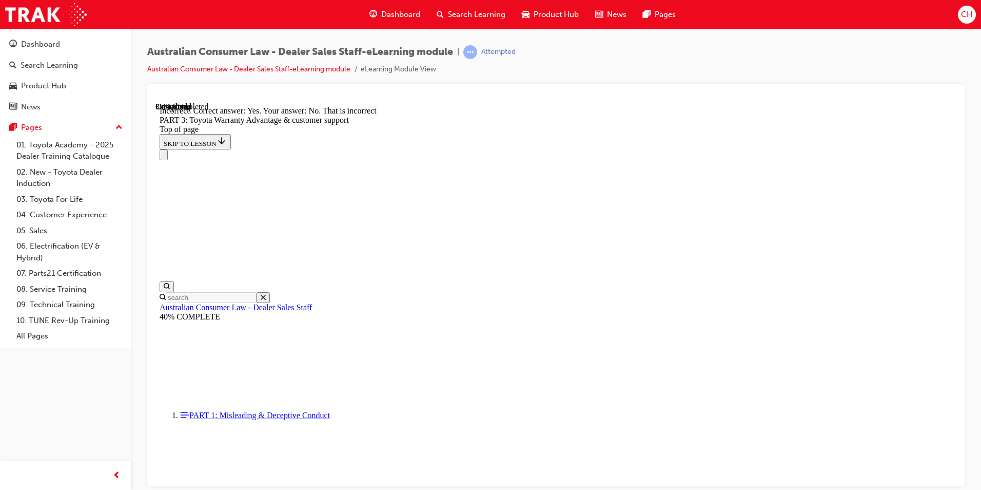
scroll to position [1265, 0]
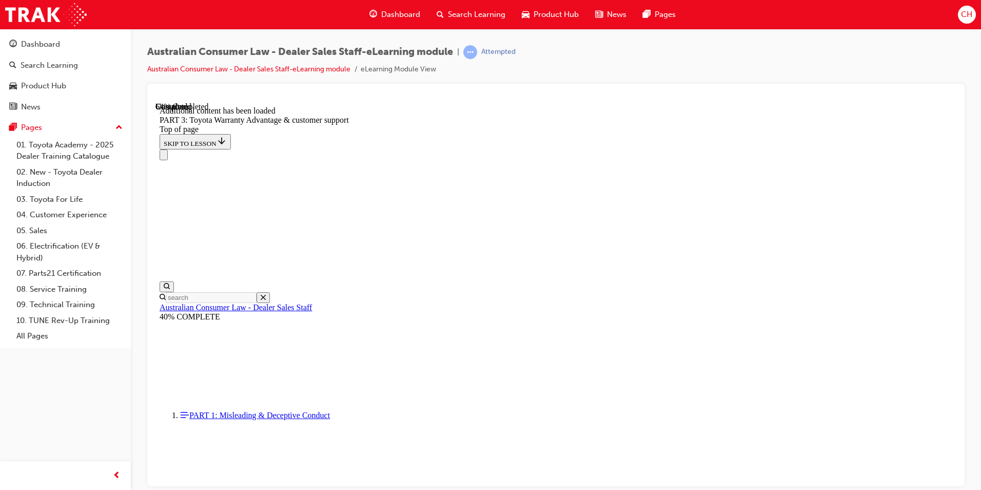
scroll to position [2680, 0]
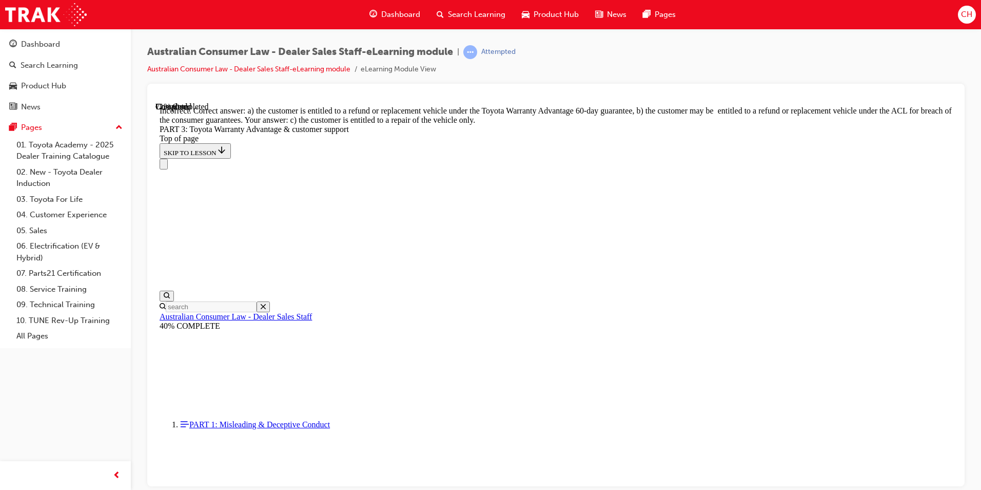
scroll to position [2784, 0]
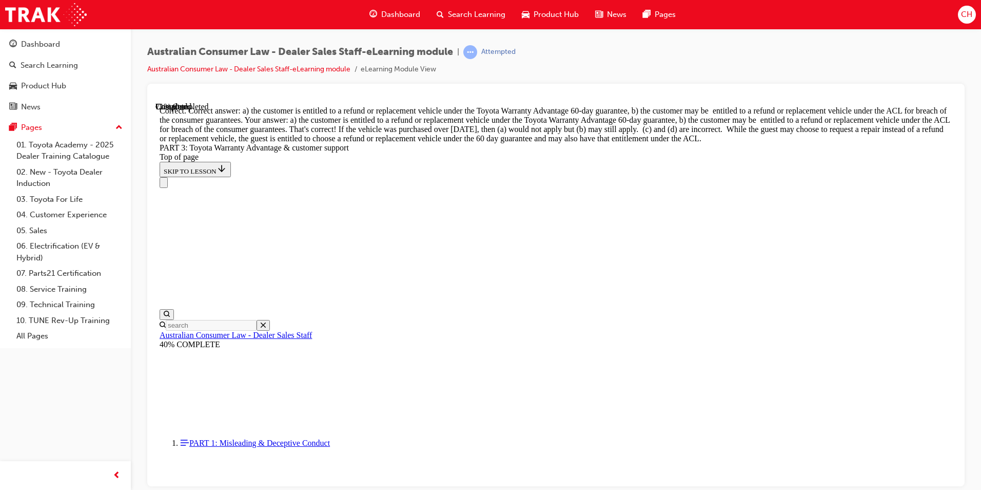
scroll to position [2992, 0]
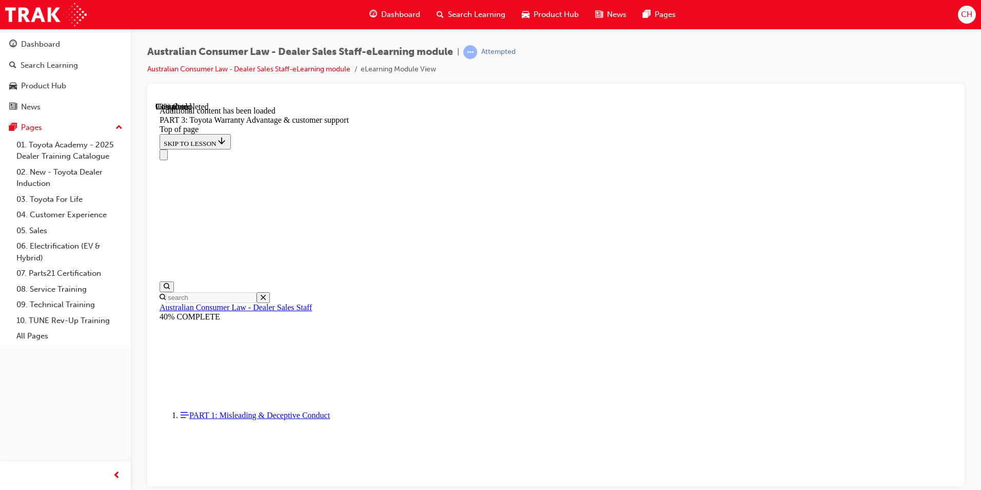
scroll to position [3244, 0]
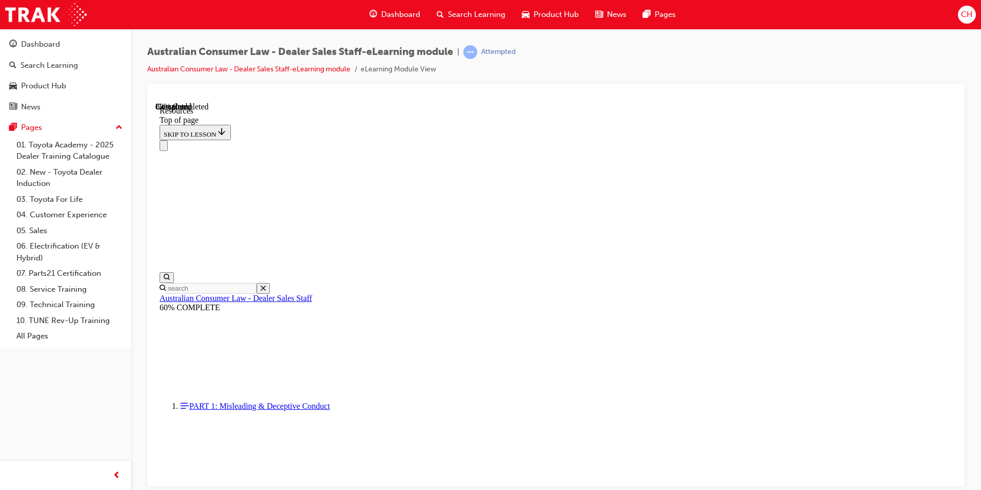
scroll to position [503, 0]
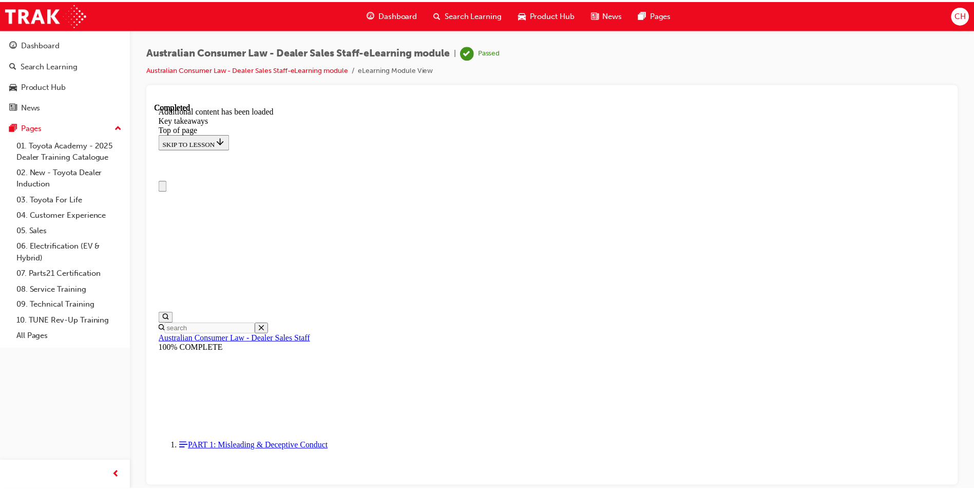
scroll to position [0, 0]
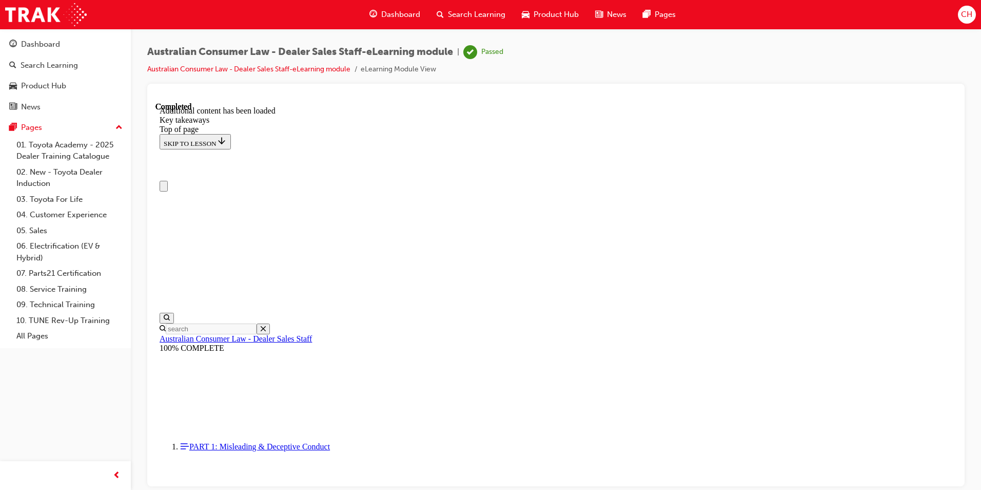
click at [396, 14] on span "Dashboard" at bounding box center [400, 15] width 39 height 12
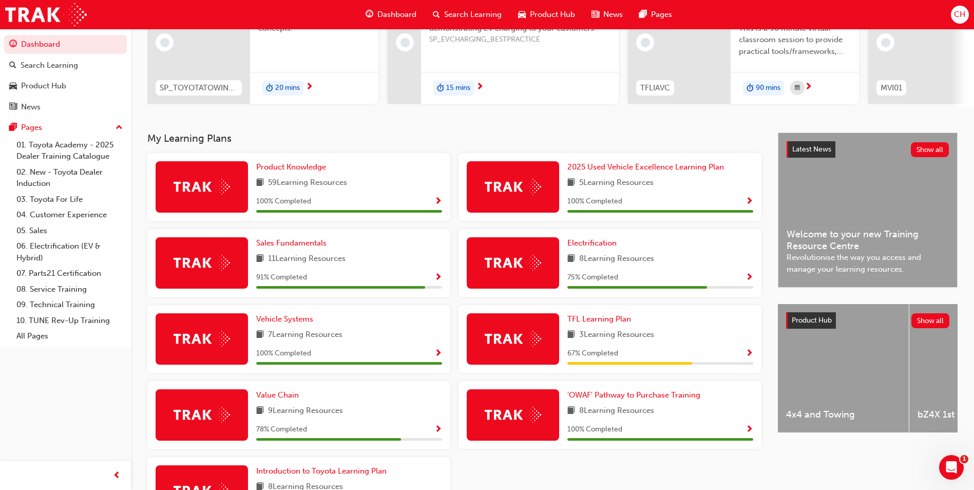
scroll to position [154, 0]
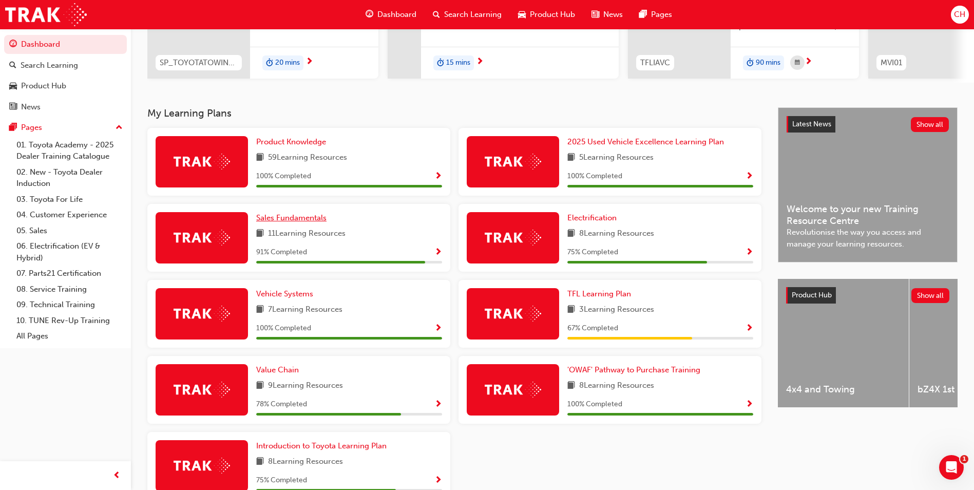
click at [302, 221] on span "Sales Fundamentals" at bounding box center [291, 217] width 70 height 9
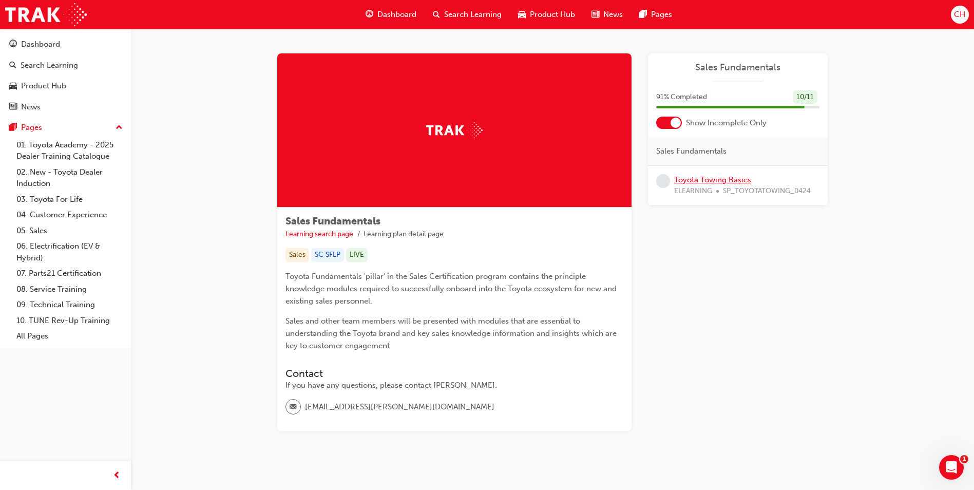
click at [690, 179] on link "Toyota Towing Basics" at bounding box center [712, 179] width 77 height 9
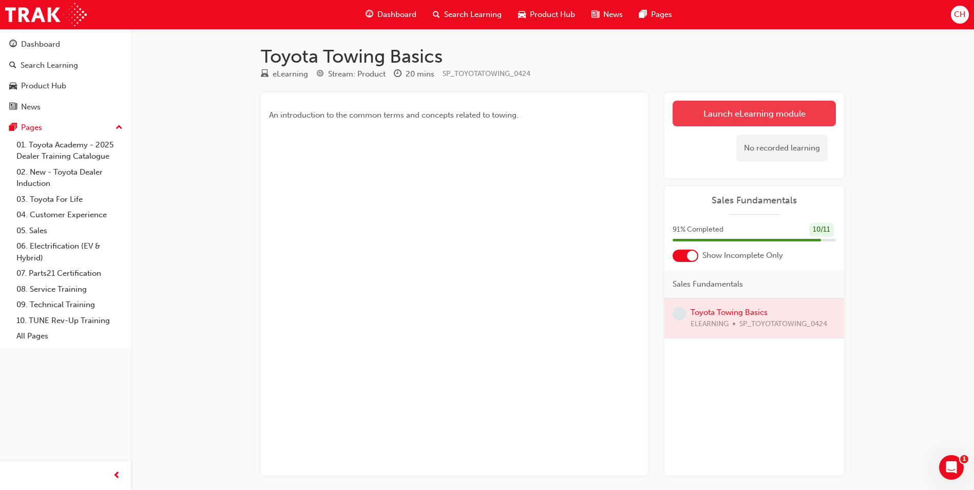
click at [699, 108] on link "Launch eLearning module" at bounding box center [753, 114] width 163 height 26
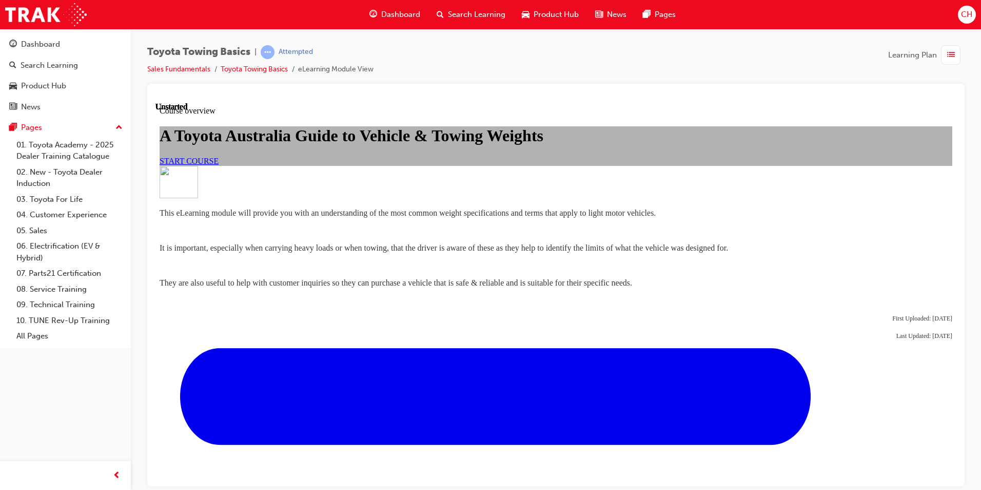
click at [219, 165] on span "START COURSE" at bounding box center [189, 160] width 59 height 9
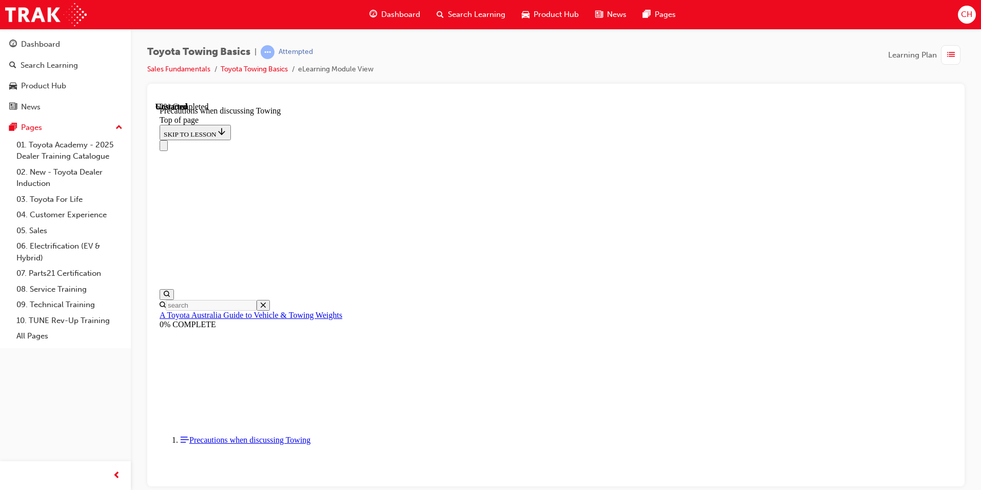
scroll to position [699, 0]
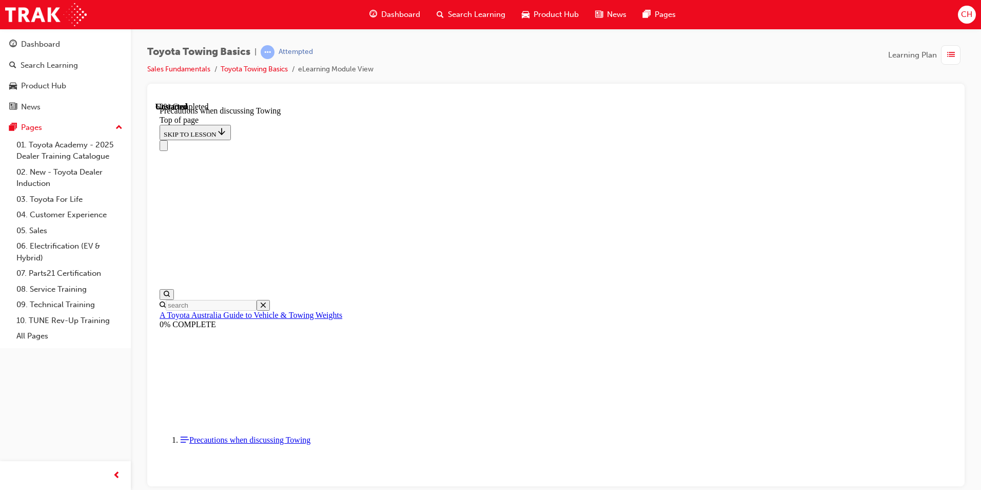
drag, startPoint x: 432, startPoint y: 299, endPoint x: 431, endPoint y: 312, distance: 12.9
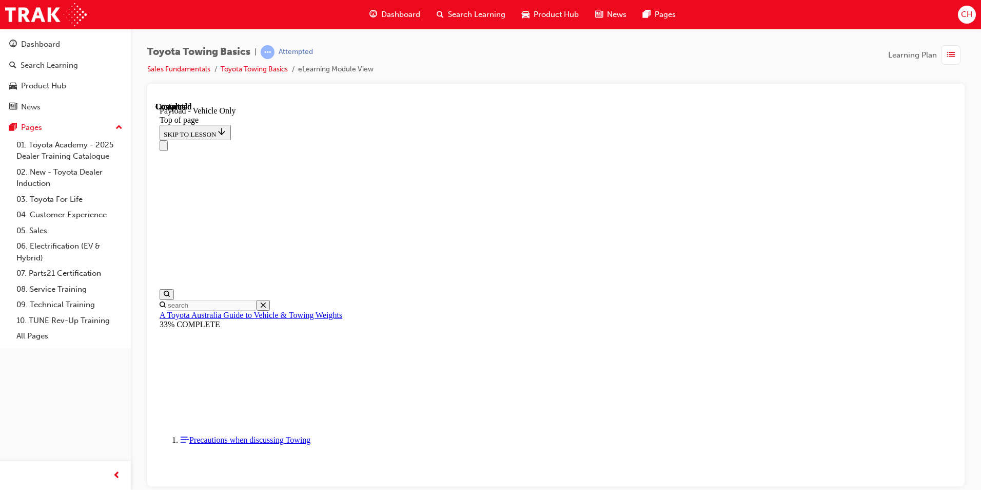
scroll to position [1388, 0]
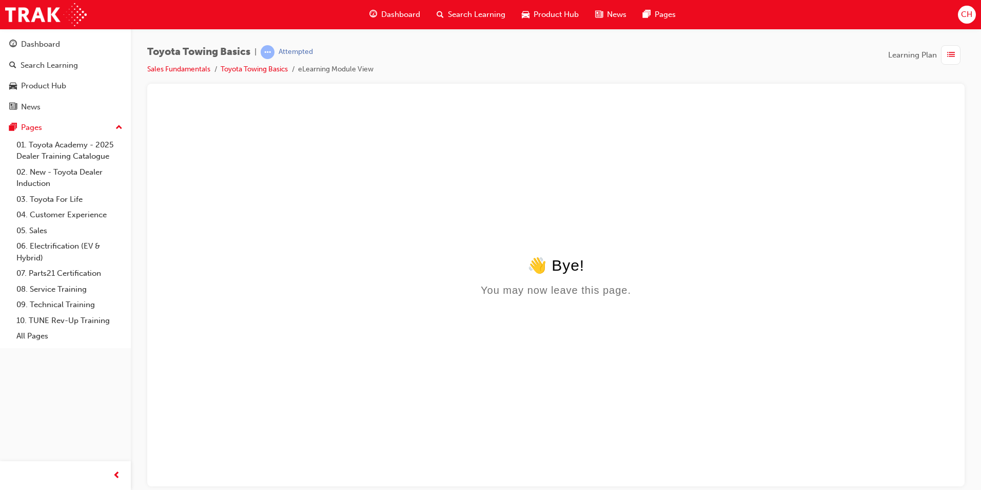
click at [407, 9] on span "Dashboard" at bounding box center [400, 15] width 39 height 12
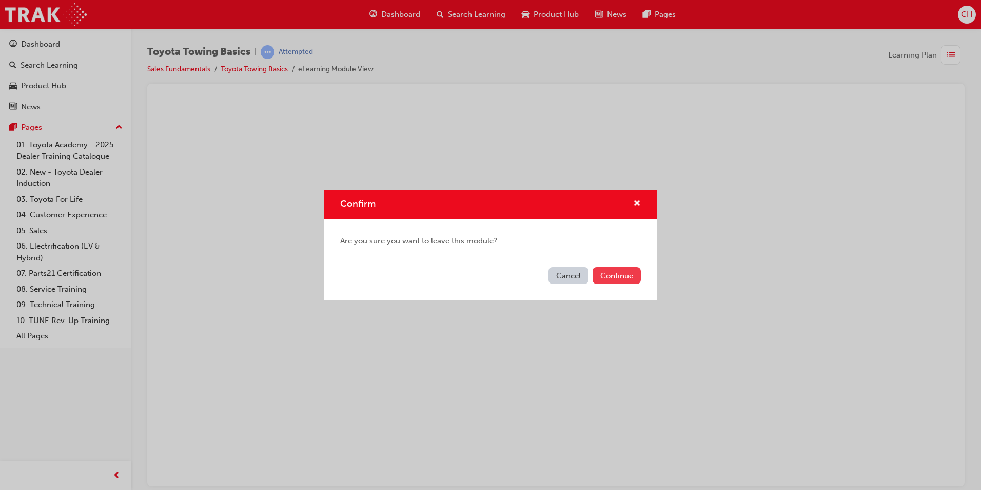
click at [604, 274] on button "Continue" at bounding box center [617, 275] width 48 height 17
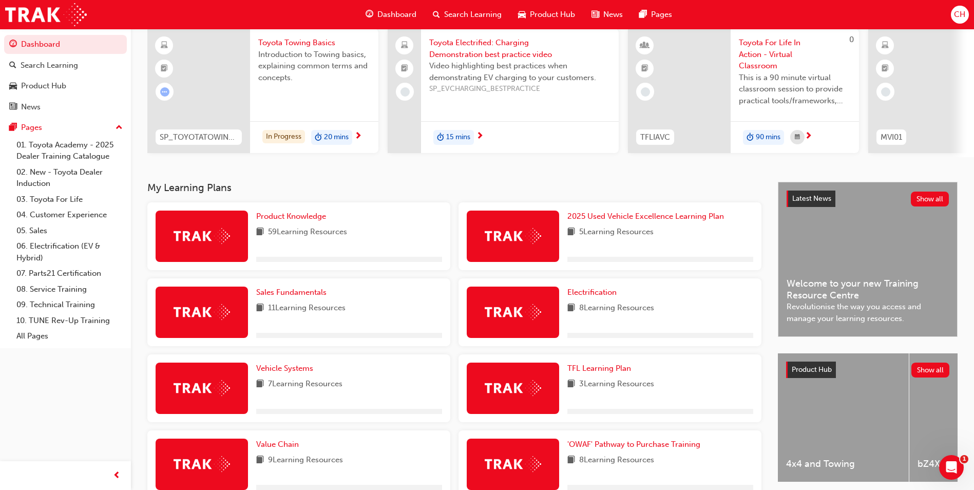
scroll to position [103, 0]
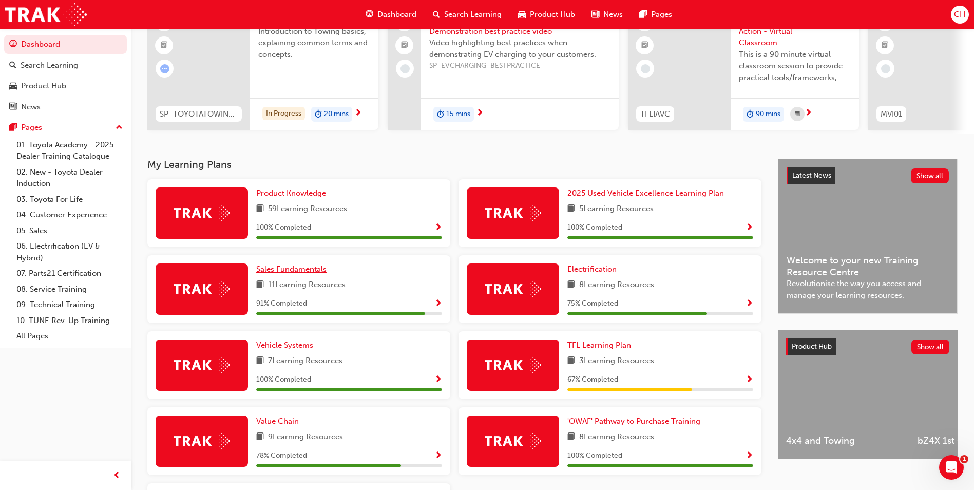
click at [306, 270] on span "Sales Fundamentals" at bounding box center [291, 268] width 70 height 9
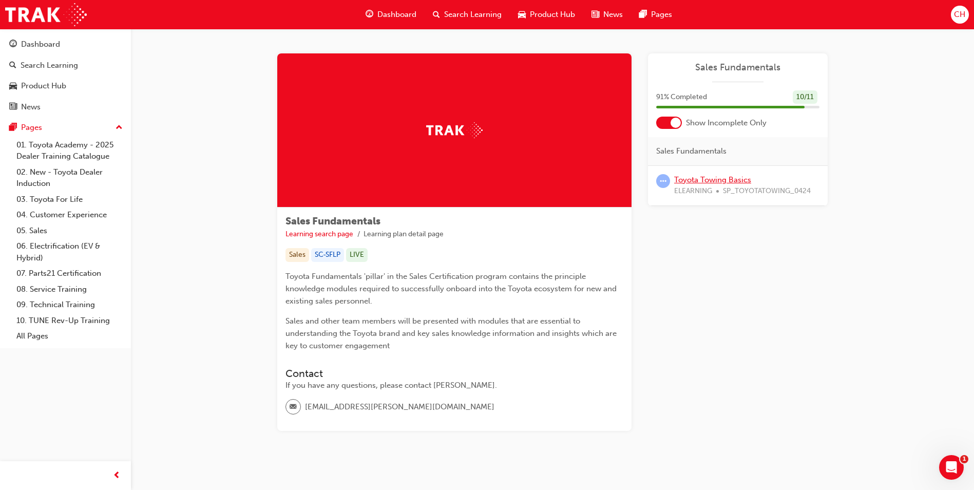
click at [694, 180] on link "Toyota Towing Basics" at bounding box center [712, 179] width 77 height 9
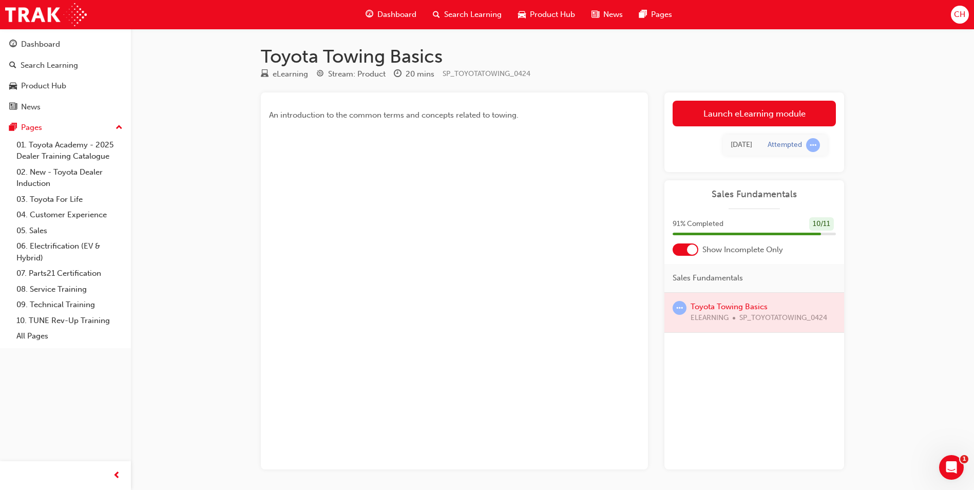
click at [722, 307] on div at bounding box center [754, 313] width 180 height 40
click at [421, 114] on span "An introduction to the common terms and concepts related to towing." at bounding box center [393, 114] width 249 height 9
click at [319, 115] on span "An introduction to the common terms and concepts related to towing." at bounding box center [393, 114] width 249 height 9
click at [318, 115] on span "An introduction to the common terms and concepts related to towing." at bounding box center [393, 114] width 249 height 9
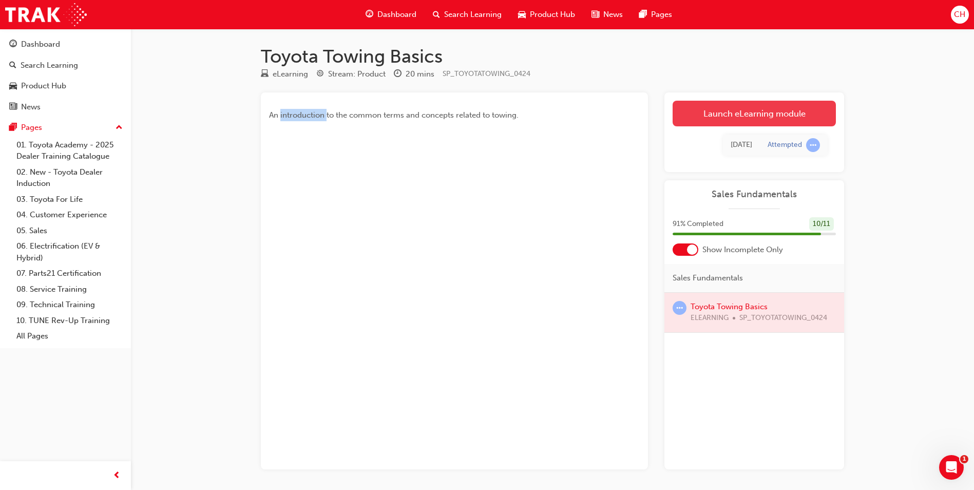
click at [697, 111] on link "Launch eLearning module" at bounding box center [753, 114] width 163 height 26
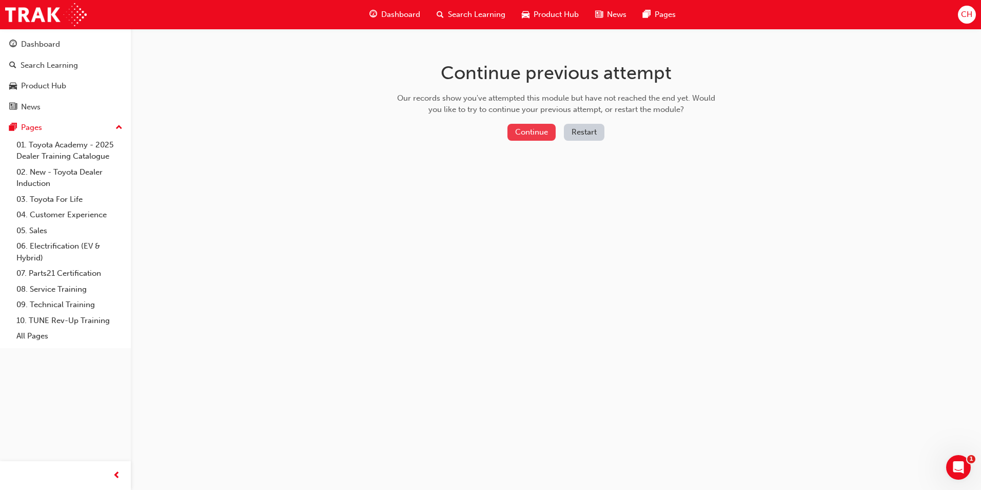
click at [523, 128] on button "Continue" at bounding box center [532, 132] width 48 height 17
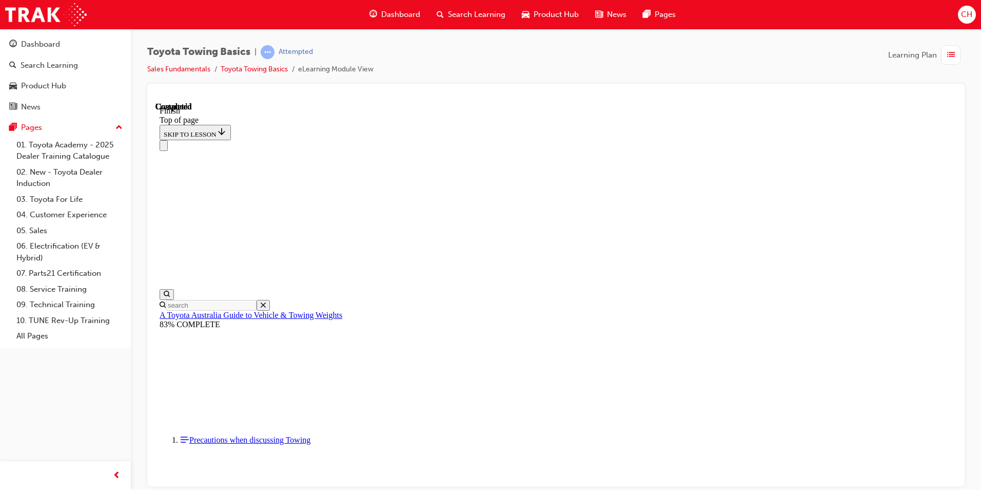
scroll to position [32, 0]
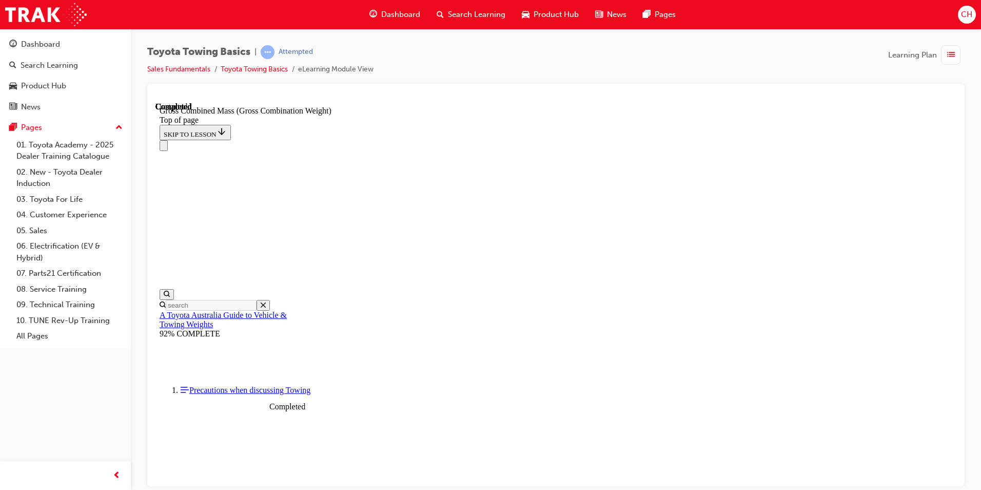
scroll to position [151, 0]
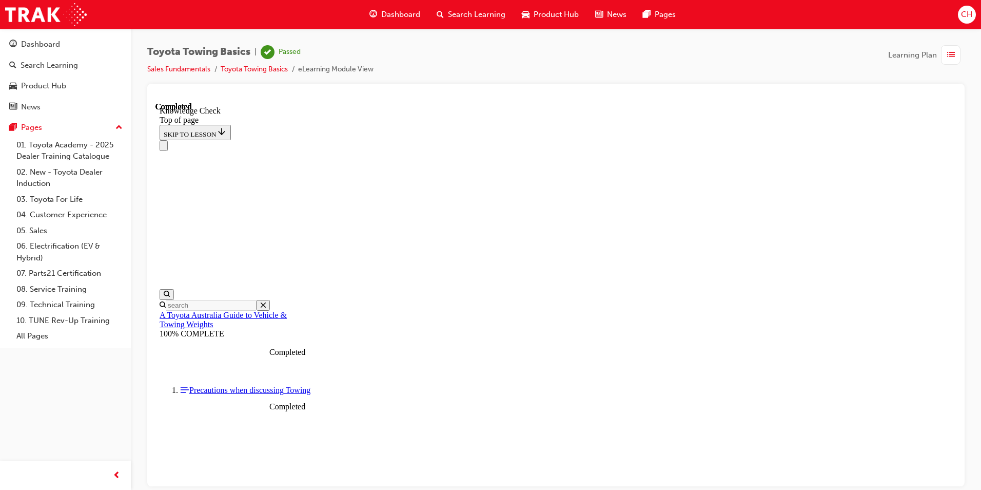
drag, startPoint x: 494, startPoint y: 10894, endPoint x: 492, endPoint y: 10899, distance: 5.5
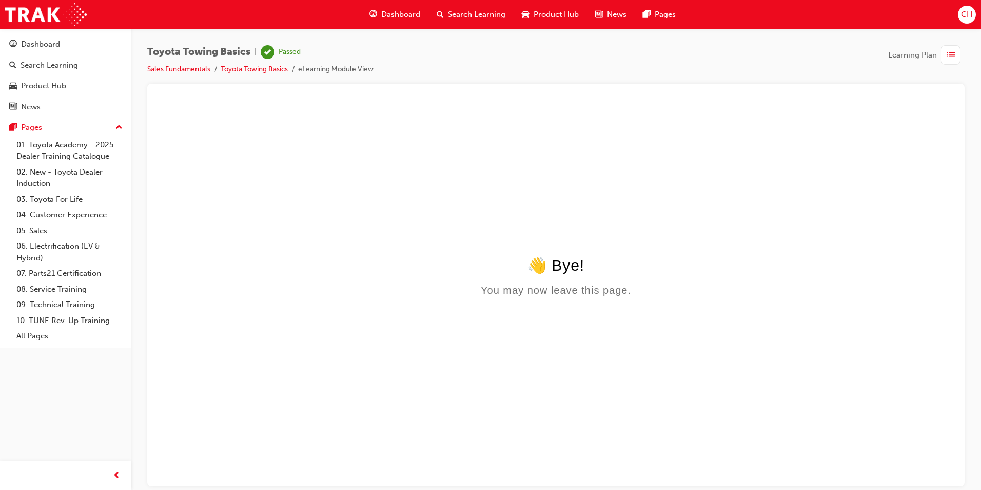
click at [402, 13] on span "Dashboard" at bounding box center [400, 15] width 39 height 12
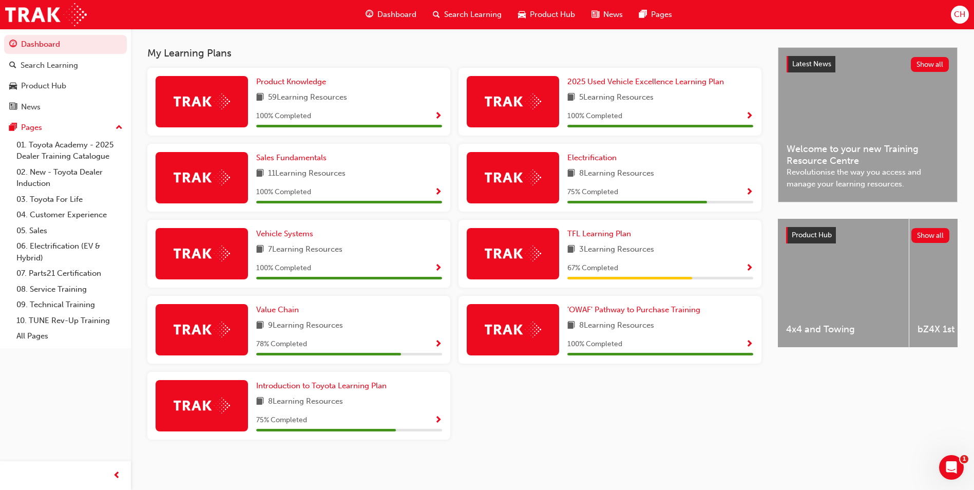
scroll to position [218, 0]
click at [278, 307] on span "Value Chain" at bounding box center [277, 309] width 43 height 9
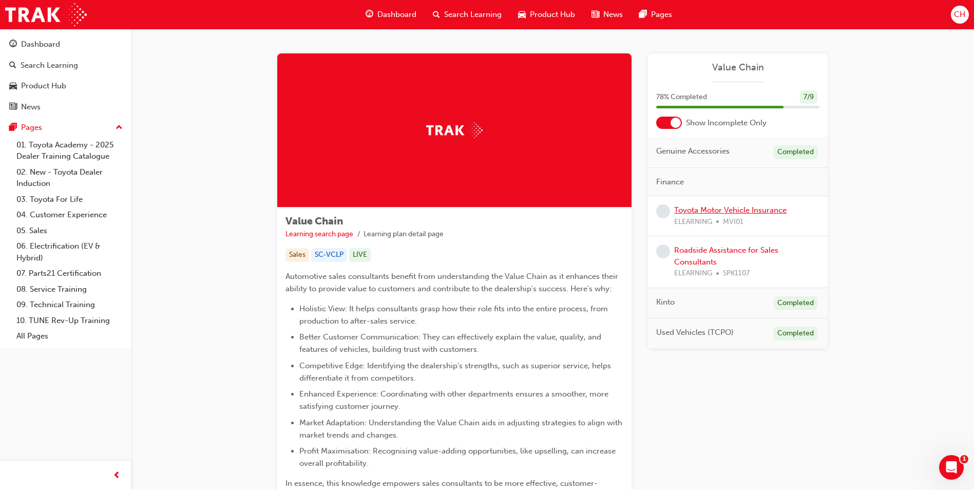
click at [705, 208] on link "Toyota Motor Vehicle Insurance" at bounding box center [730, 209] width 112 height 9
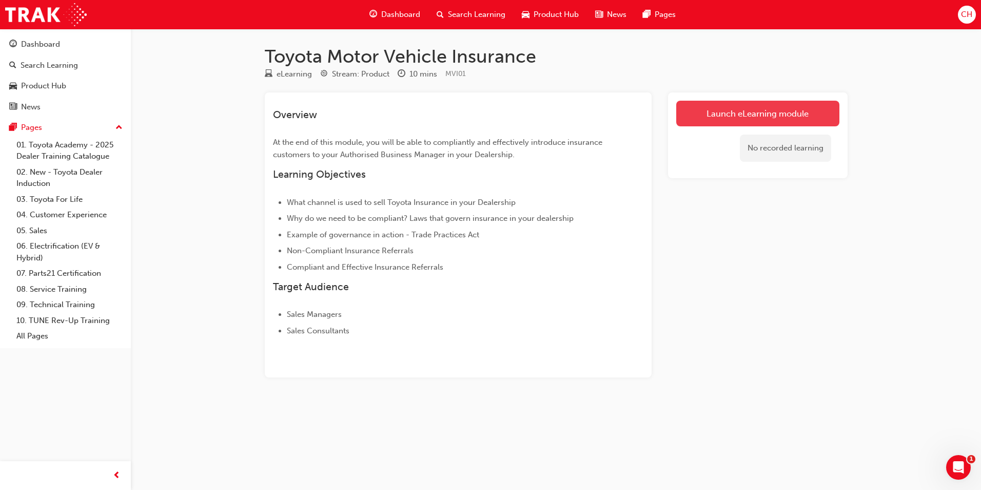
click at [716, 111] on link "Launch eLearning module" at bounding box center [757, 114] width 163 height 26
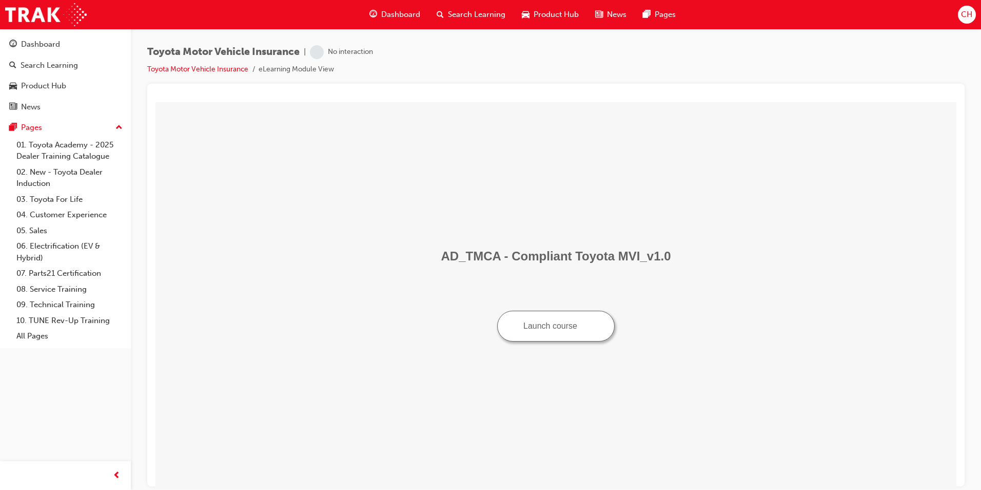
click at [547, 327] on button "Launch course" at bounding box center [556, 325] width 118 height 31
click at [411, 13] on span "Dashboard" at bounding box center [400, 15] width 39 height 12
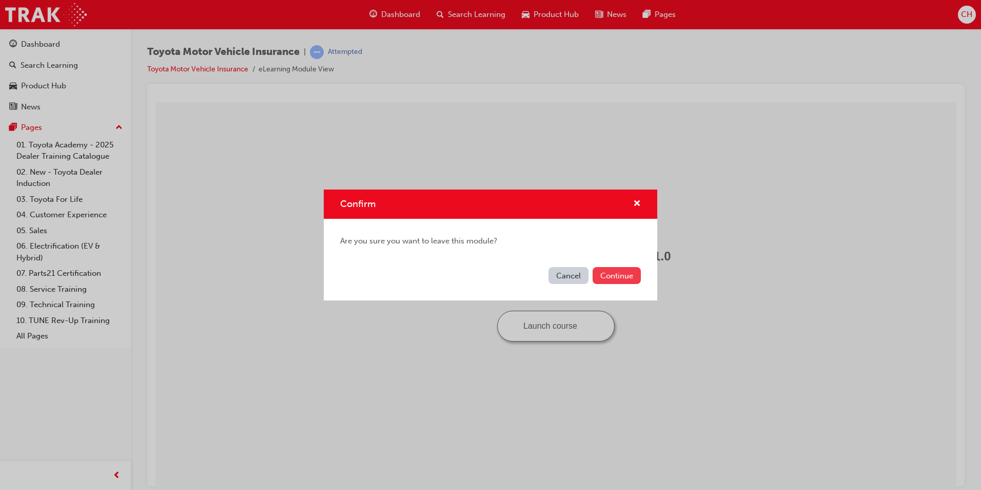
click at [611, 270] on button "Continue" at bounding box center [617, 275] width 48 height 17
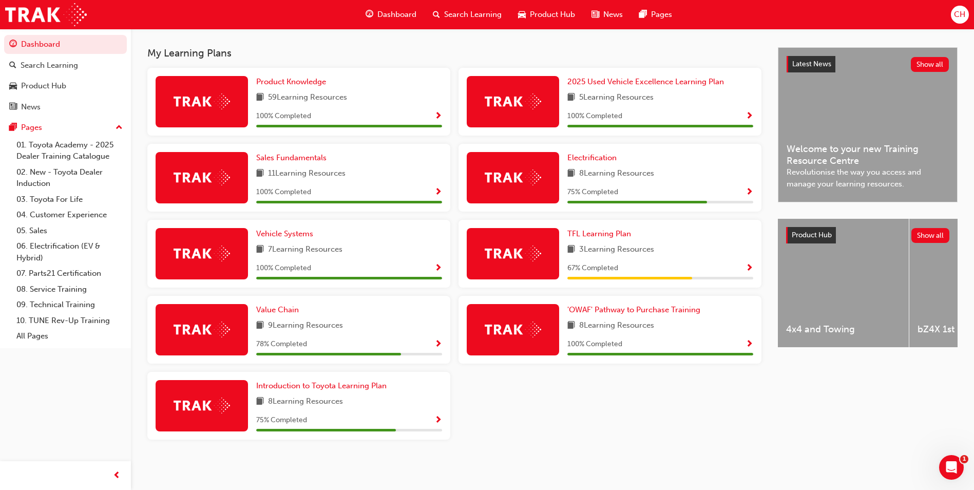
scroll to position [218, 0]
click at [333, 383] on span "Introduction to Toyota Learning Plan" at bounding box center [321, 385] width 130 height 9
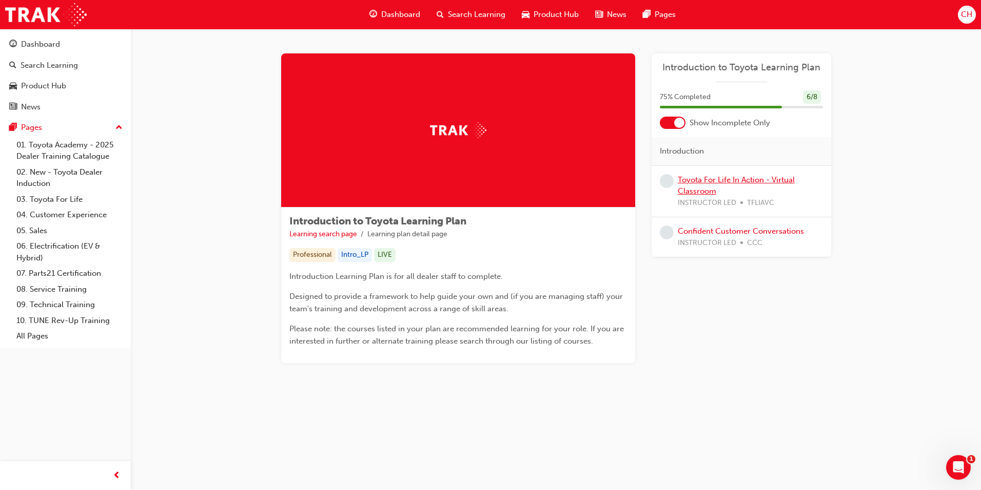
click at [715, 179] on link "Toyota For Life In Action - Virtual Classroom" at bounding box center [736, 185] width 117 height 21
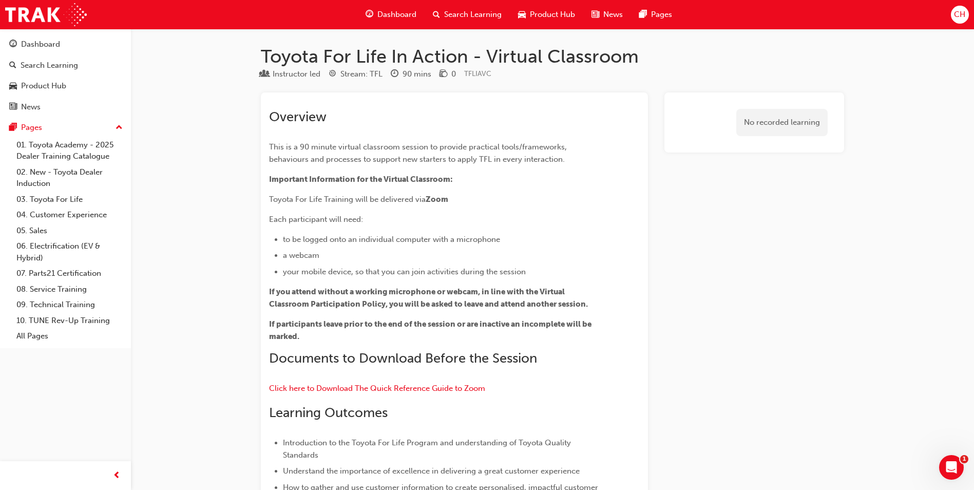
click at [400, 12] on span "Dashboard" at bounding box center [396, 15] width 39 height 12
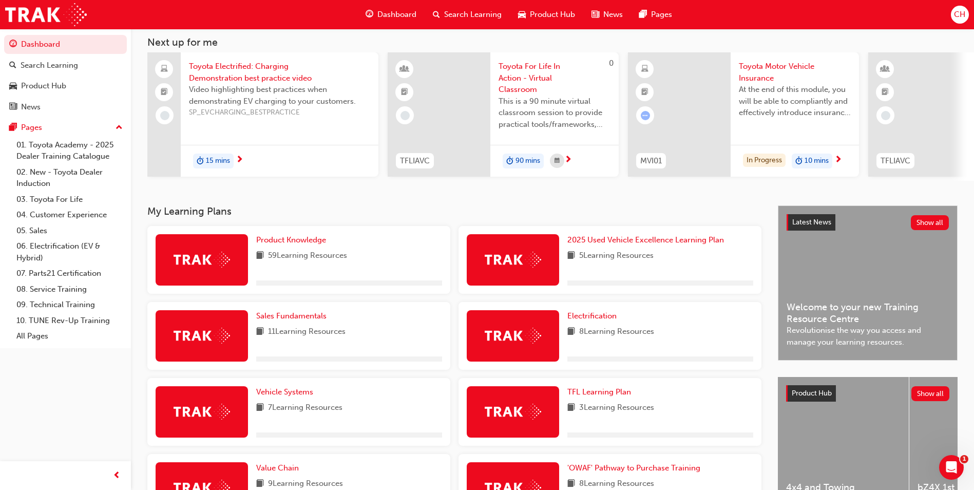
scroll to position [205, 0]
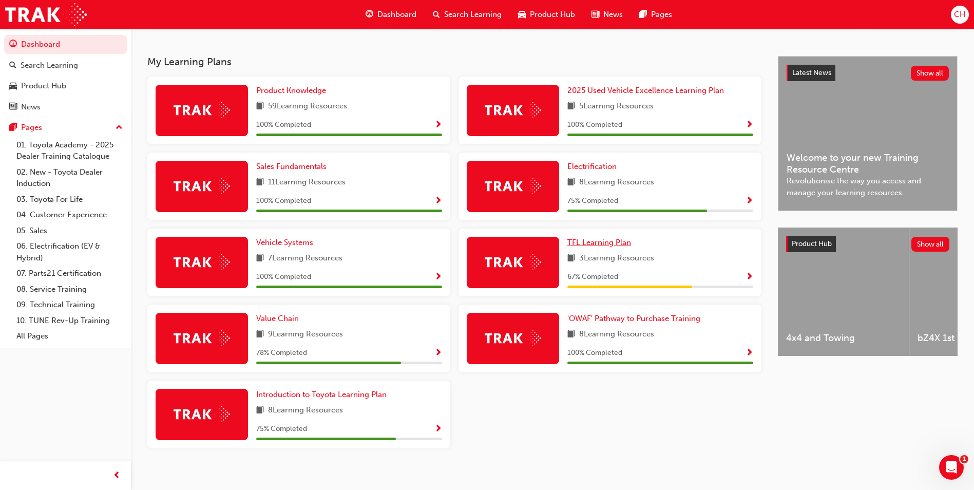
click at [602, 246] on span "TFL Learning Plan" at bounding box center [599, 242] width 64 height 9
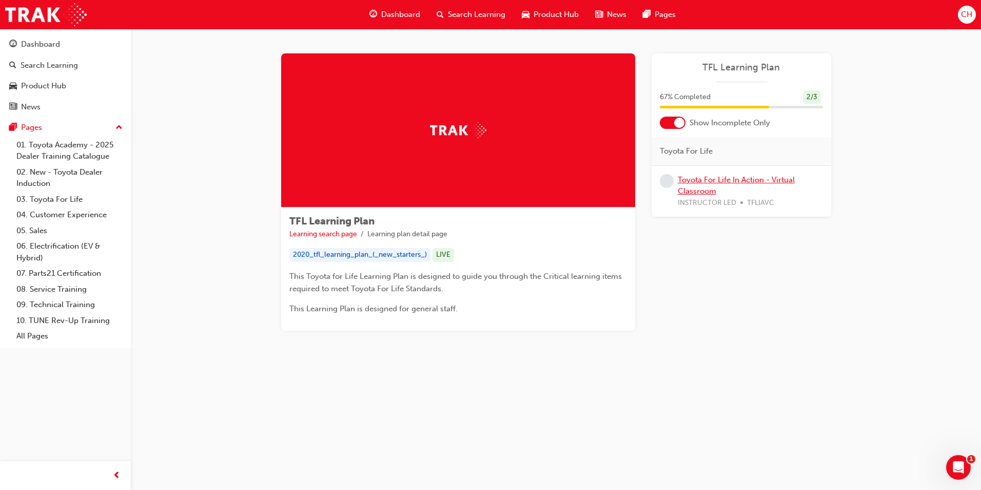
click at [705, 178] on link "Toyota For Life In Action - Virtual Classroom" at bounding box center [736, 185] width 117 height 21
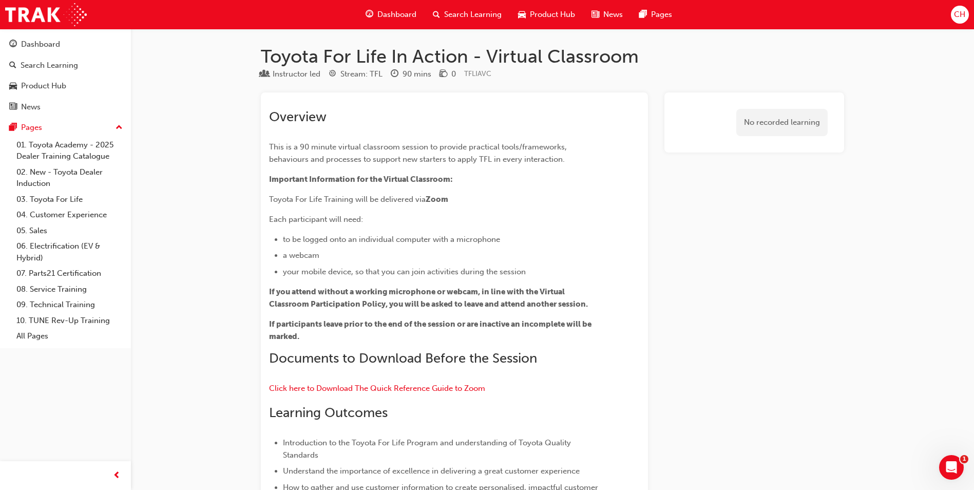
click at [402, 14] on span "Dashboard" at bounding box center [396, 15] width 39 height 12
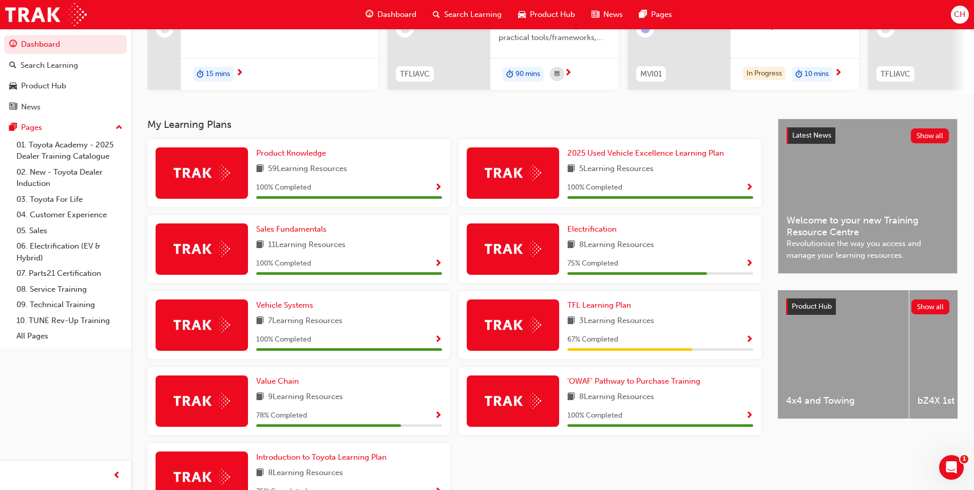
scroll to position [154, 0]
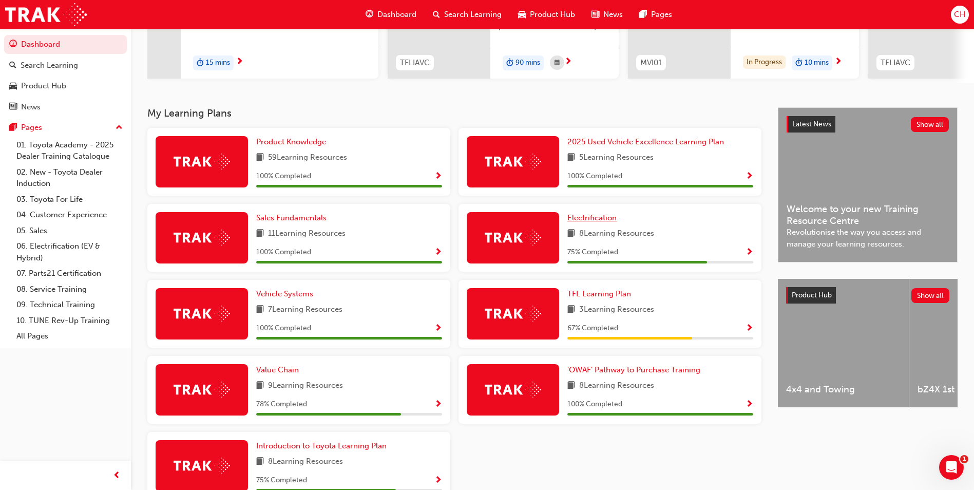
click at [596, 219] on span "Electrification" at bounding box center [591, 217] width 49 height 9
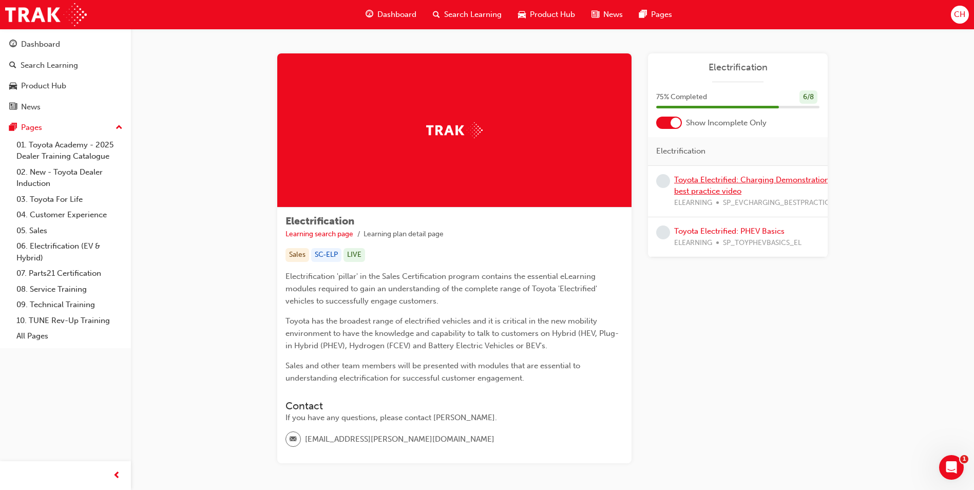
click at [704, 183] on link "Toyota Electrified: Charging Demonstration best practice video" at bounding box center [751, 185] width 155 height 21
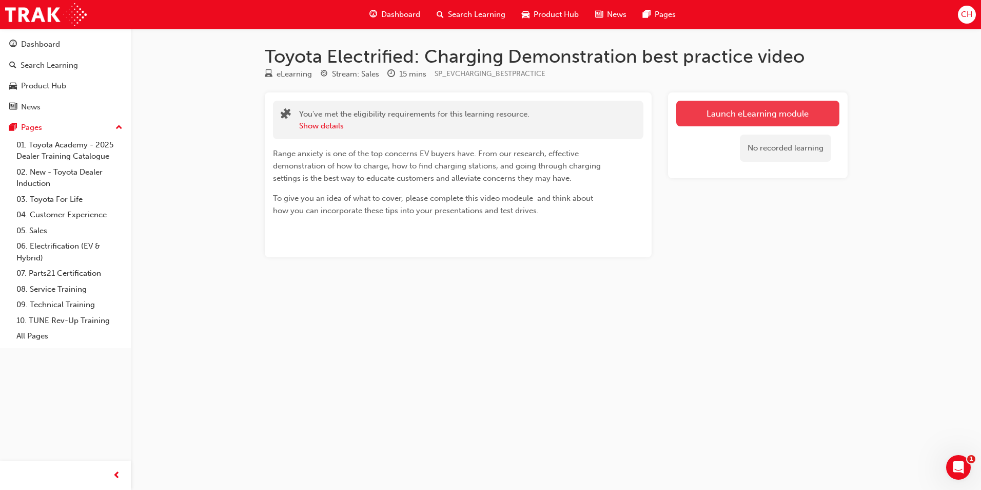
click at [727, 114] on link "Launch eLearning module" at bounding box center [757, 114] width 163 height 26
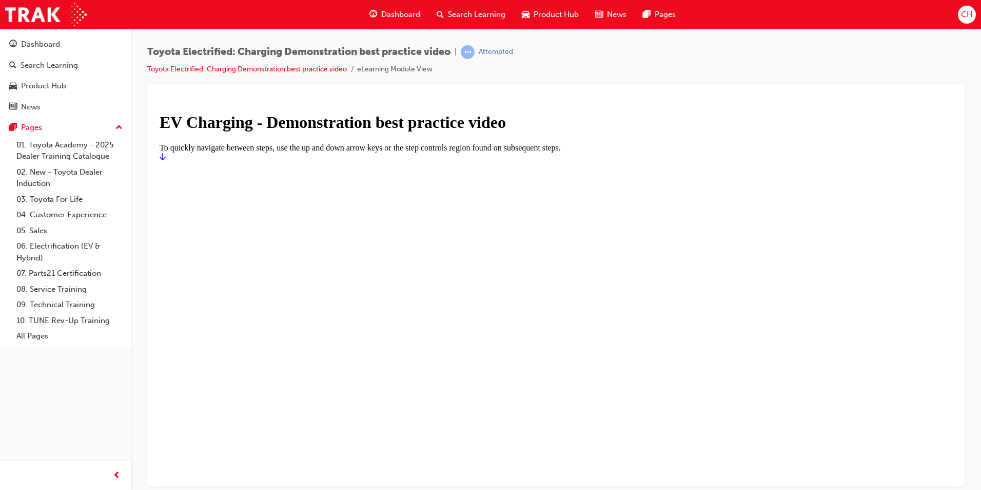
click at [166, 160] on icon "Start" at bounding box center [163, 155] width 6 height 7
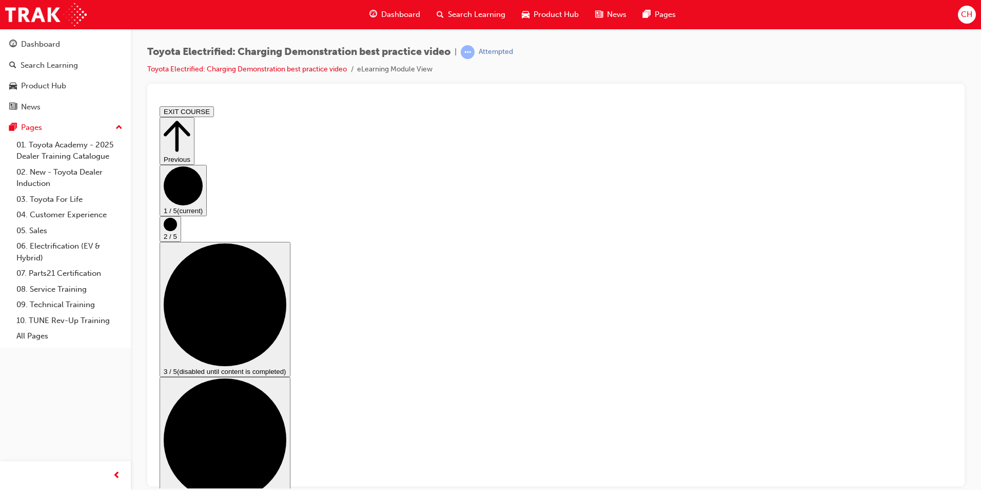
click at [177, 230] on circle "Step controls" at bounding box center [170, 223] width 13 height 13
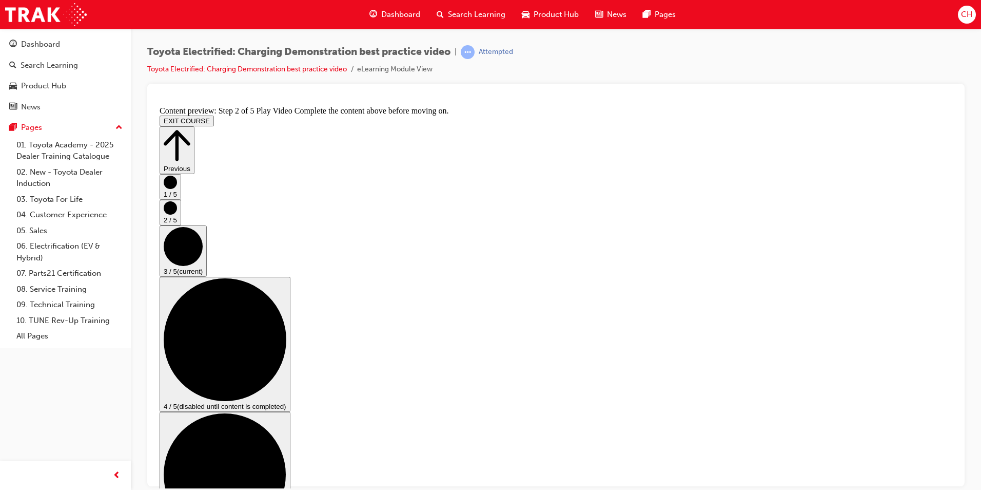
scroll to position [51, 0]
checkbox input "true"
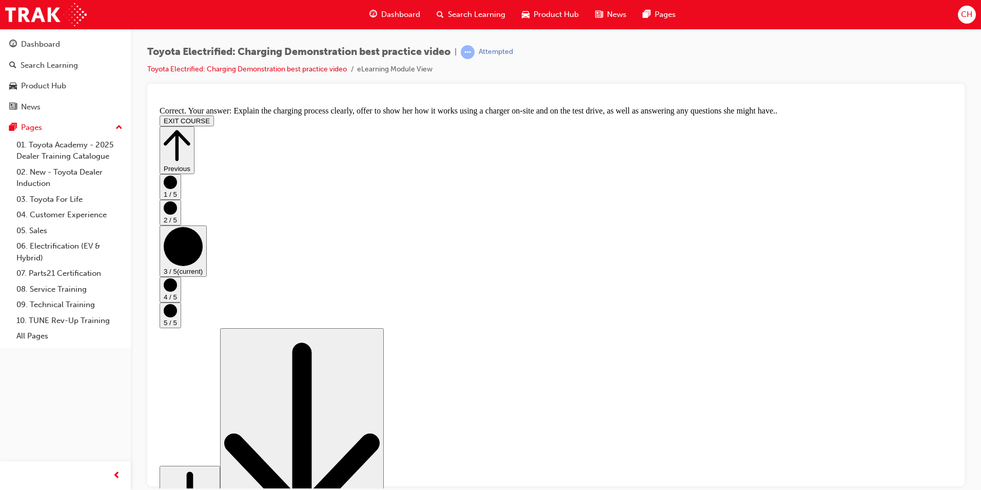
scroll to position [172, 0]
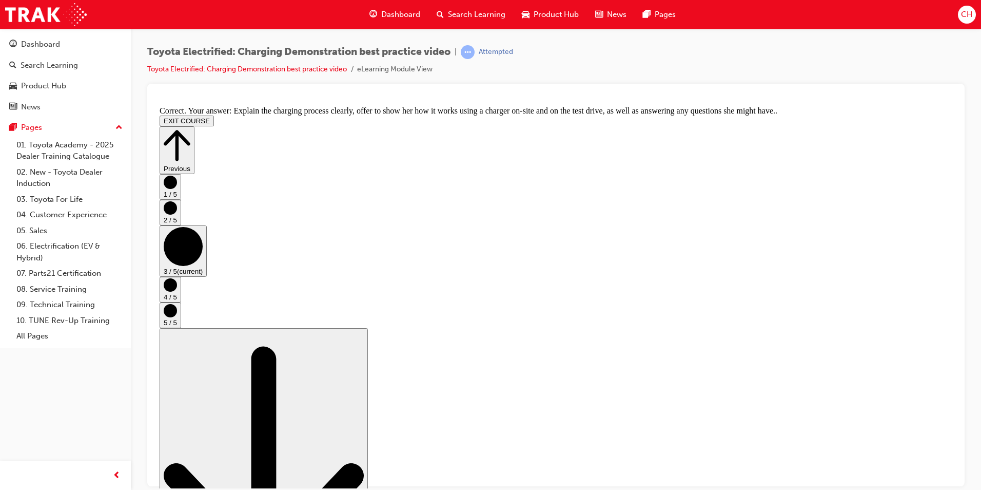
click at [177, 291] on circle "Step controls" at bounding box center [170, 284] width 13 height 13
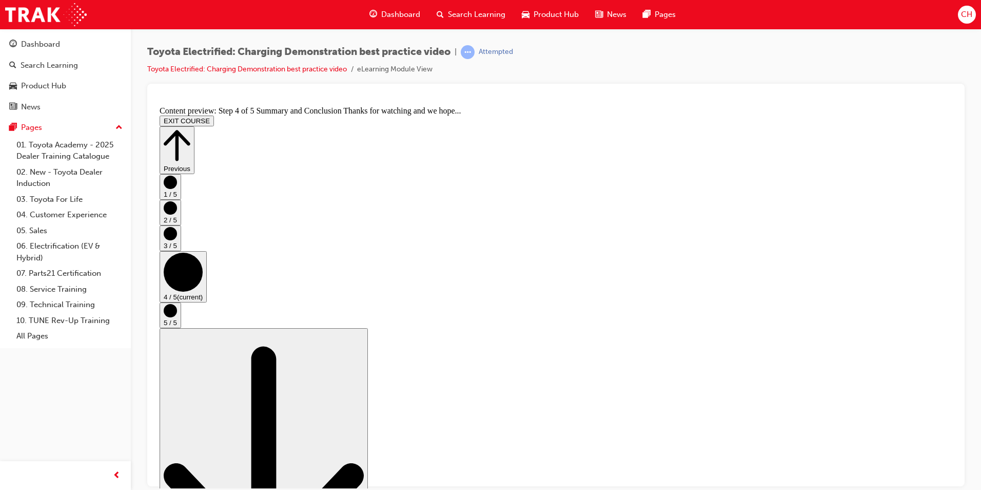
click at [177, 317] on circle "Step controls" at bounding box center [170, 309] width 13 height 13
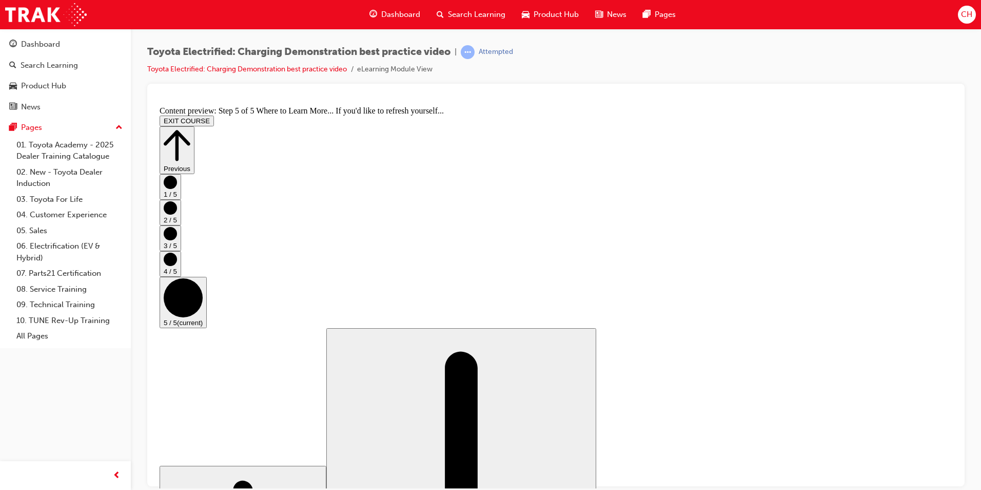
scroll to position [86, 0]
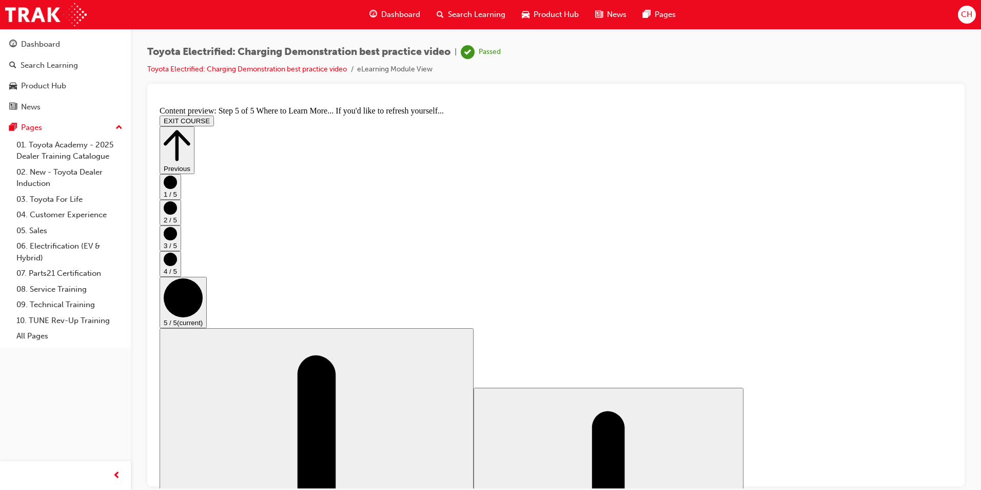
click at [214, 115] on button "EXIT COURSE" at bounding box center [187, 120] width 54 height 11
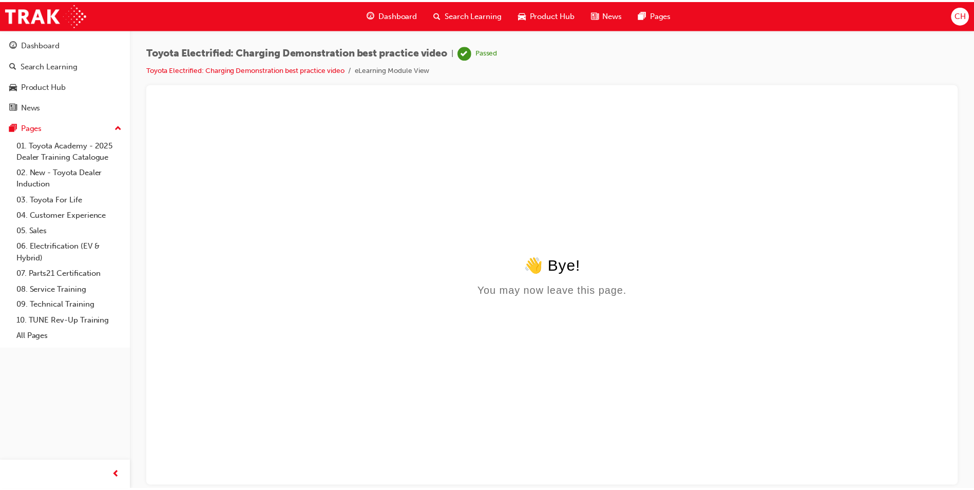
scroll to position [0, 0]
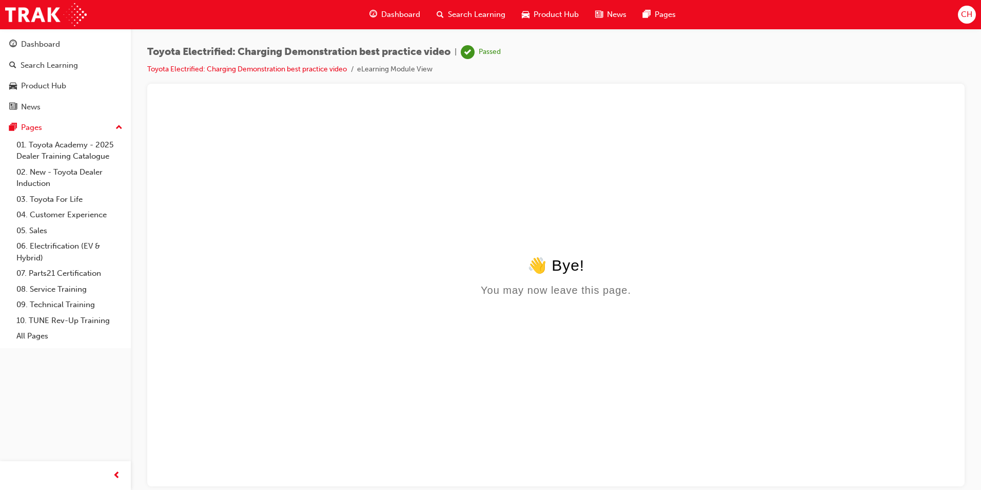
click at [398, 12] on span "Dashboard" at bounding box center [400, 15] width 39 height 12
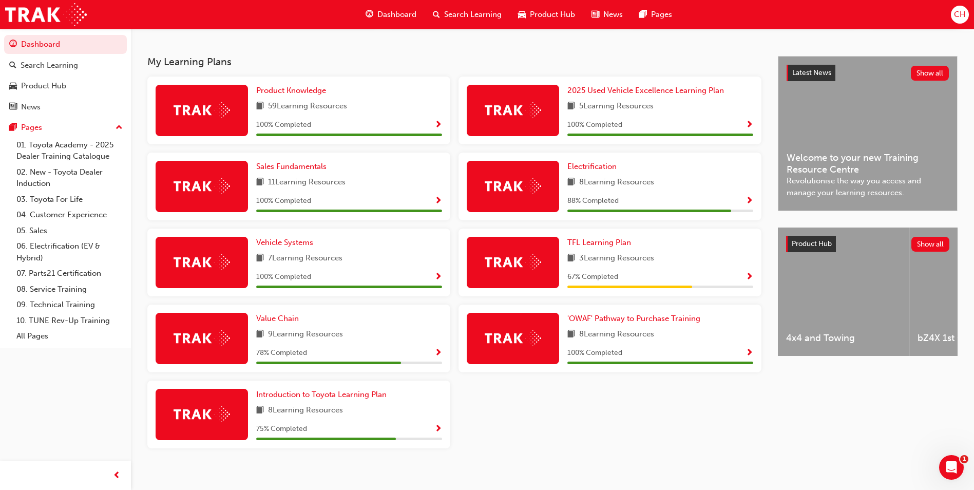
scroll to position [218, 0]
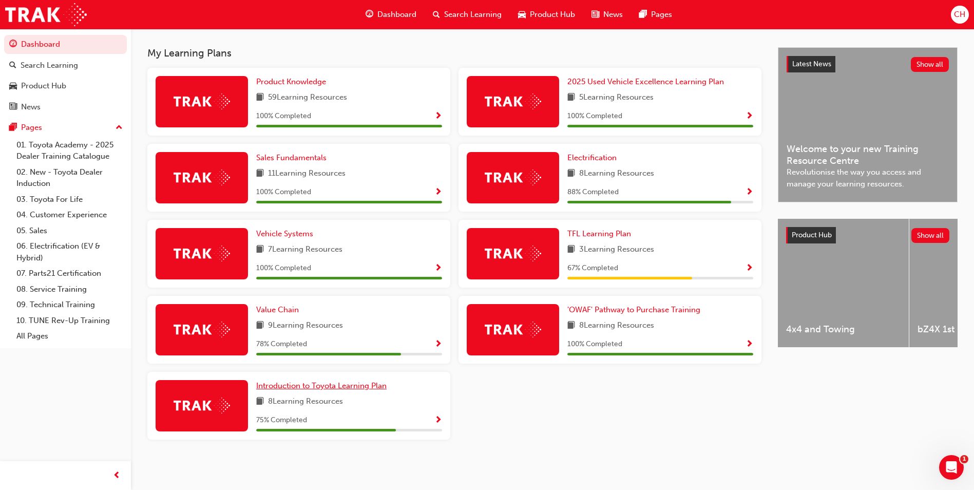
click at [309, 386] on span "Introduction to Toyota Learning Plan" at bounding box center [321, 385] width 130 height 9
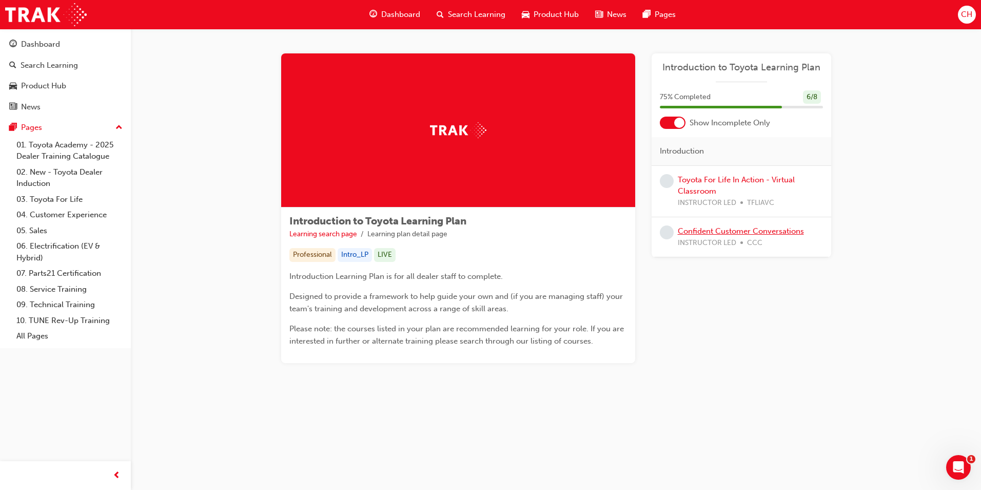
click at [699, 229] on link "Confident Customer Conversations" at bounding box center [741, 230] width 126 height 9
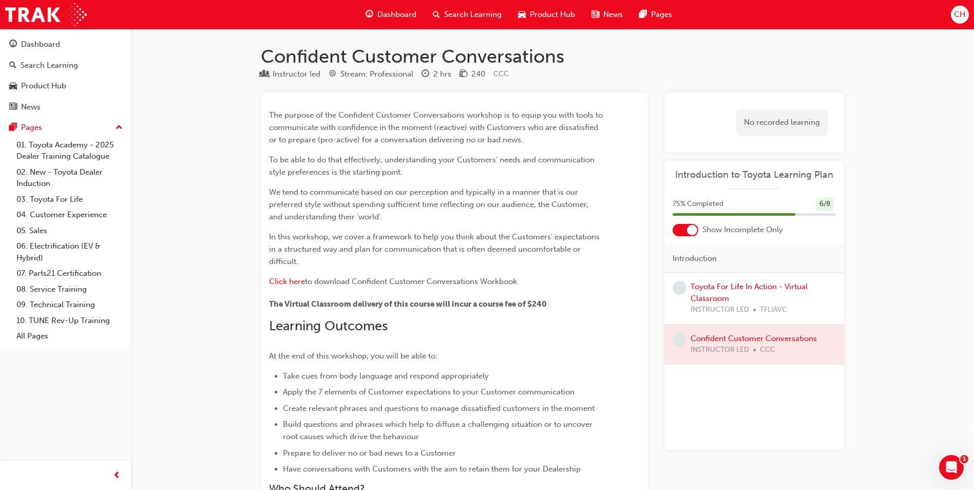
click at [396, 12] on span "Dashboard" at bounding box center [396, 15] width 39 height 12
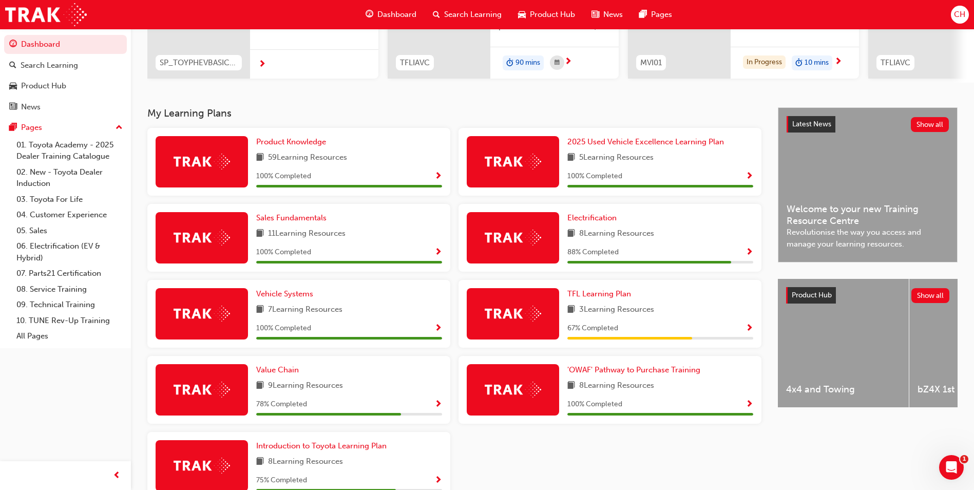
scroll to position [218, 0]
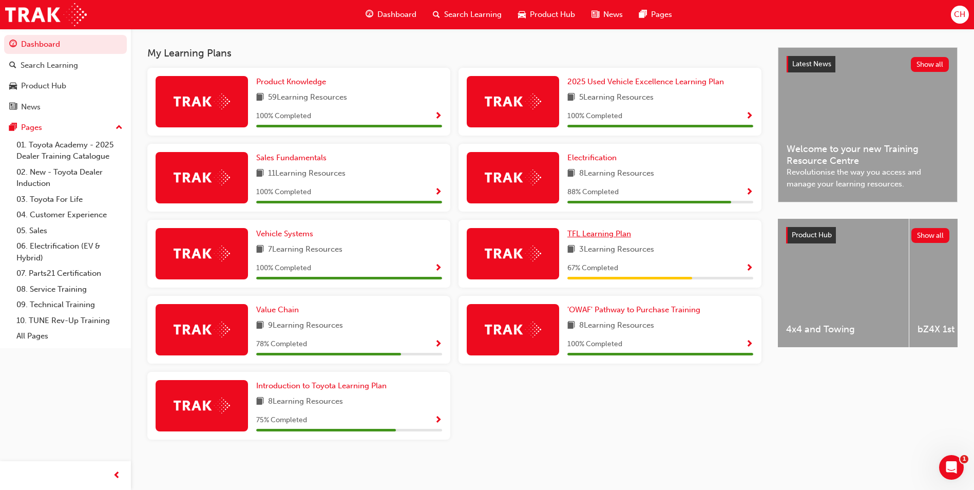
click at [602, 232] on span "TFL Learning Plan" at bounding box center [599, 233] width 64 height 9
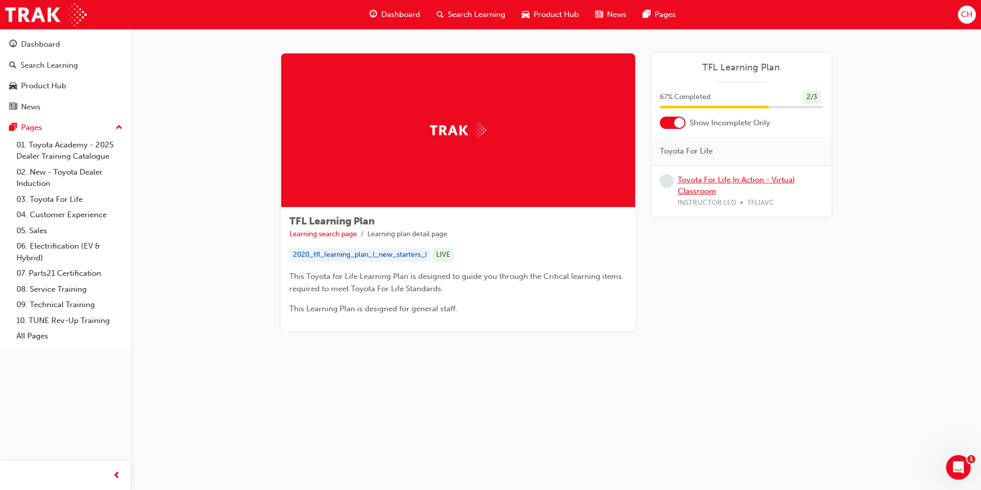
click at [703, 180] on link "Toyota For Life In Action - Virtual Classroom" at bounding box center [736, 185] width 117 height 21
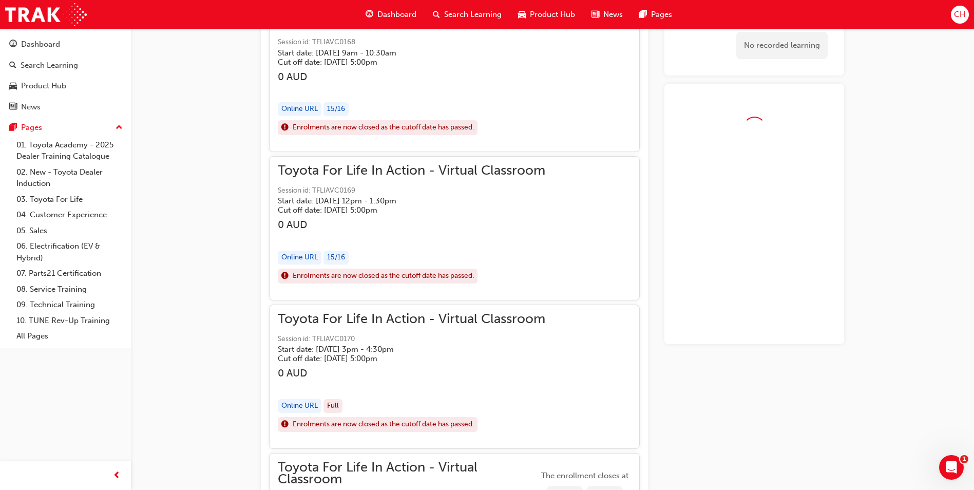
scroll to position [813, 0]
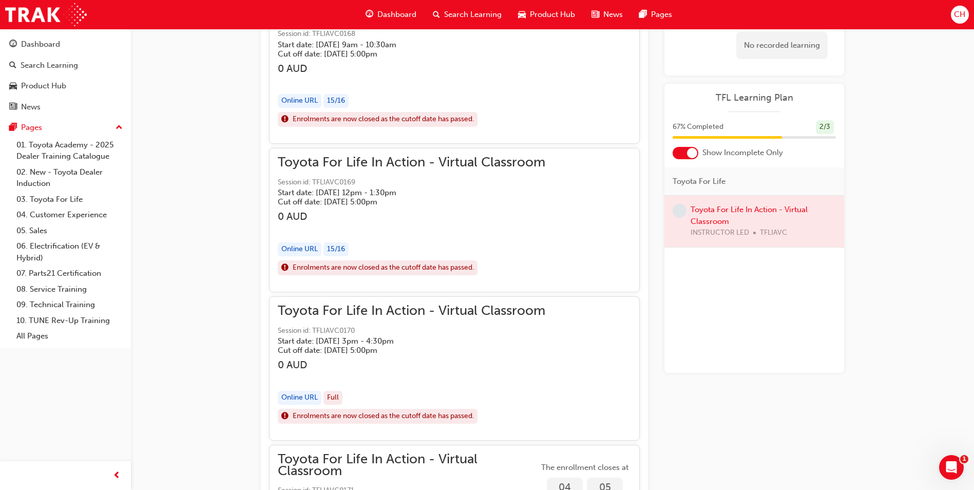
click at [397, 13] on span "Dashboard" at bounding box center [396, 15] width 39 height 12
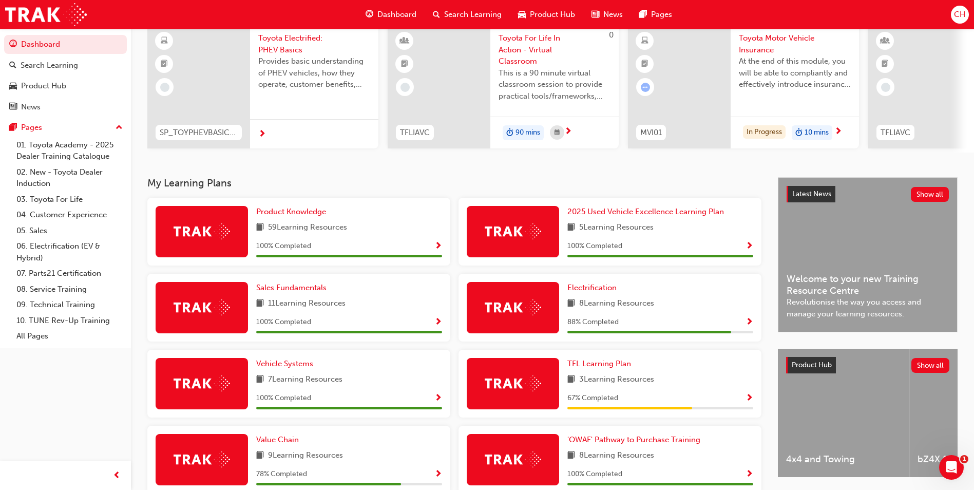
scroll to position [103, 0]
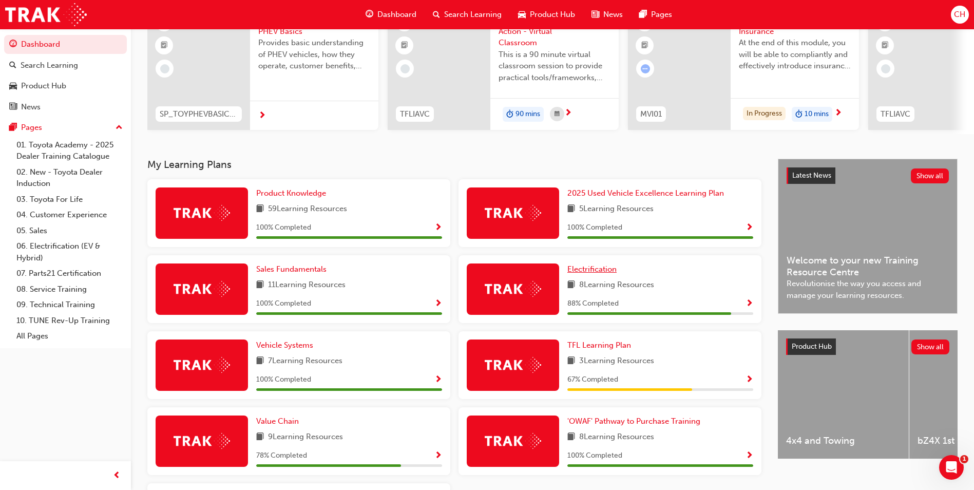
click at [601, 274] on span "Electrification" at bounding box center [591, 268] width 49 height 9
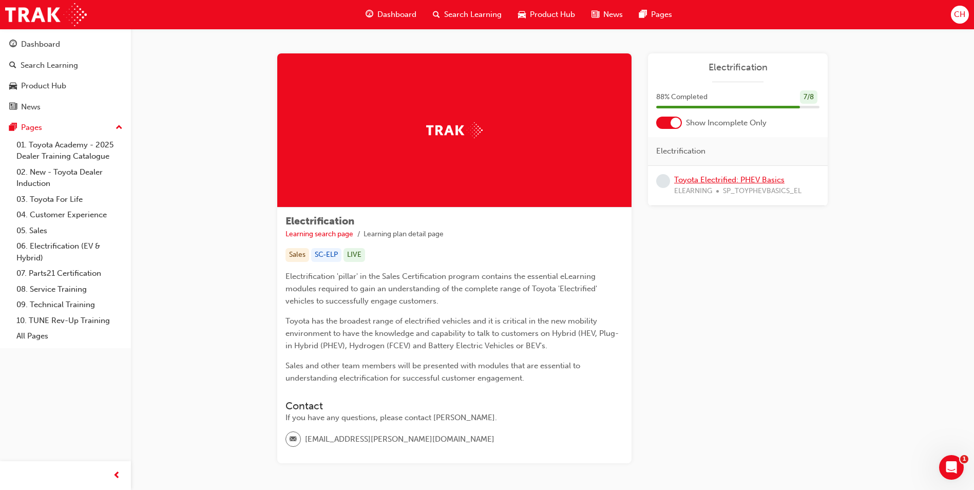
click at [714, 178] on link "Toyota Electrified: PHEV Basics" at bounding box center [729, 179] width 110 height 9
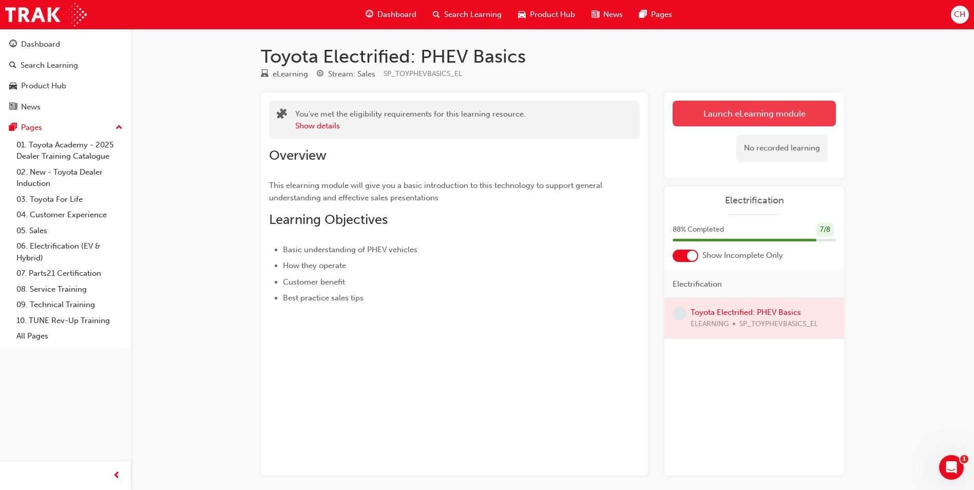
click at [718, 112] on link "Launch eLearning module" at bounding box center [753, 114] width 163 height 26
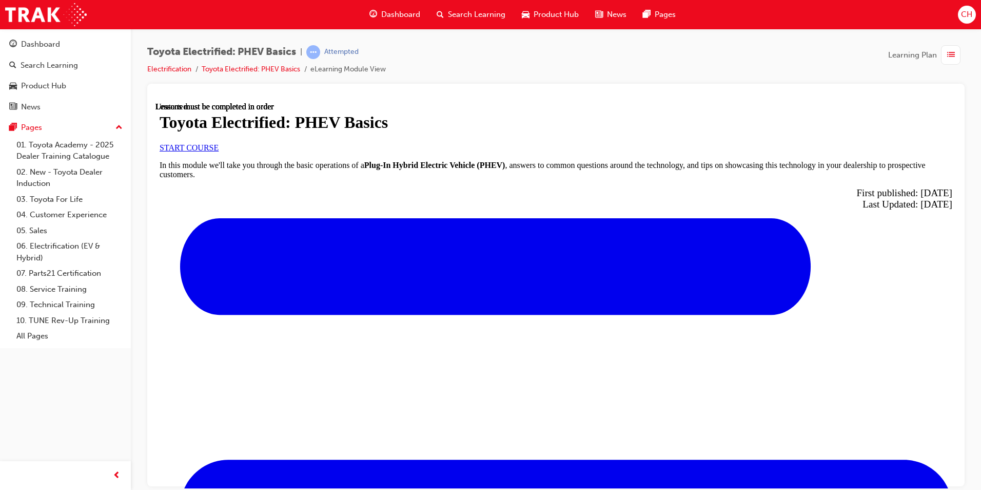
click at [219, 151] on span "START COURSE" at bounding box center [189, 147] width 59 height 9
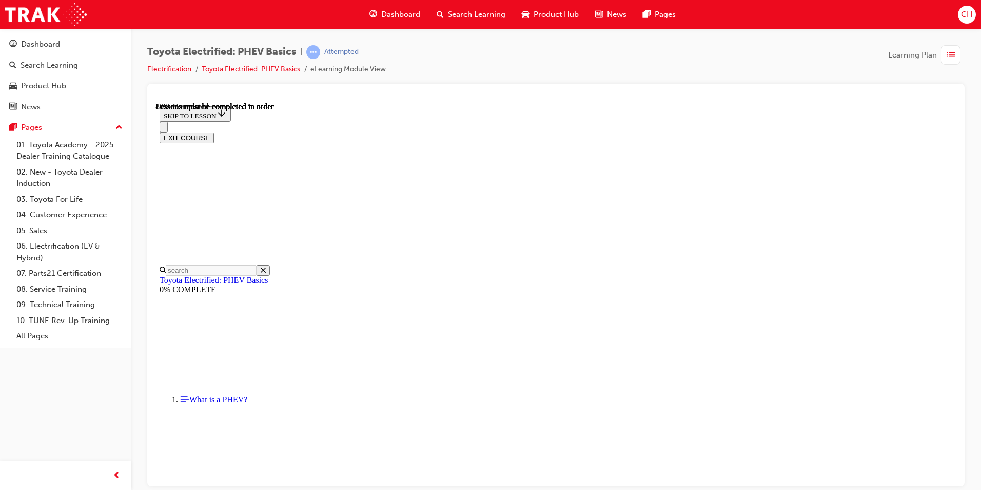
scroll to position [750, 0]
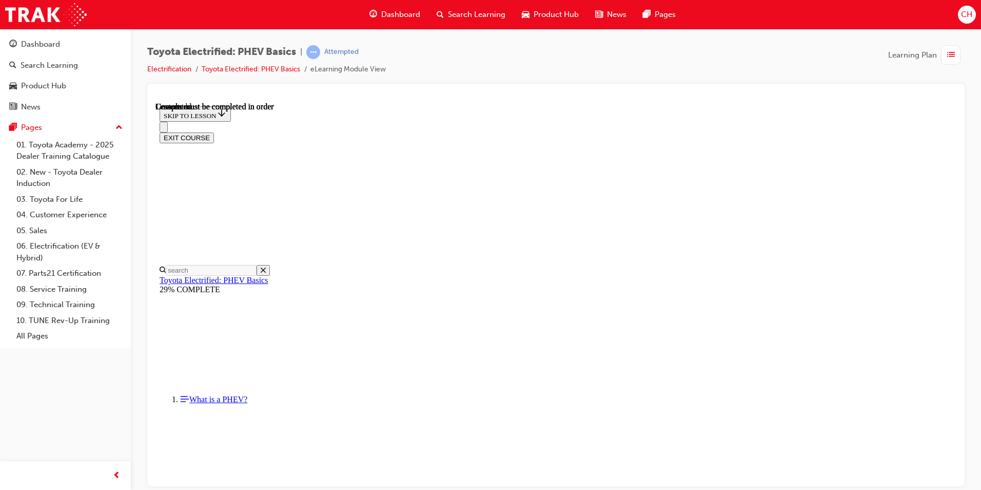
scroll to position [186, 0]
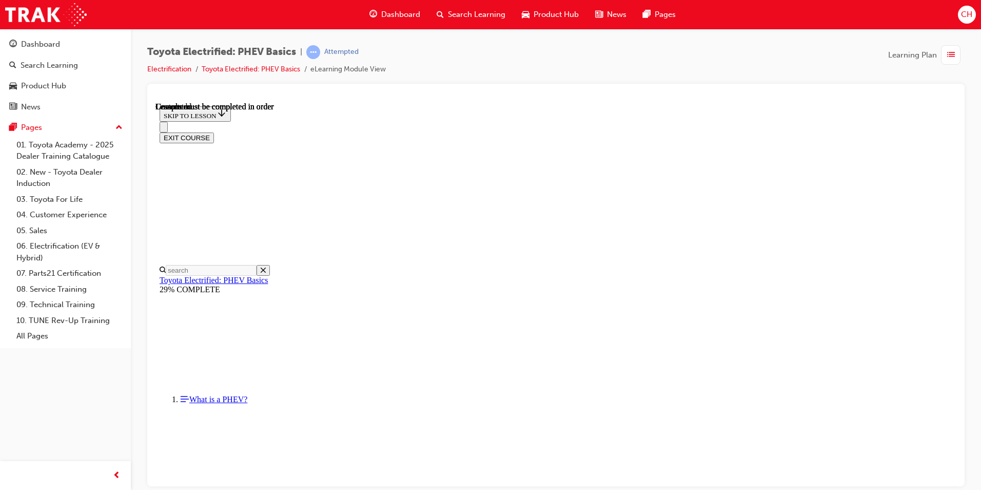
scroll to position [340, 0]
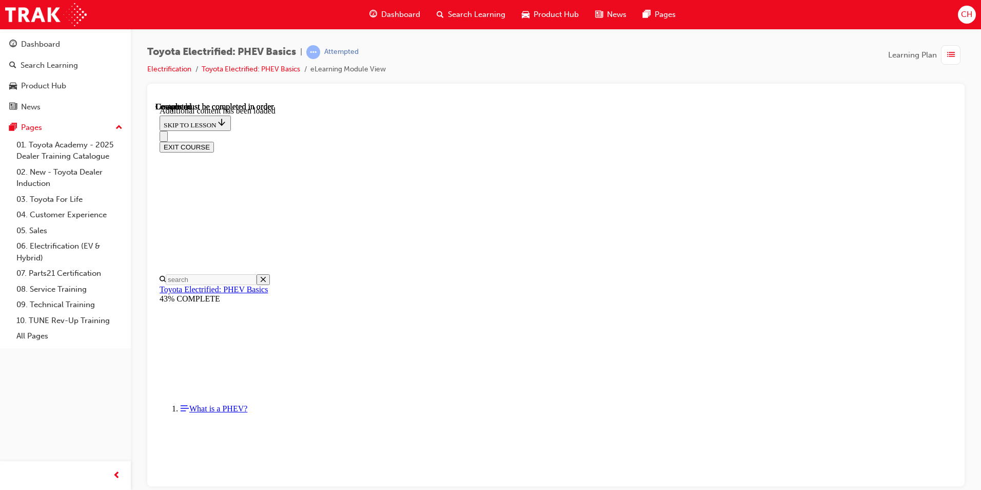
scroll to position [198, 0]
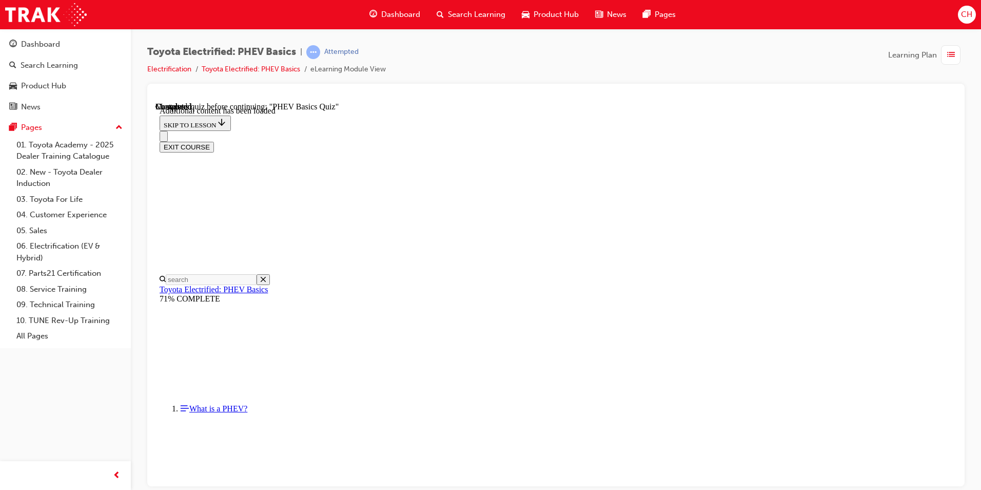
scroll to position [686, 0]
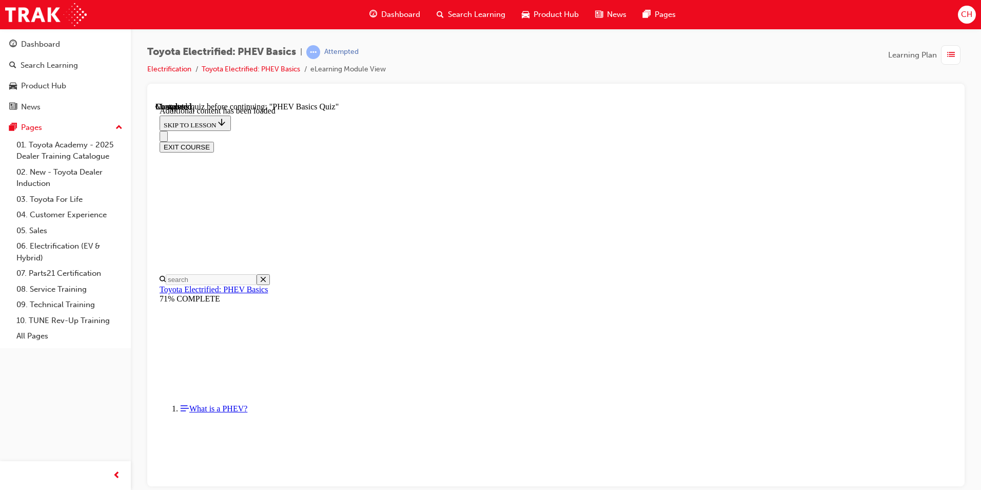
radio input "true"
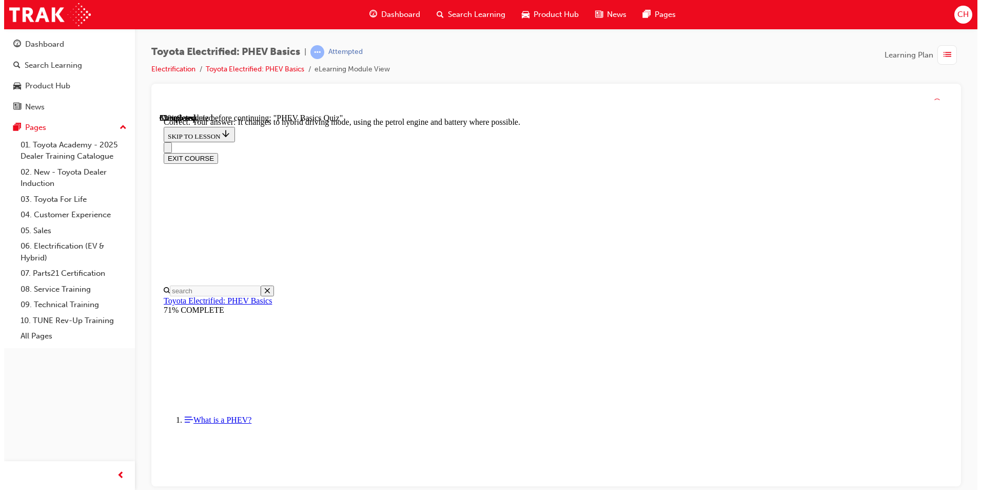
scroll to position [92, 0]
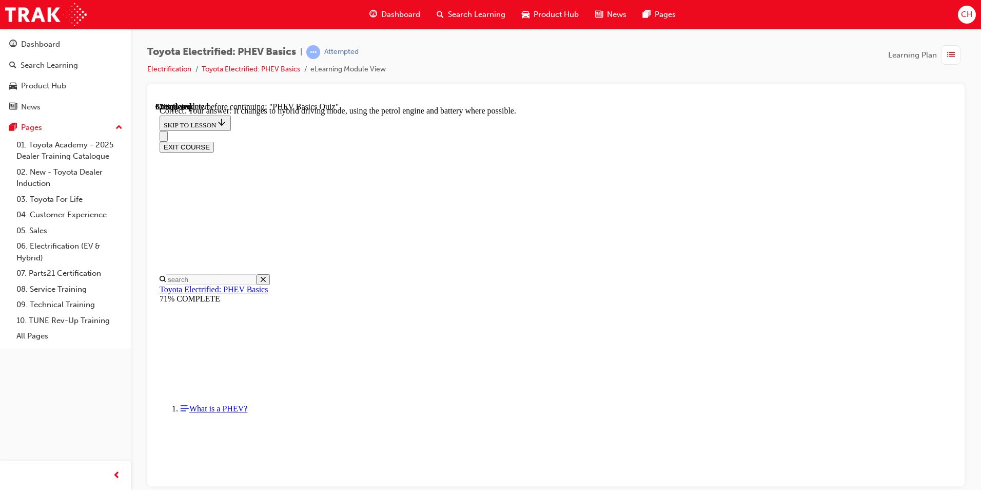
radio input "true"
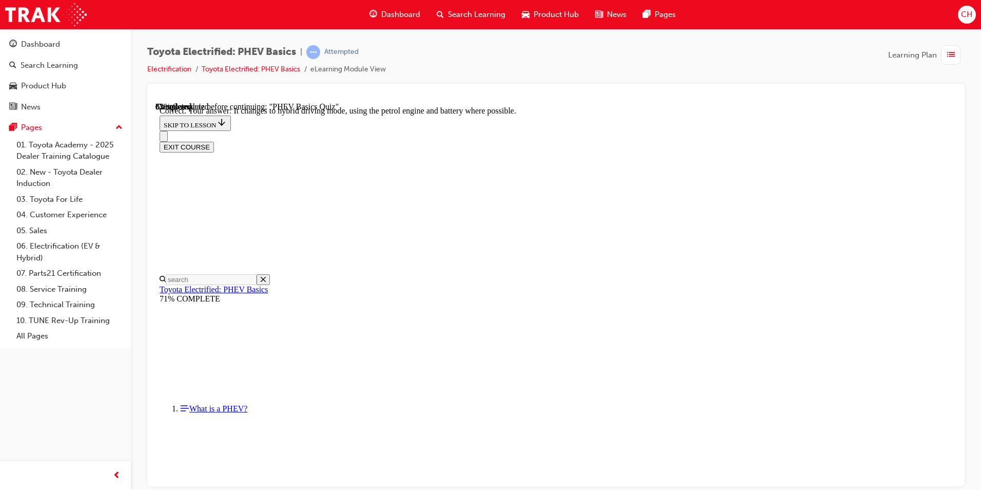
scroll to position [187, 0]
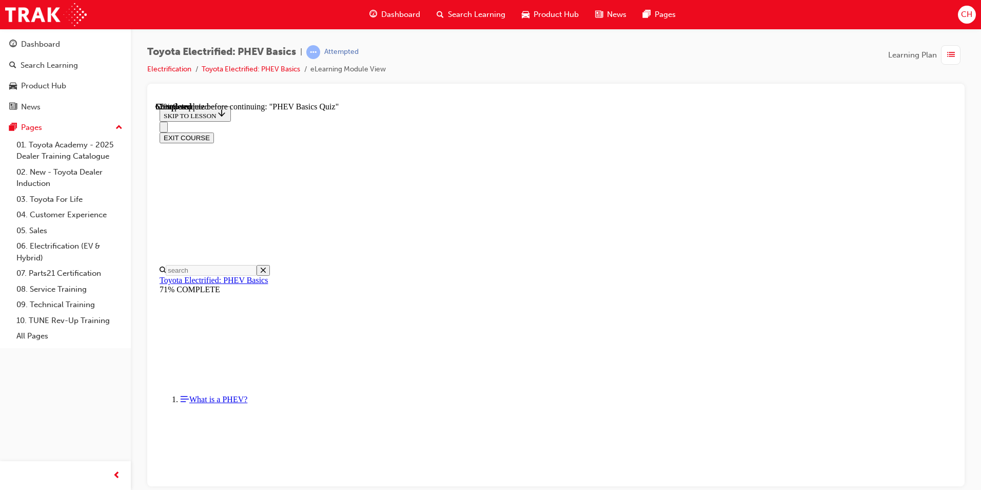
radio input "true"
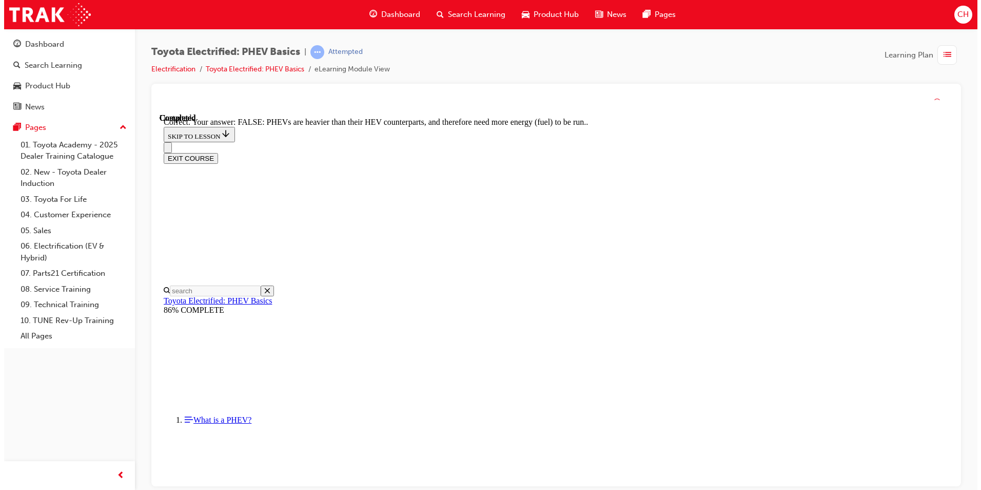
scroll to position [159, 0]
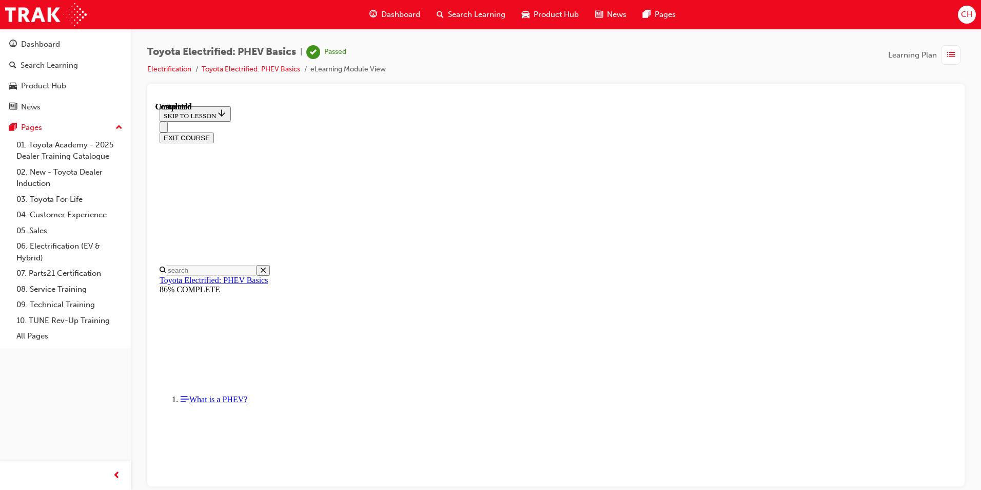
scroll to position [171, 0]
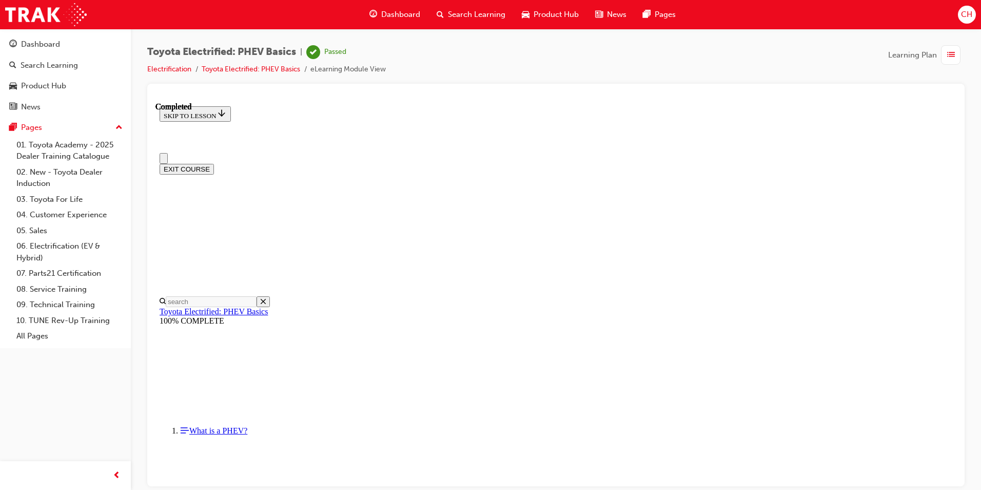
click at [214, 163] on button "EXIT COURSE" at bounding box center [187, 168] width 54 height 11
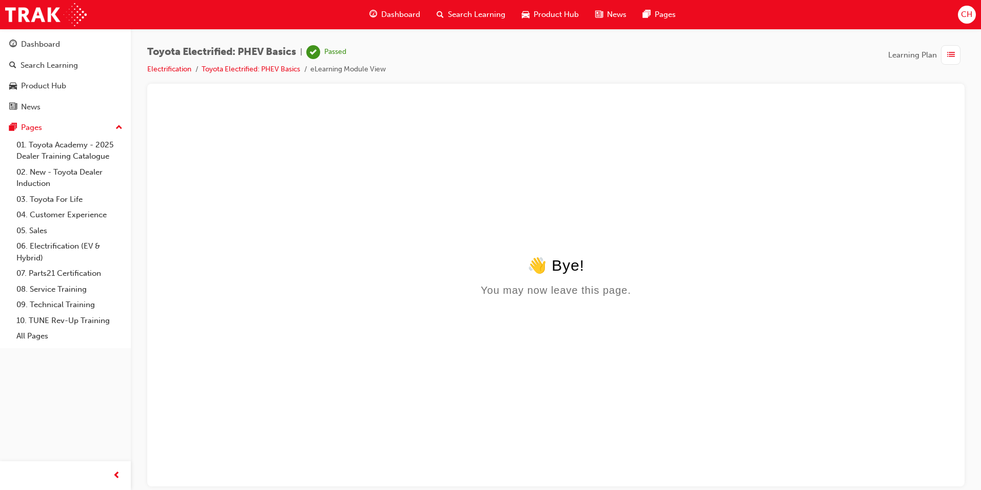
click at [391, 10] on span "Dashboard" at bounding box center [400, 15] width 39 height 12
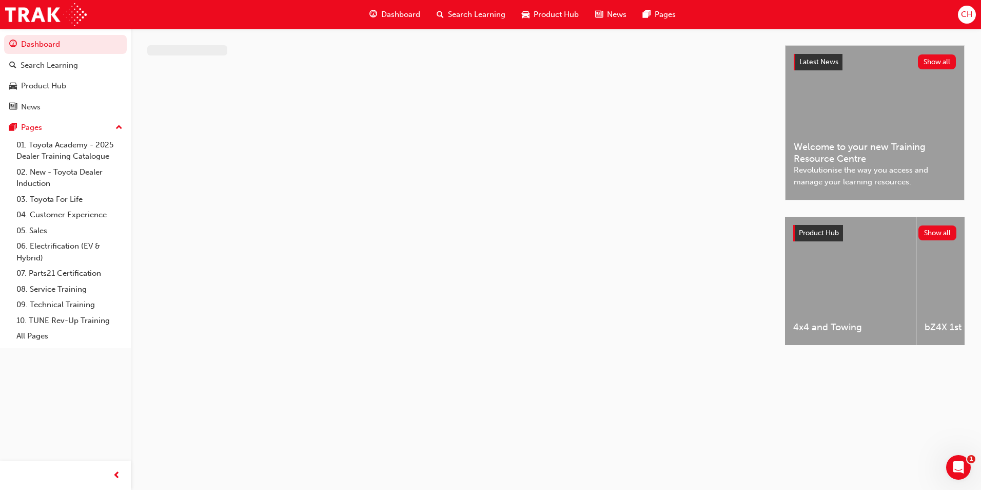
click at [399, 14] on span "Dashboard" at bounding box center [400, 15] width 39 height 12
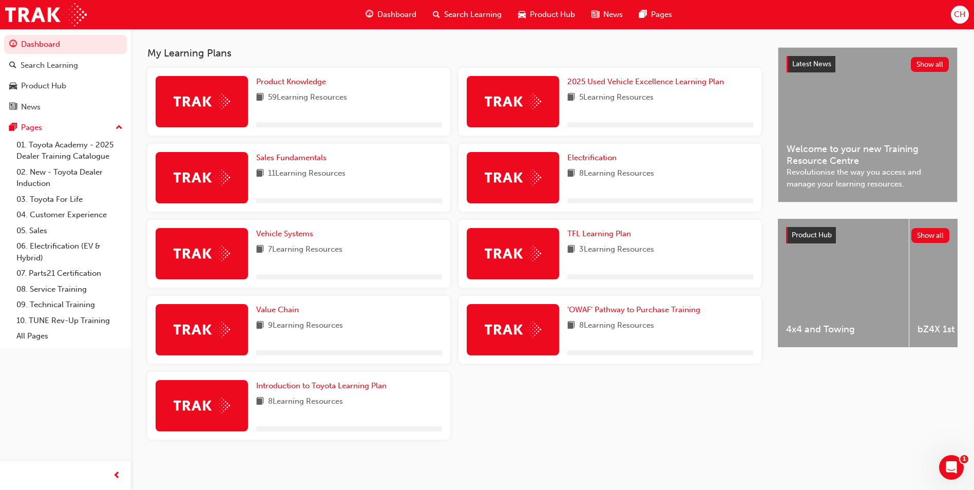
scroll to position [218, 0]
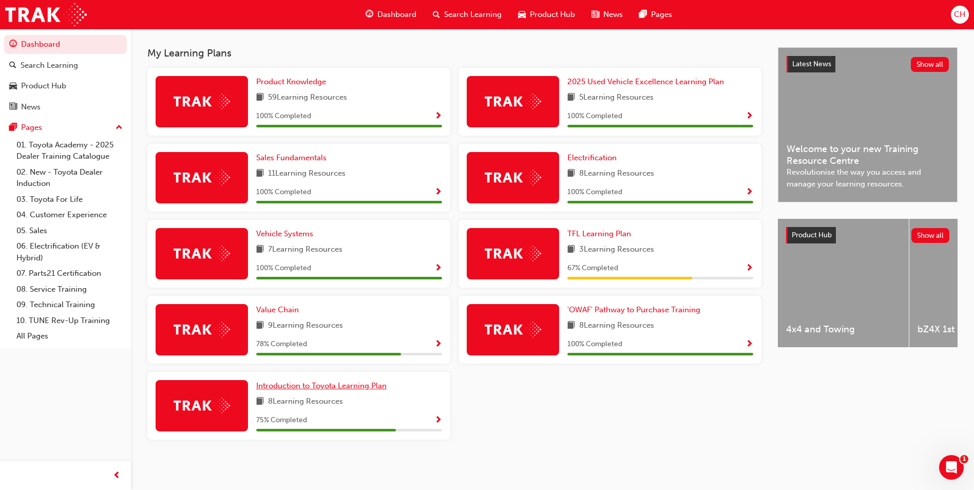
click at [294, 383] on span "Introduction to Toyota Learning Plan" at bounding box center [321, 385] width 130 height 9
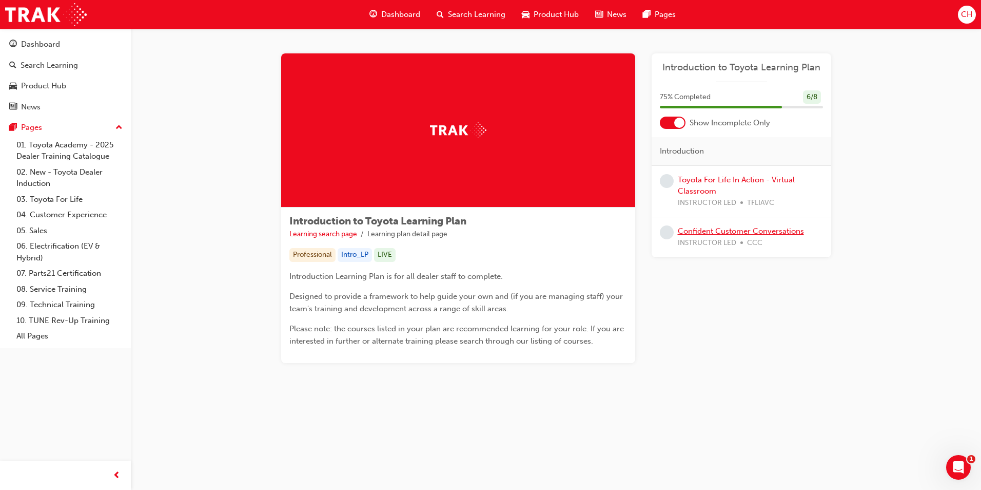
click at [716, 227] on link "Confident Customer Conversations" at bounding box center [741, 230] width 126 height 9
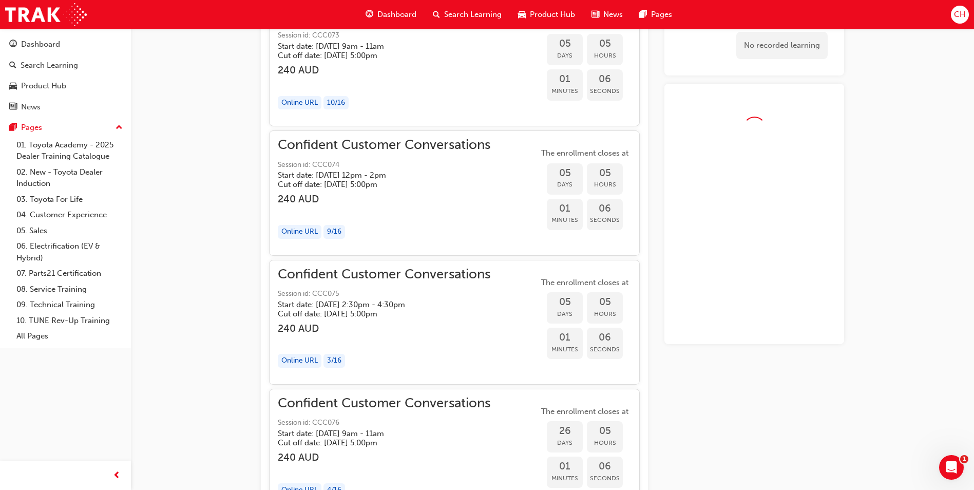
scroll to position [831, 0]
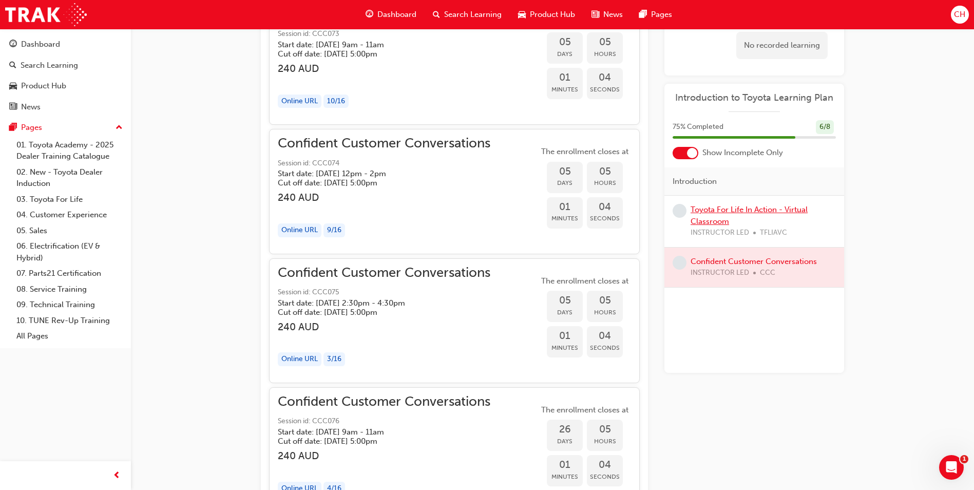
click at [716, 211] on link "Toyota For Life In Action - Virtual Classroom" at bounding box center [748, 215] width 117 height 21
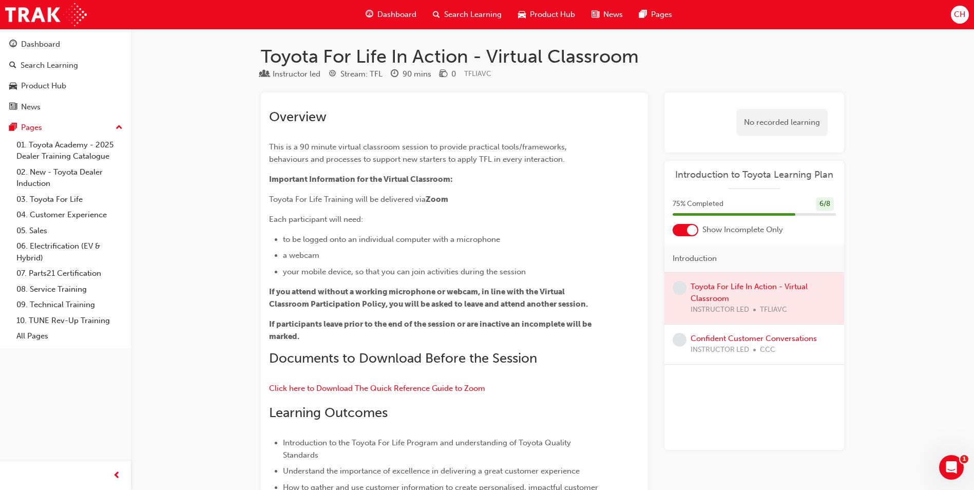
click at [393, 13] on span "Dashboard" at bounding box center [396, 15] width 39 height 12
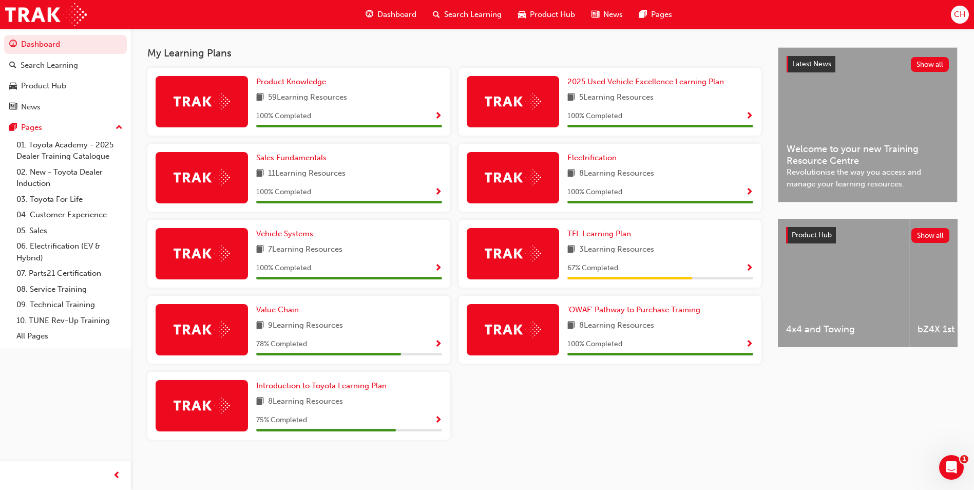
scroll to position [218, 0]
click at [276, 307] on span "Value Chain" at bounding box center [277, 309] width 43 height 9
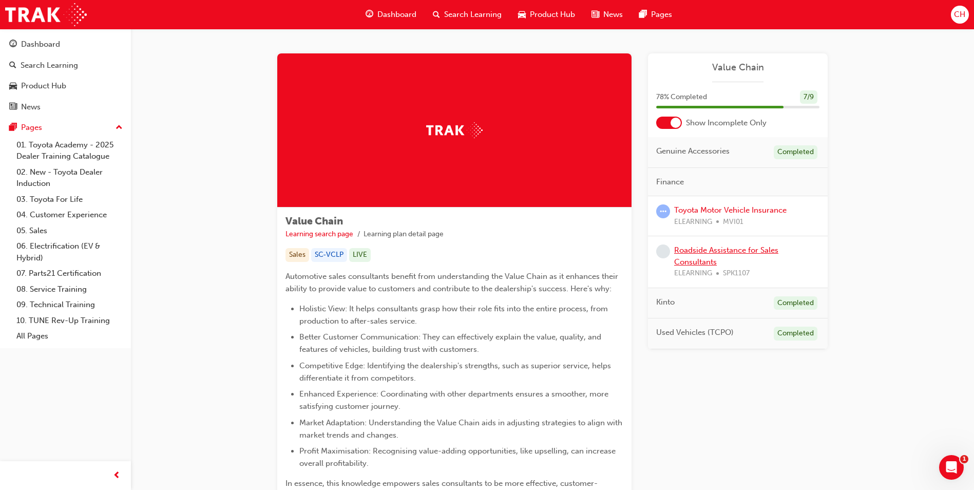
click at [695, 250] on link "Roadside Assistance for Sales Consultants" at bounding box center [726, 255] width 104 height 21
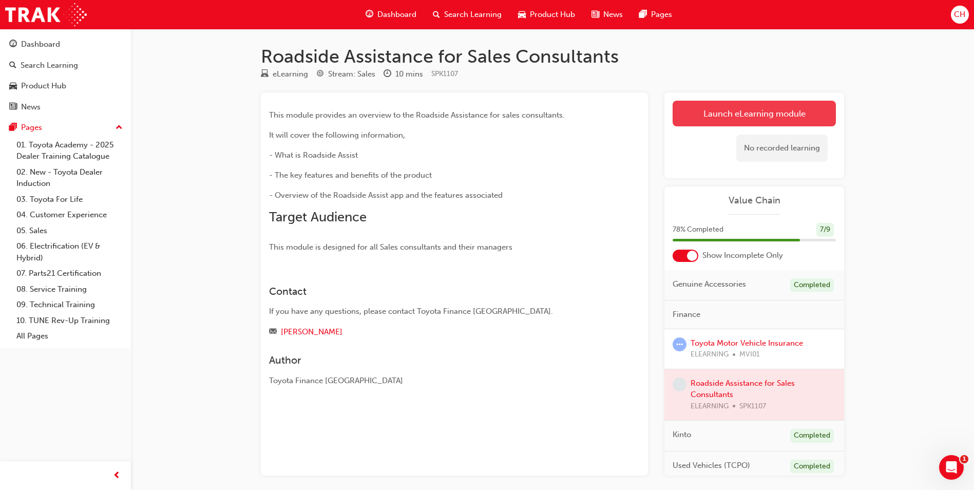
click at [729, 114] on link "Launch eLearning module" at bounding box center [753, 114] width 163 height 26
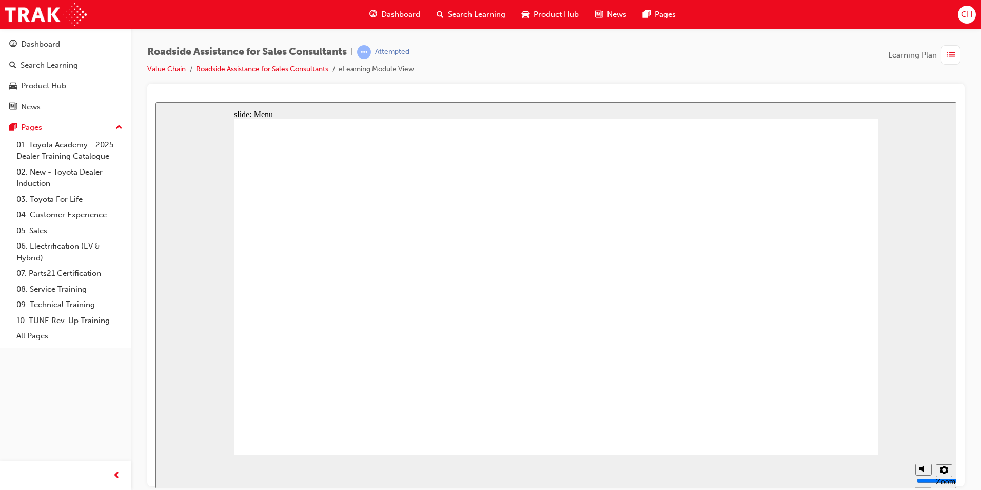
drag, startPoint x: 527, startPoint y: 357, endPoint x: 529, endPoint y: 368, distance: 11.4
drag, startPoint x: 519, startPoint y: 333, endPoint x: 537, endPoint y: 333, distance: 18.0
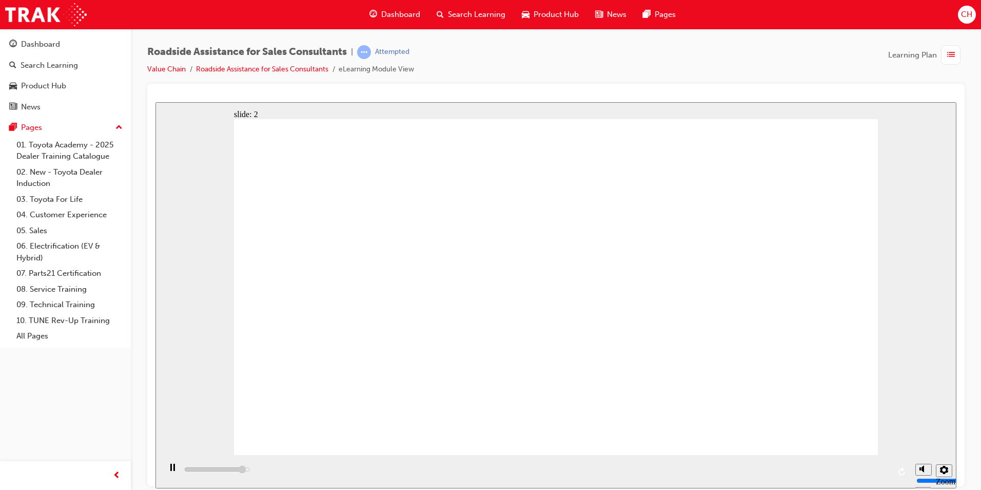
drag, startPoint x: 640, startPoint y: 338, endPoint x: 658, endPoint y: 344, distance: 19.0
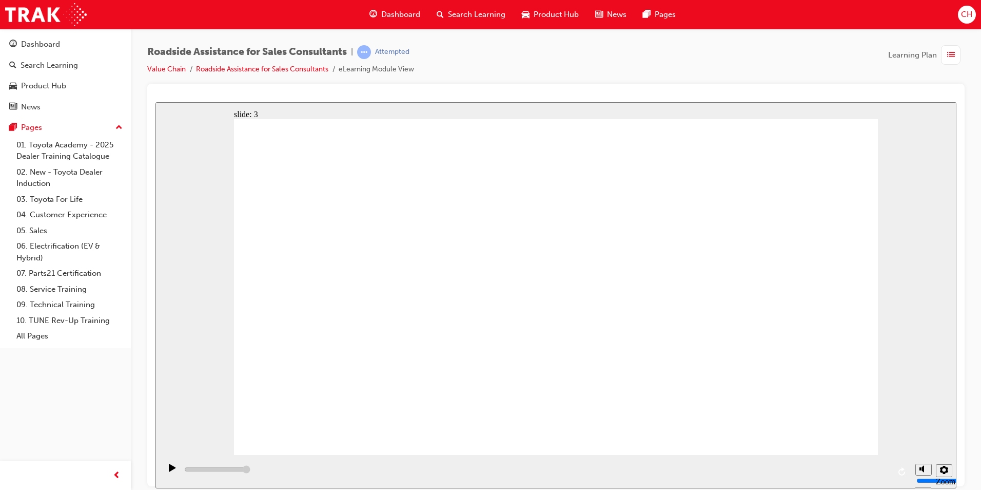
type input "3000"
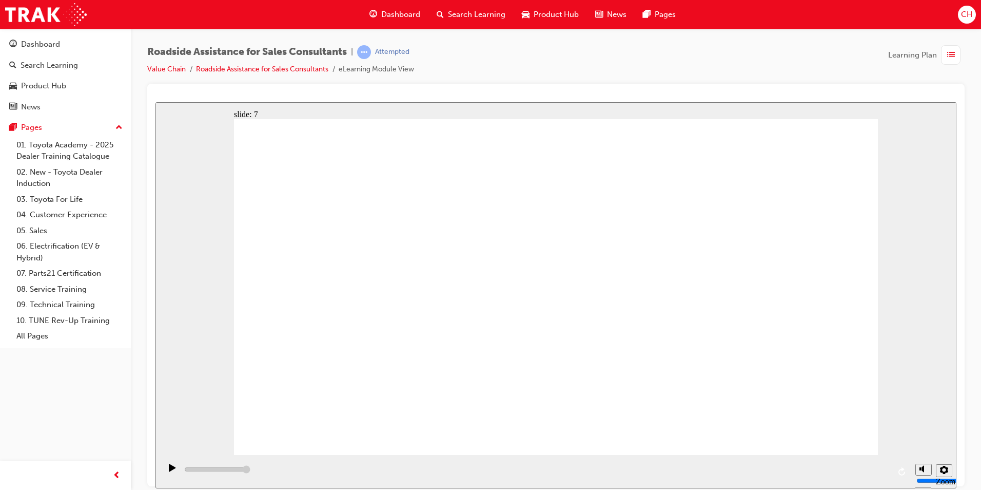
type input "23000"
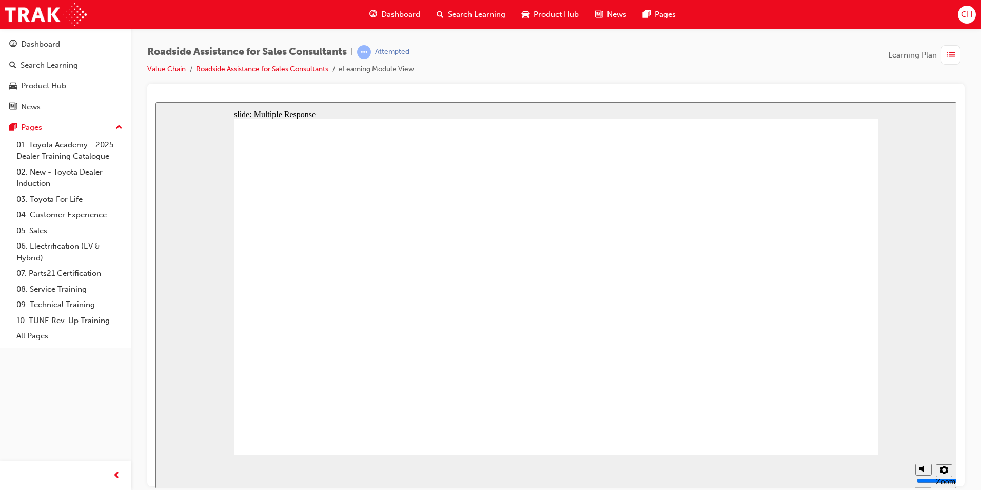
checkbox input "true"
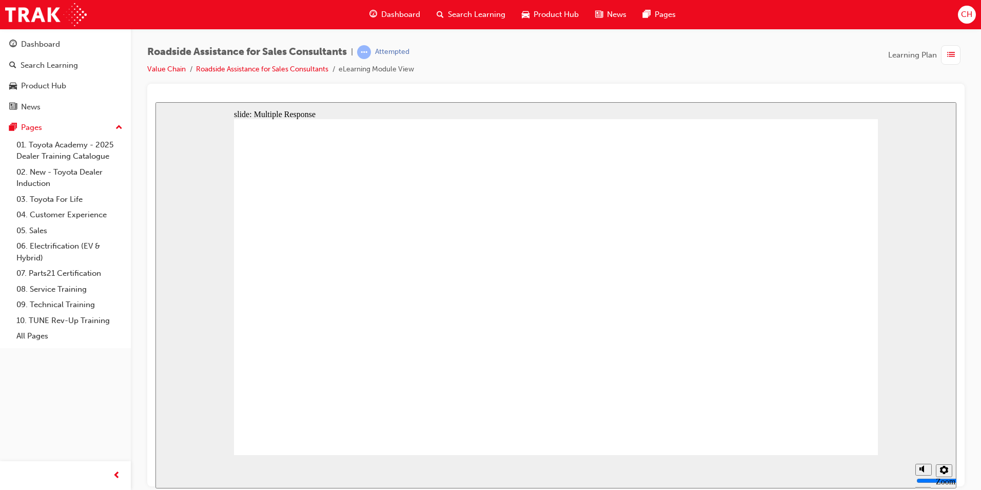
checkbox input "true"
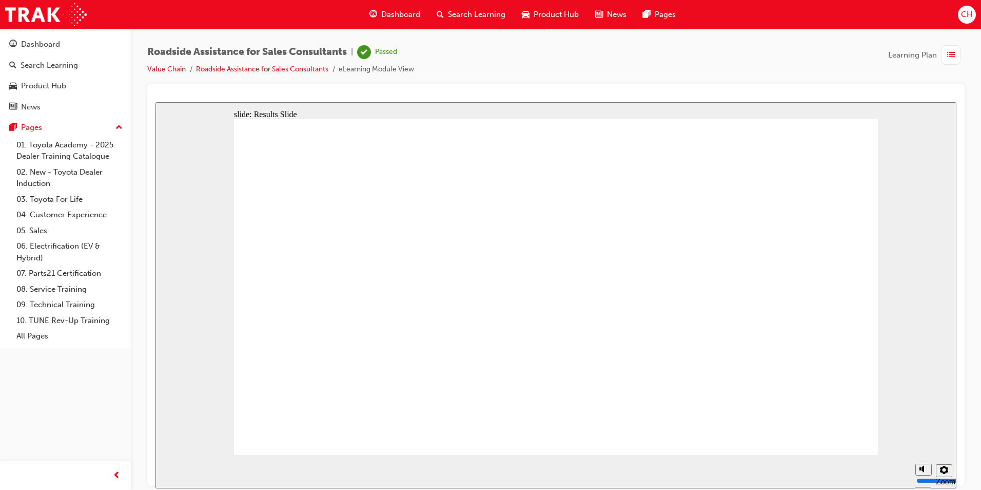
click at [397, 12] on span "Dashboard" at bounding box center [400, 15] width 39 height 12
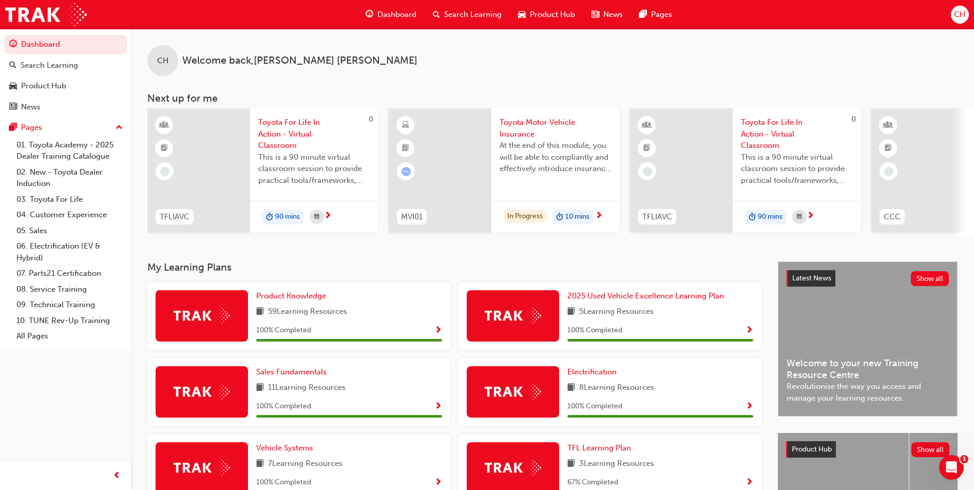
click at [526, 121] on span "Toyota Motor Vehicle Insurance" at bounding box center [555, 127] width 112 height 23
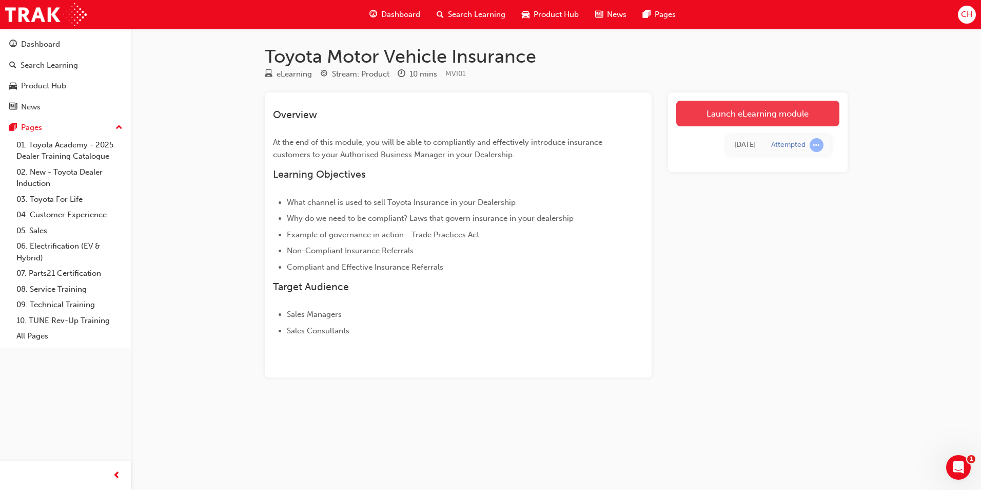
click at [710, 111] on link "Launch eLearning module" at bounding box center [757, 114] width 163 height 26
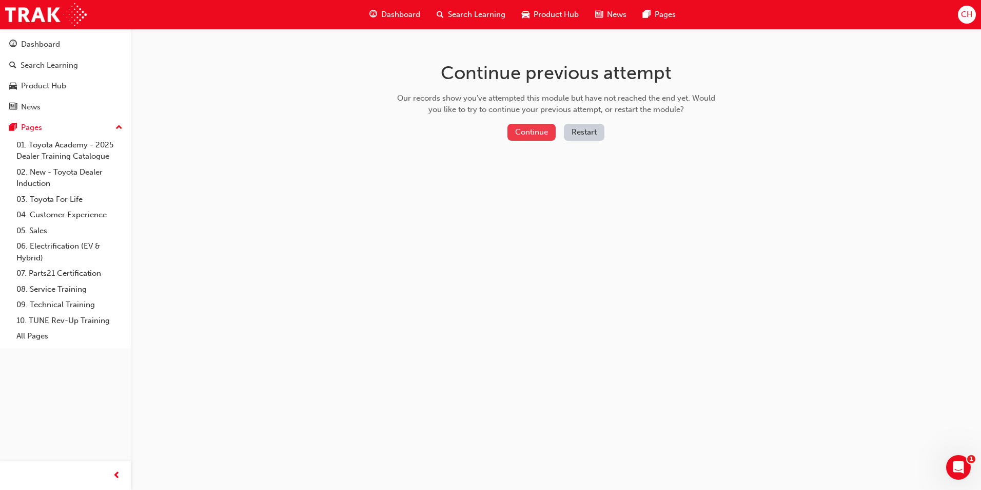
click at [532, 131] on button "Continue" at bounding box center [532, 132] width 48 height 17
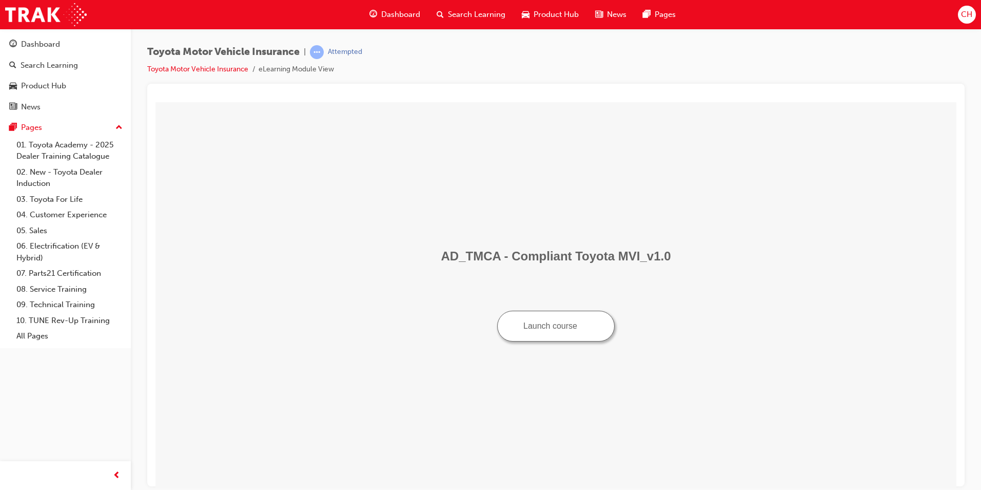
click at [550, 326] on button "Launch course" at bounding box center [556, 325] width 118 height 31
click at [395, 12] on span "Dashboard" at bounding box center [400, 15] width 39 height 12
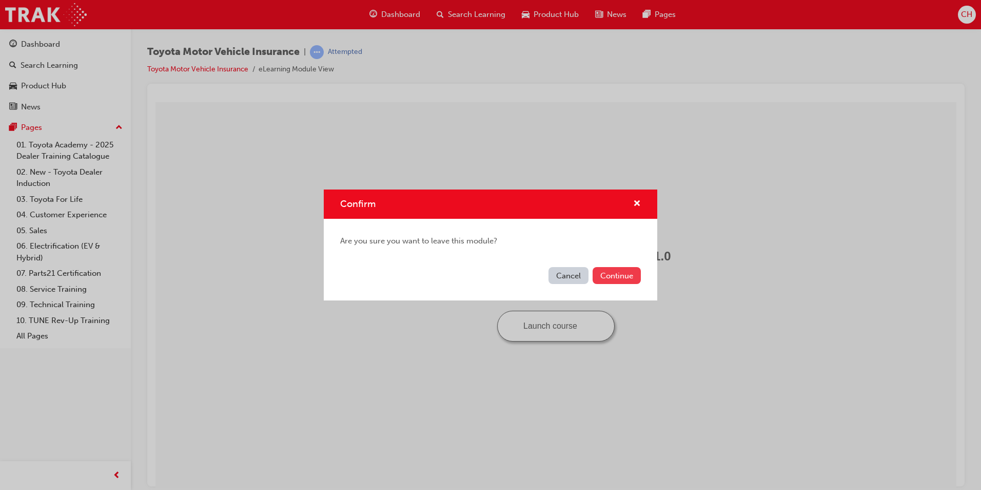
click at [613, 277] on button "Continue" at bounding box center [617, 275] width 48 height 17
